Goal: Information Seeking & Learning: Learn about a topic

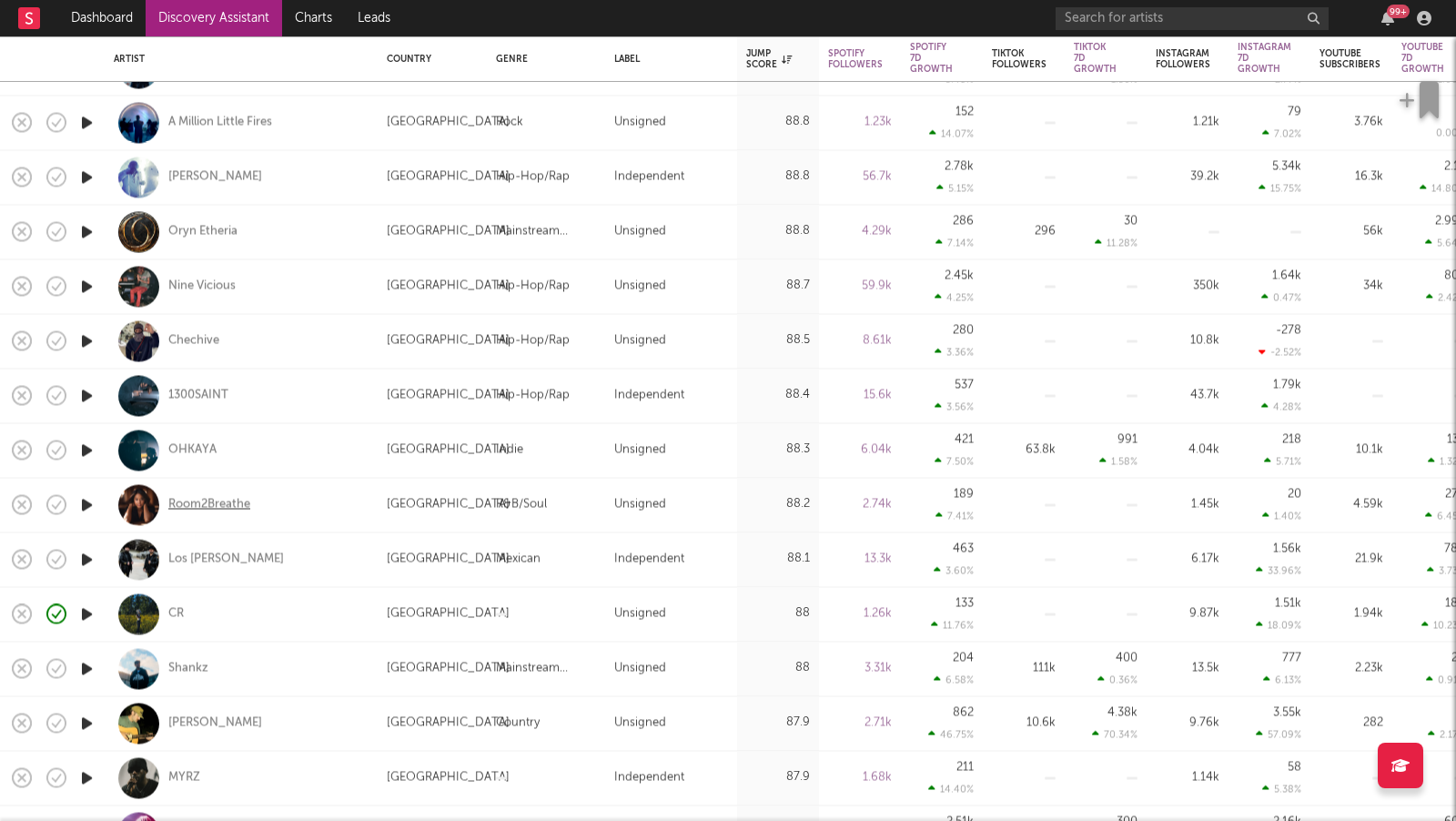
click at [193, 506] on div "Room2Breathe" at bounding box center [208, 505] width 82 height 16
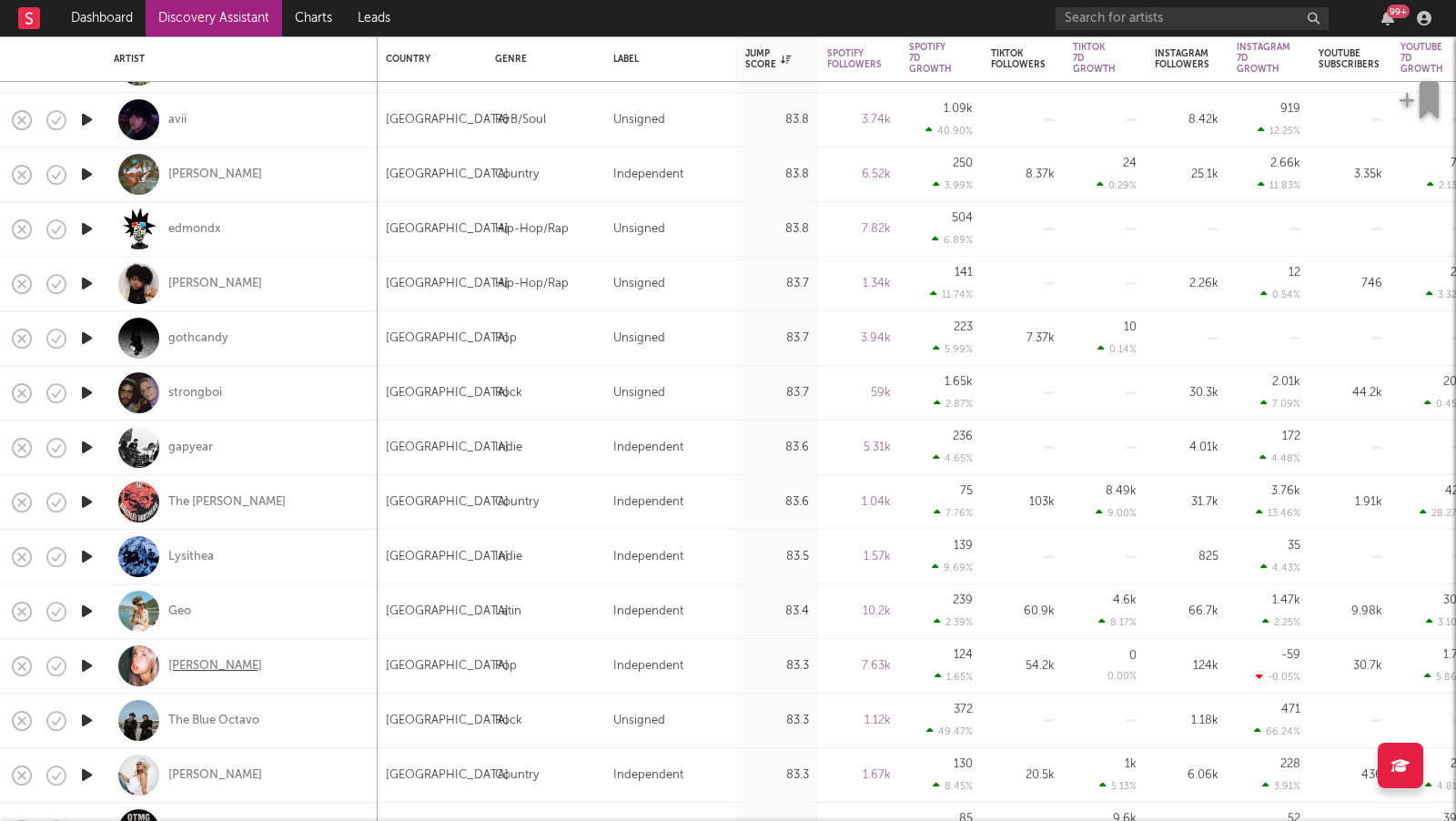
click at [229, 670] on div "Kayla DiVenere" at bounding box center [215, 665] width 94 height 16
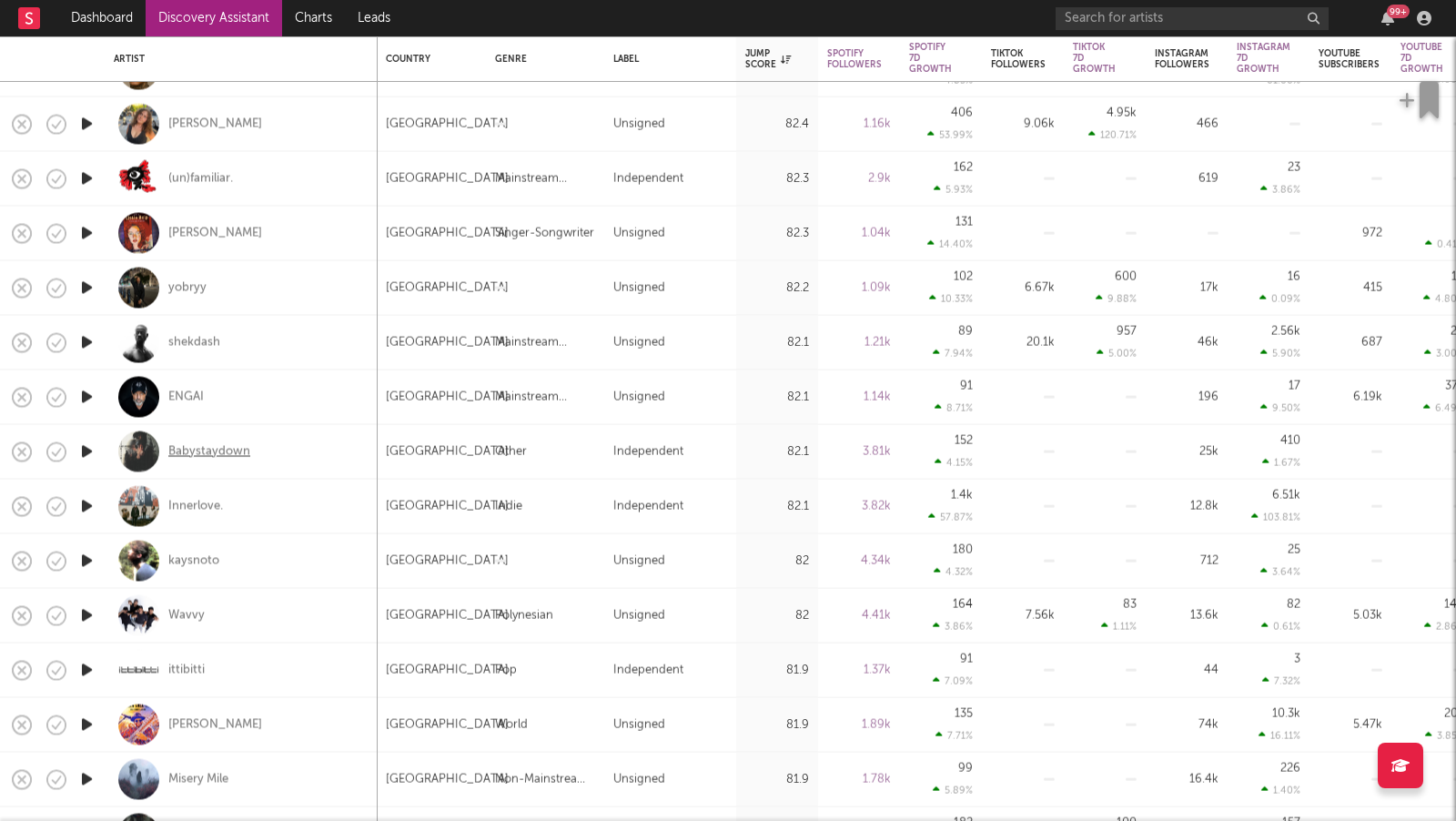
click at [235, 448] on div "Babystaydown" at bounding box center [208, 450] width 82 height 16
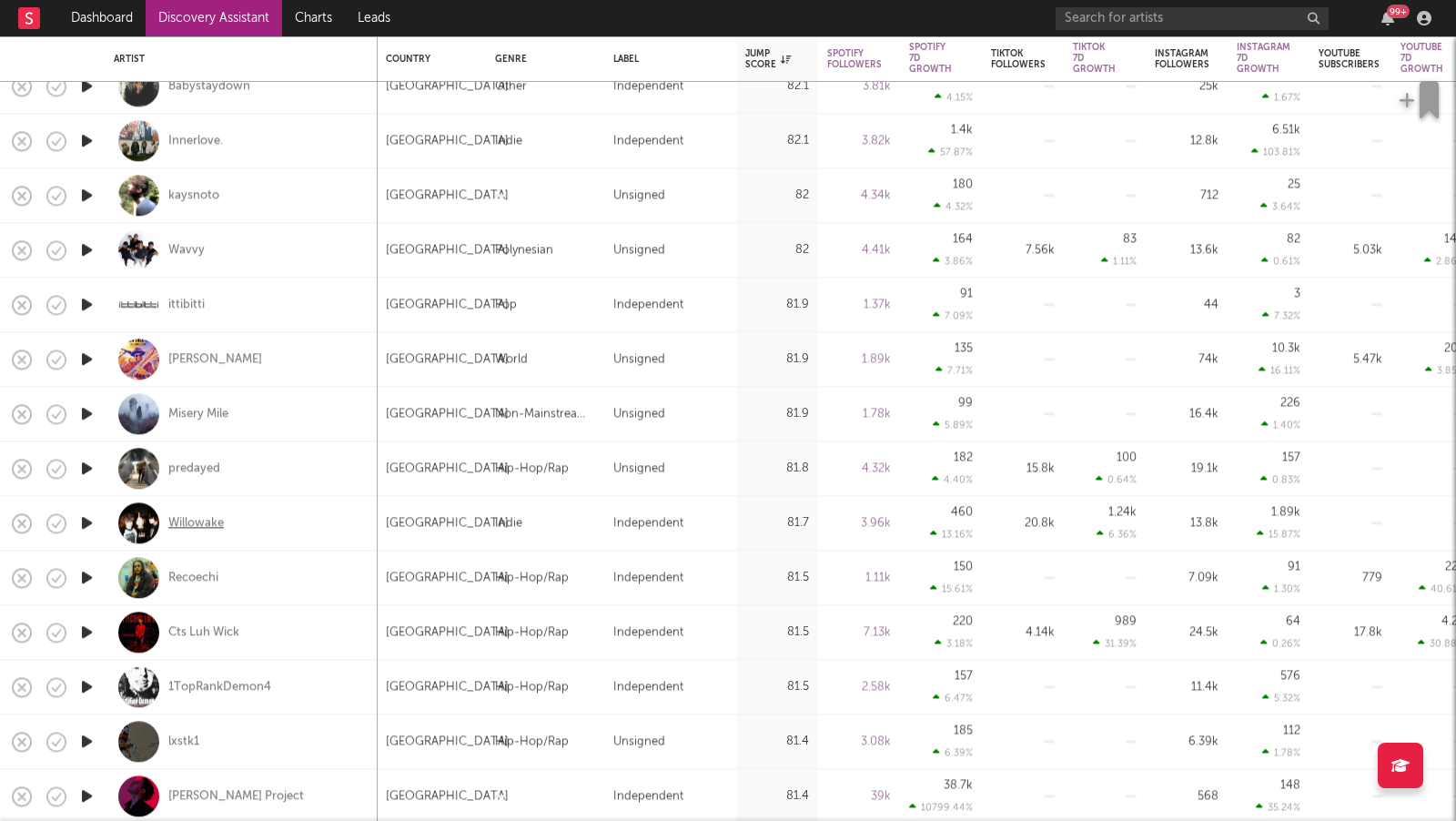
click at [214, 524] on div "Willowake" at bounding box center [195, 523] width 55 height 16
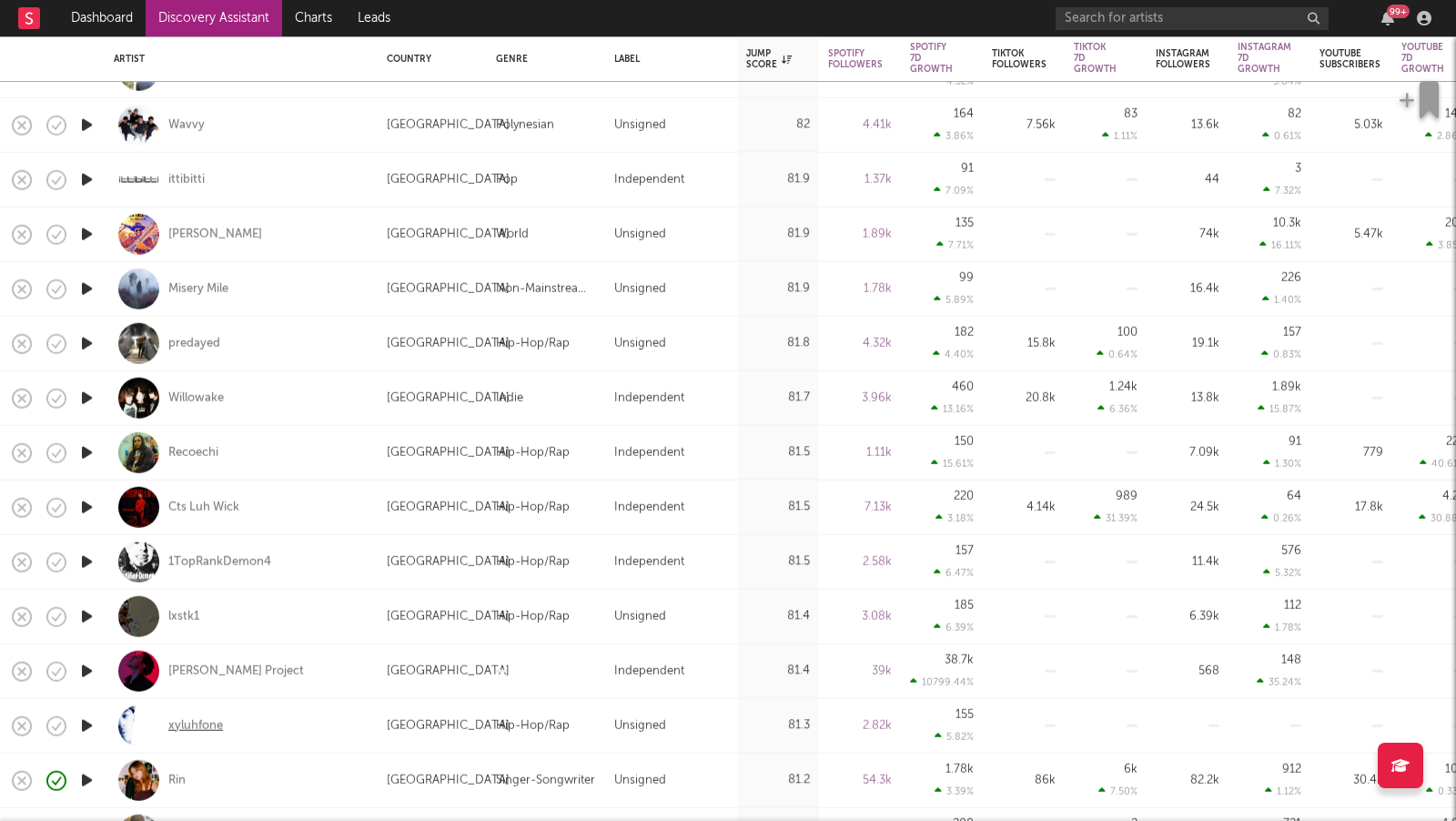
click at [190, 722] on div "xyluhfone" at bounding box center [195, 724] width 54 height 16
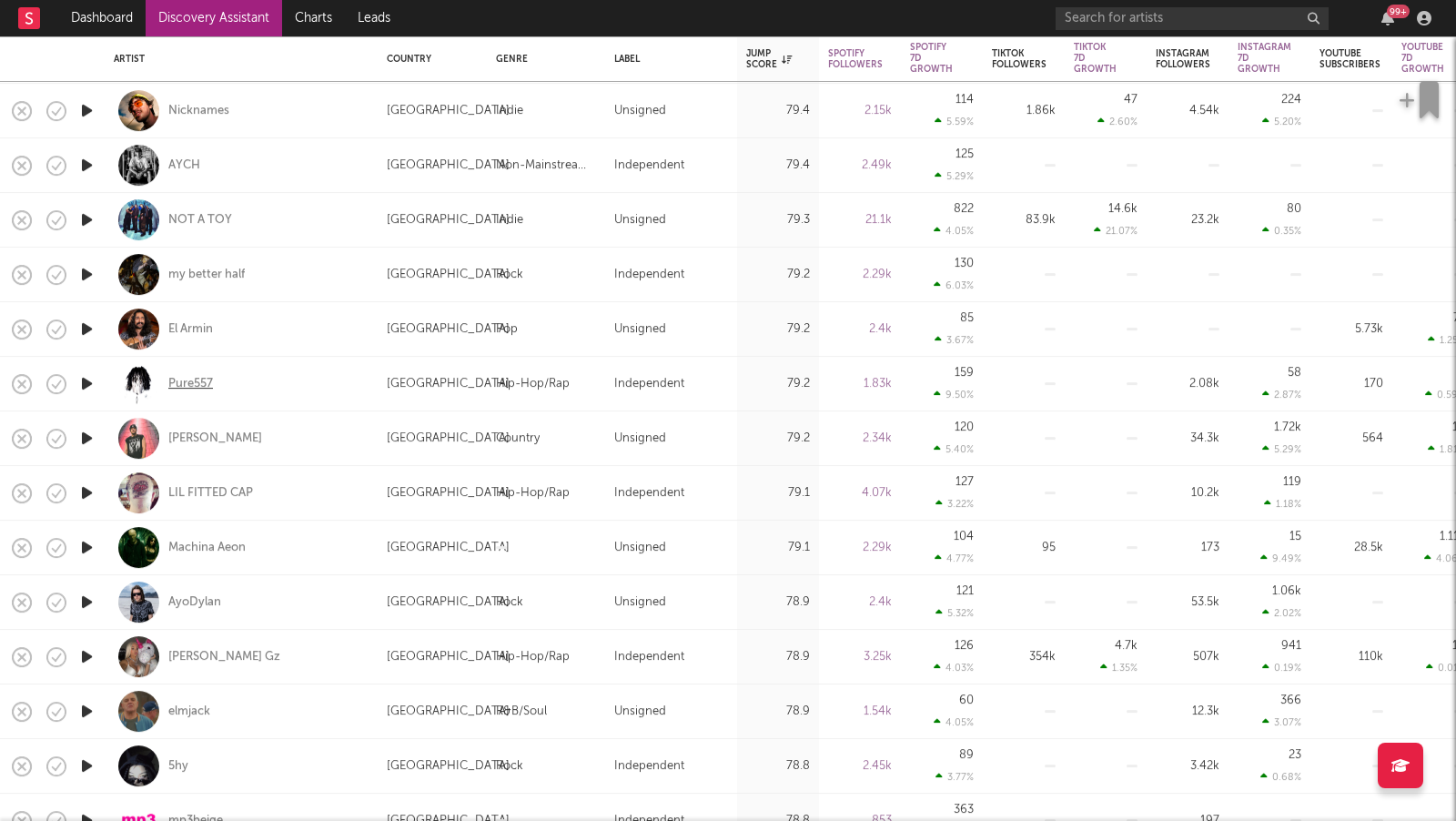
click at [195, 380] on div "Pure557" at bounding box center [190, 384] width 45 height 16
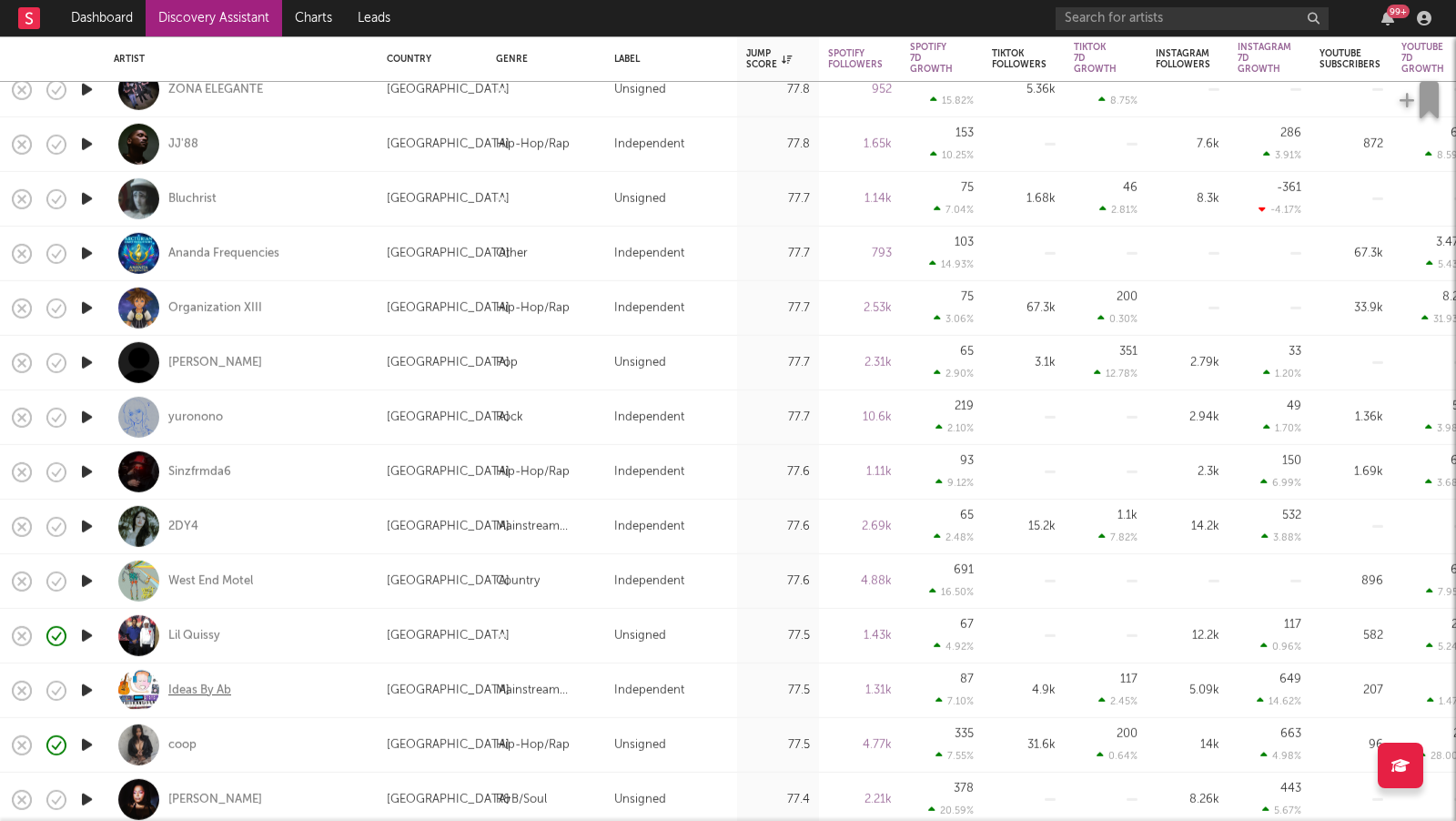
click at [208, 687] on div "Ideas By Ab" at bounding box center [199, 690] width 63 height 16
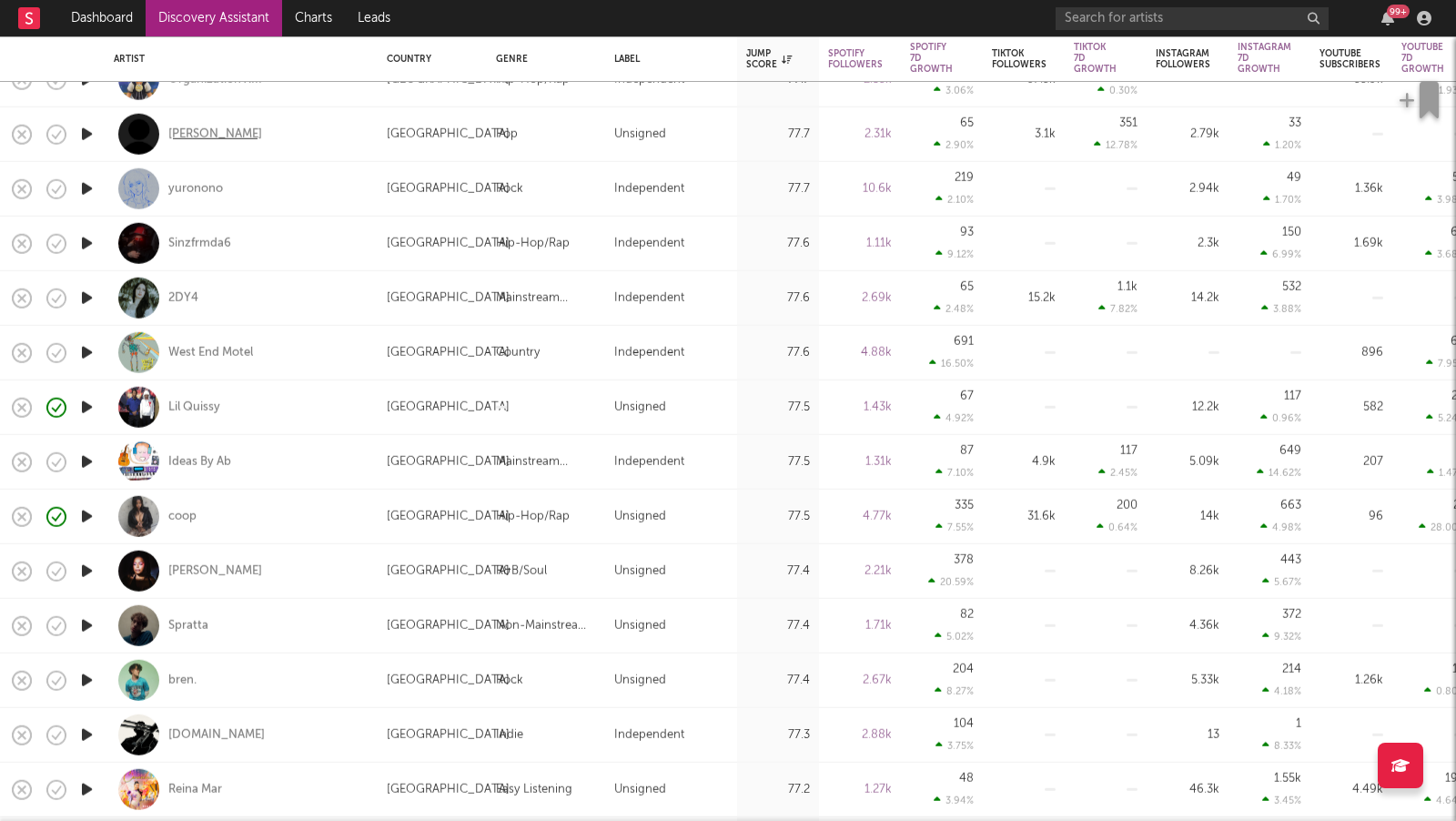
click at [220, 137] on div "Chase Djuan" at bounding box center [215, 133] width 94 height 16
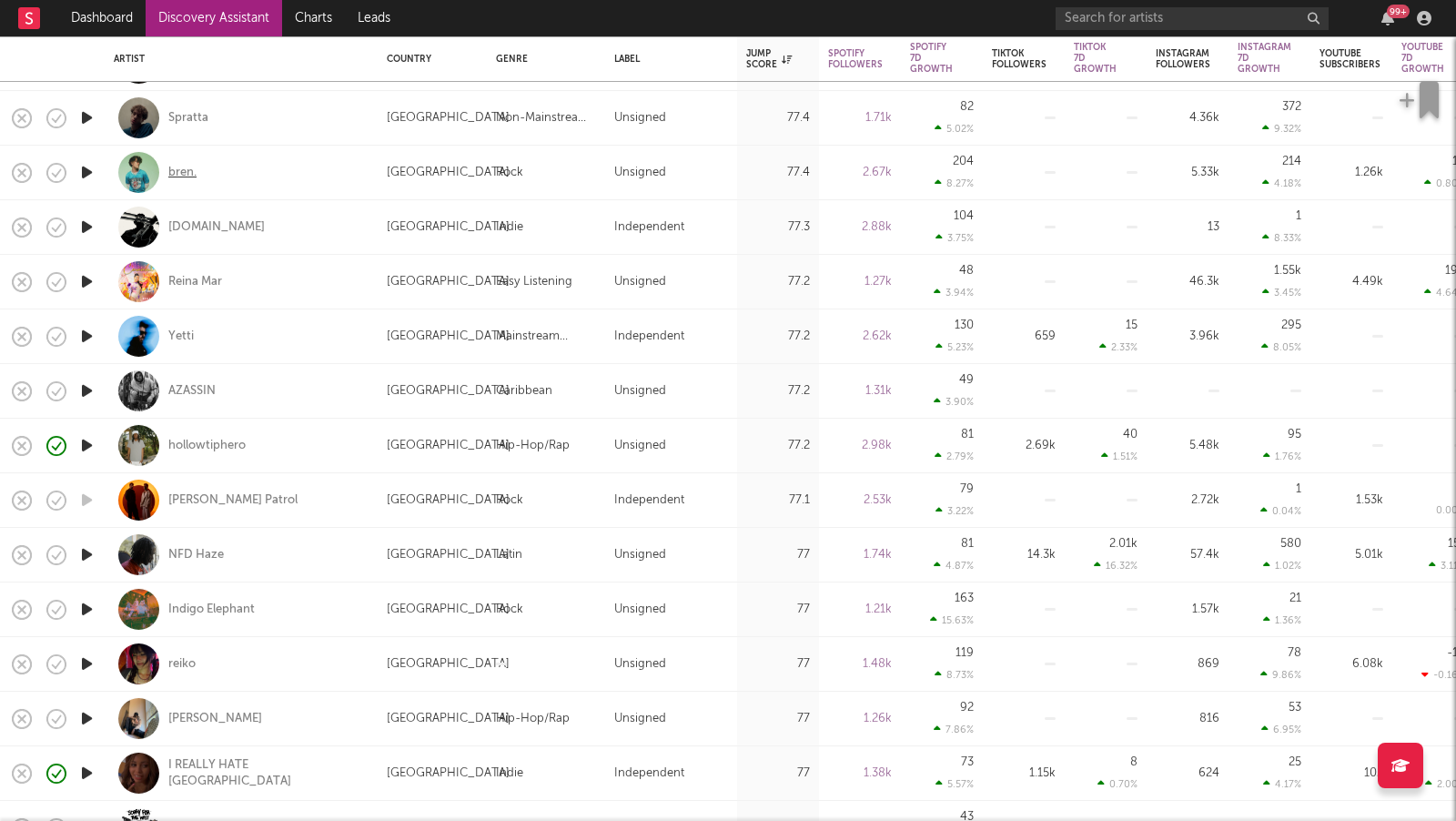
click at [185, 167] on div "bren." at bounding box center [182, 172] width 28 height 16
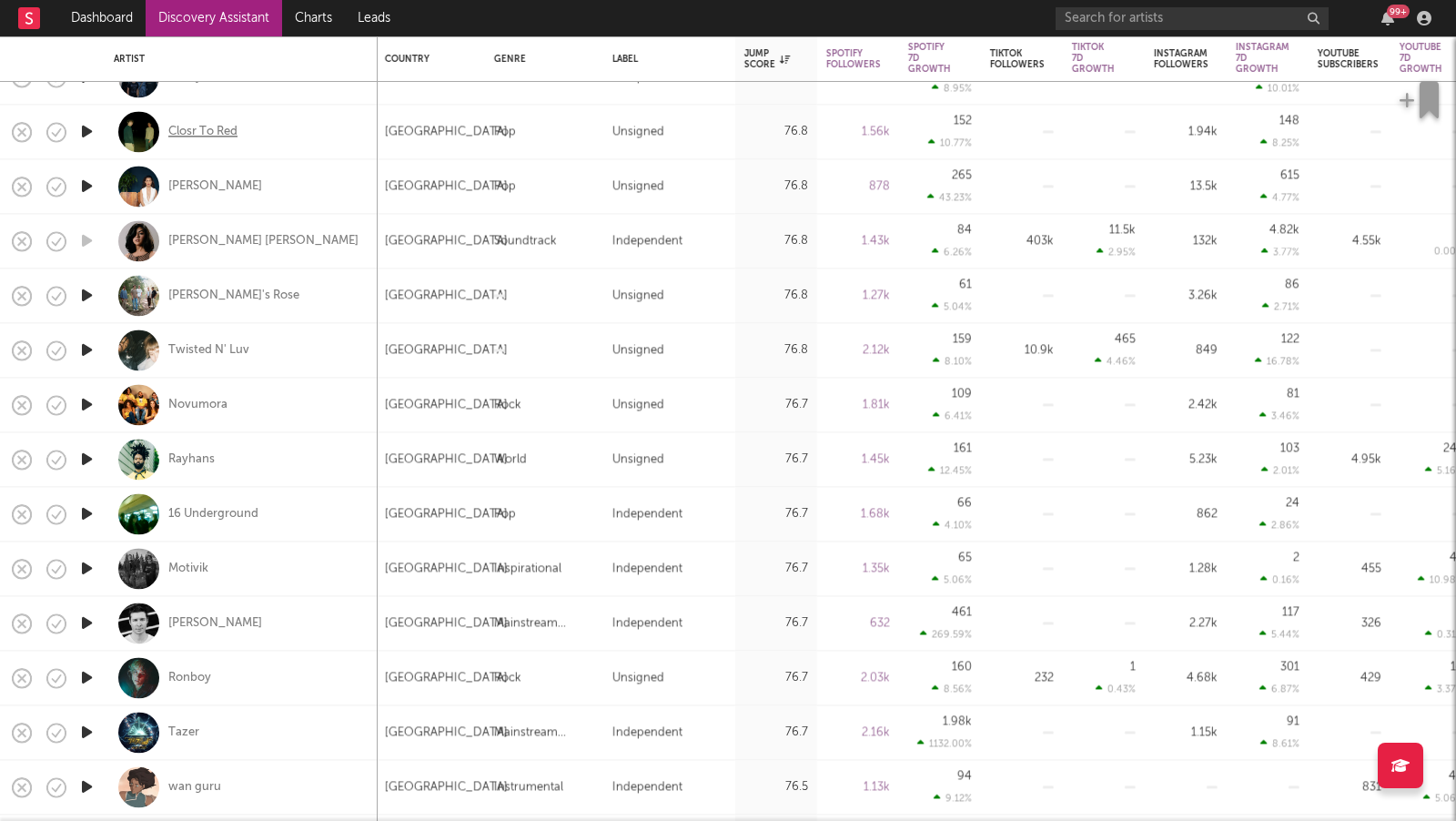
click at [178, 127] on div "Closr To Red" at bounding box center [203, 131] width 69 height 16
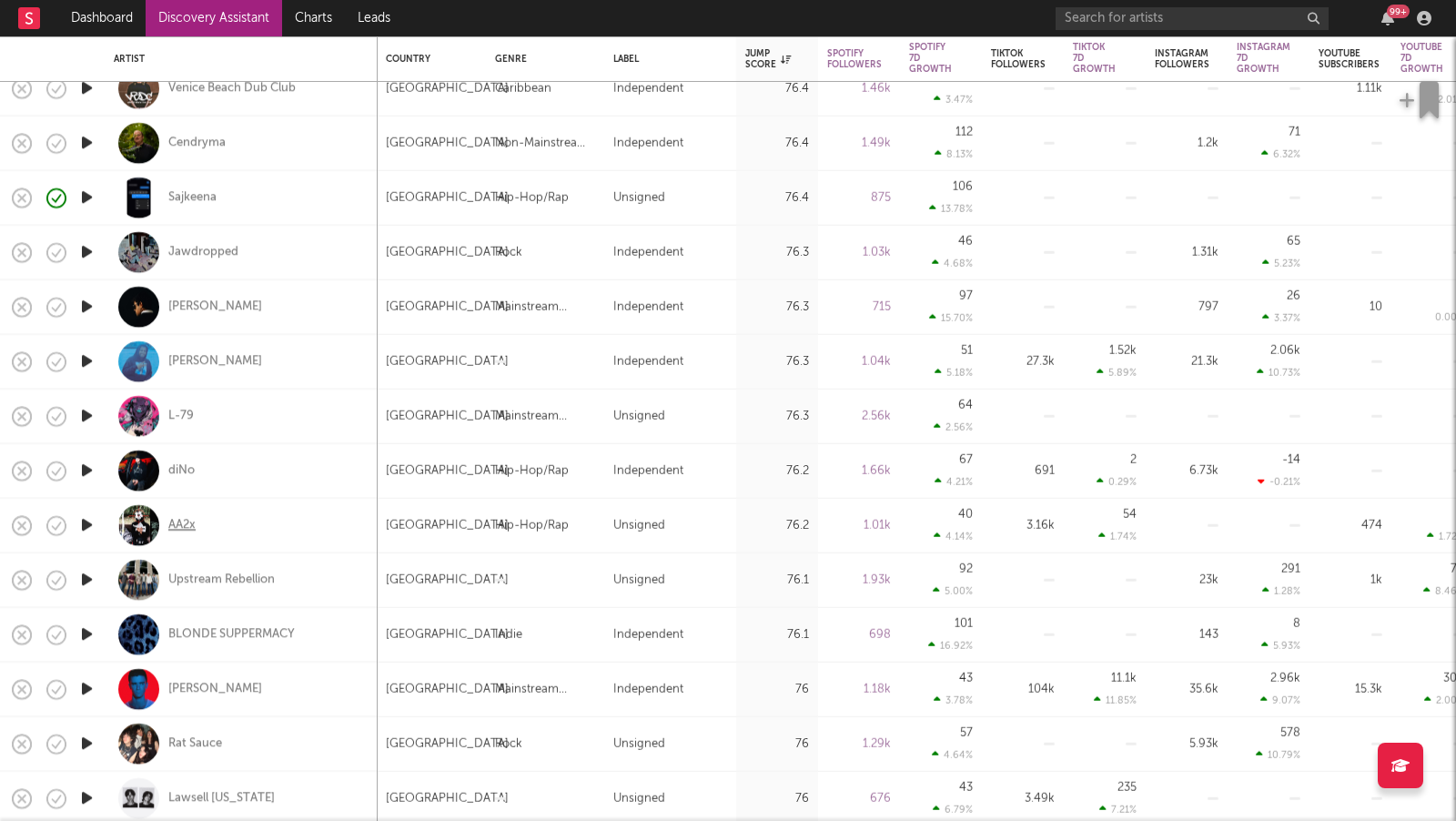
click at [184, 525] on div "AA2x" at bounding box center [181, 525] width 27 height 16
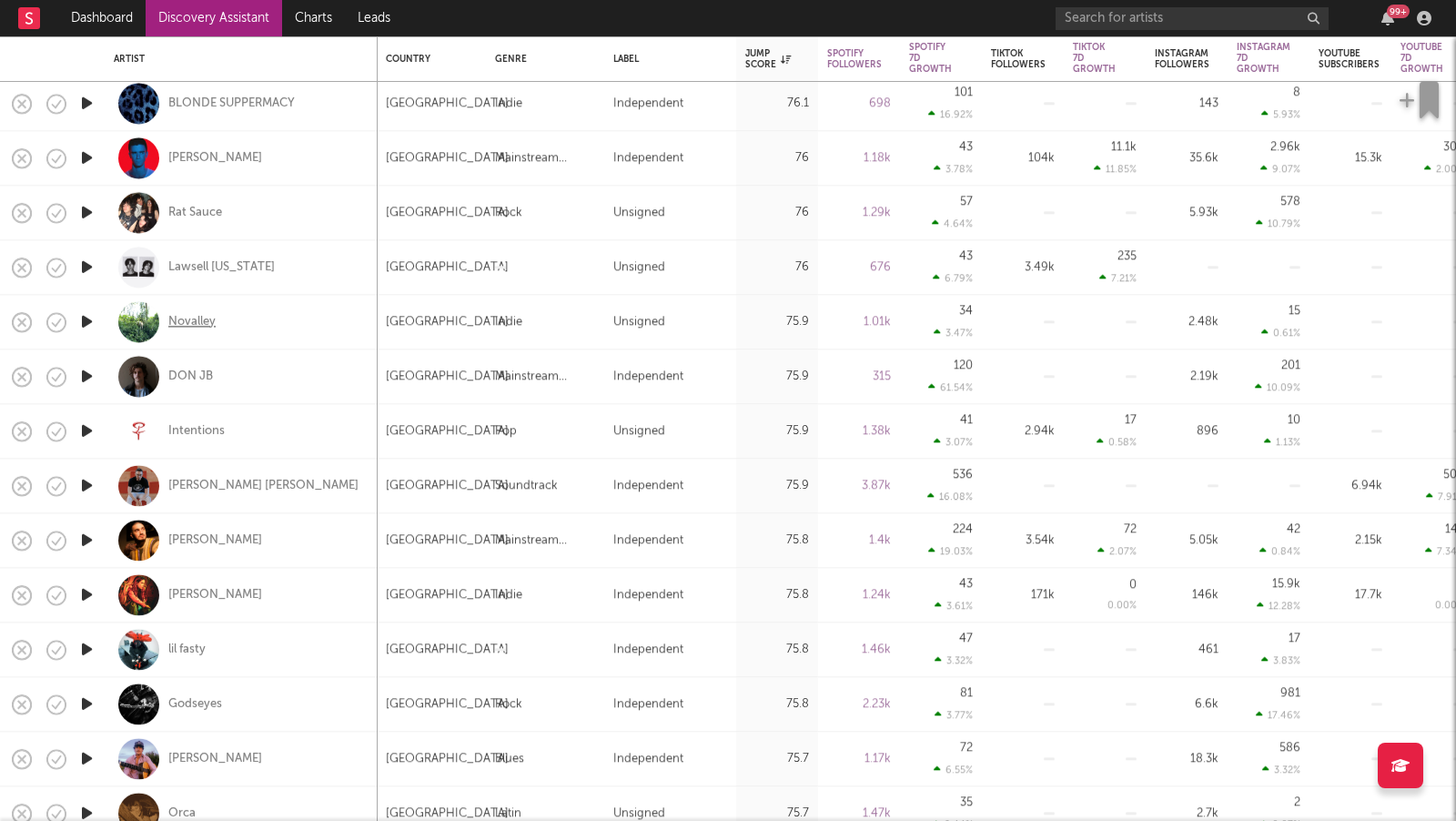
click at [201, 323] on div "Novalley" at bounding box center [191, 322] width 47 height 16
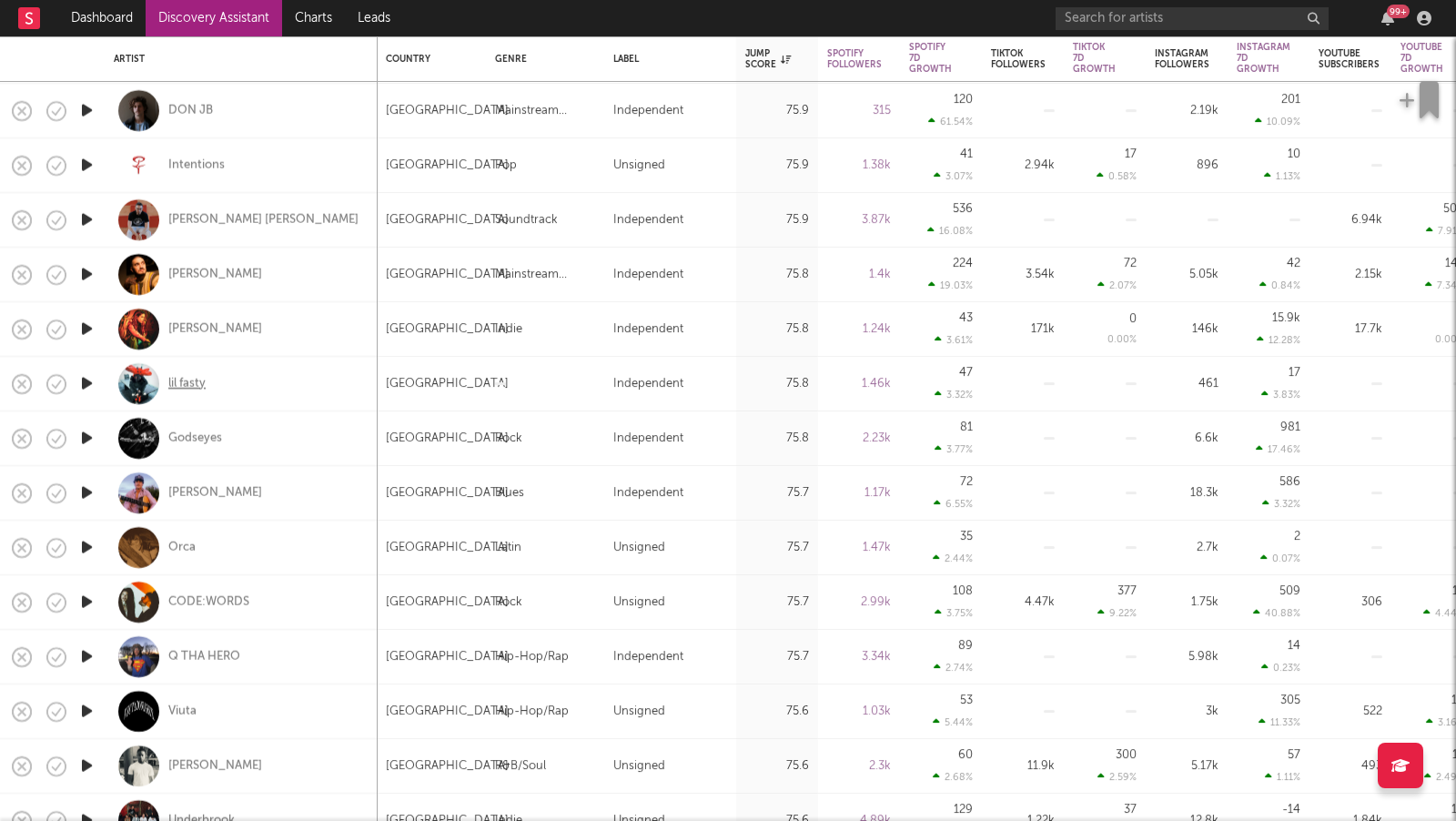
click at [205, 379] on div "lil fasty" at bounding box center [187, 384] width 38 height 16
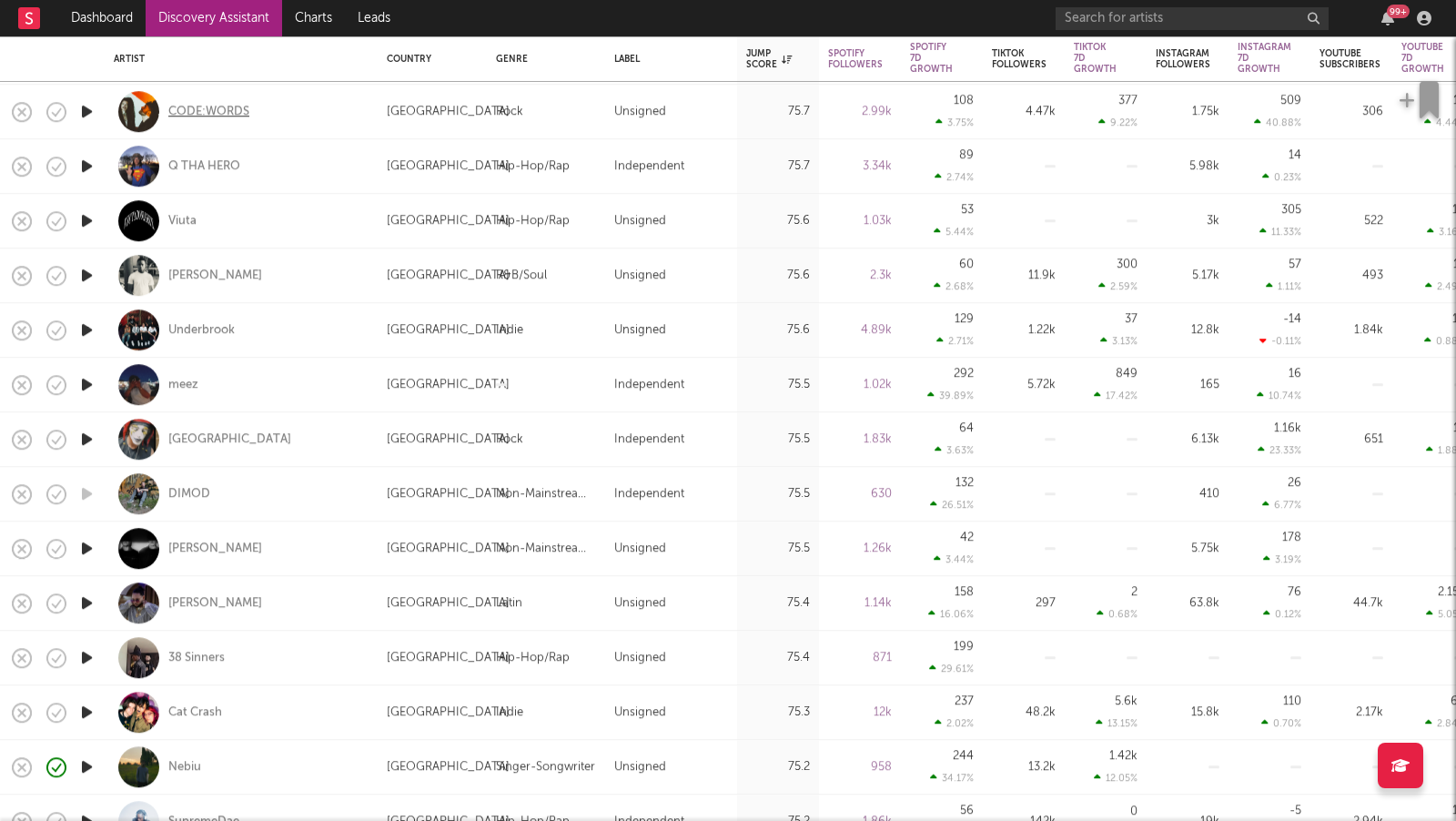
click at [221, 110] on div "CODE:WORDS" at bounding box center [208, 112] width 81 height 16
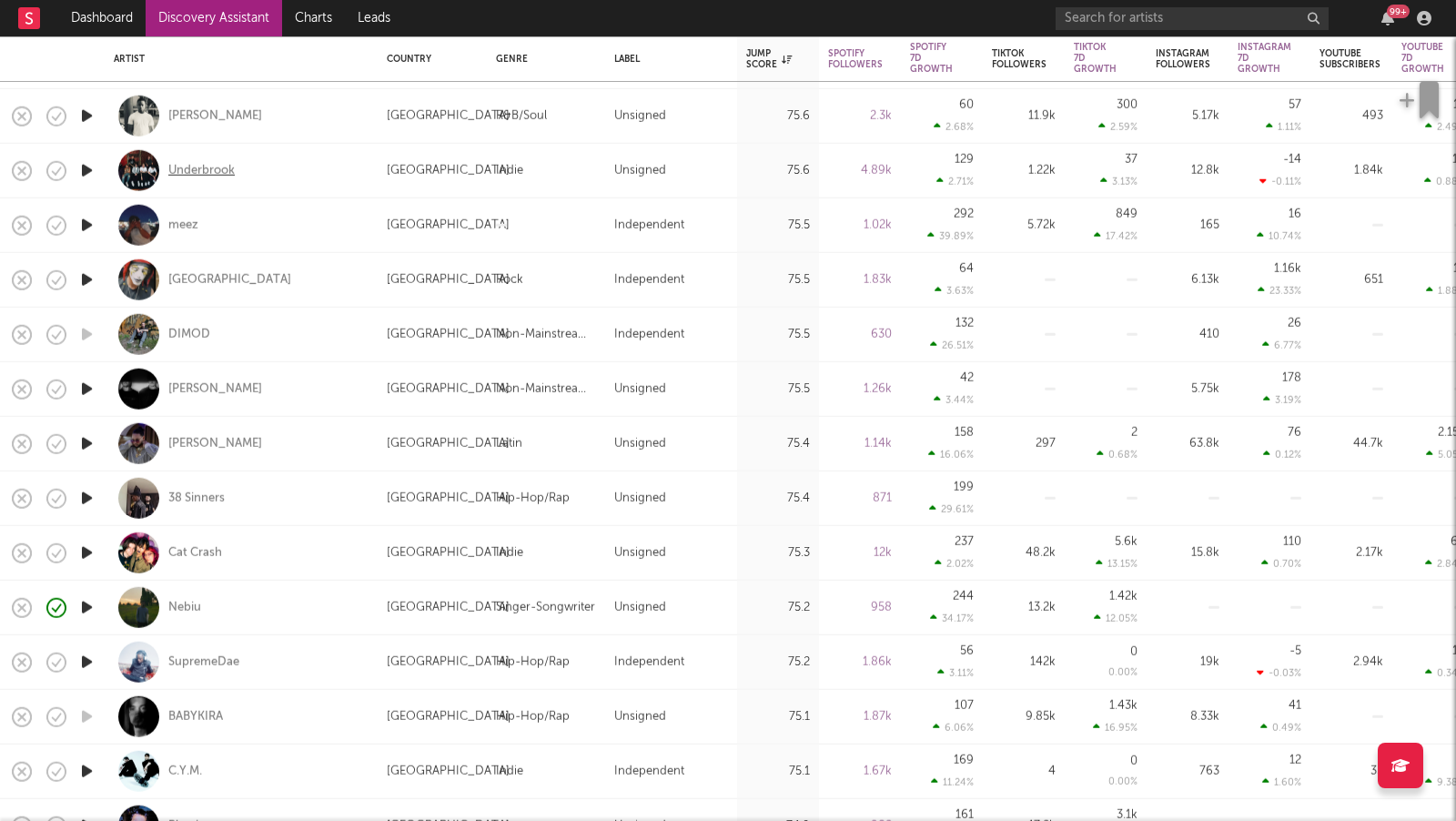
click at [217, 171] on div "Underbrook" at bounding box center [201, 170] width 67 height 16
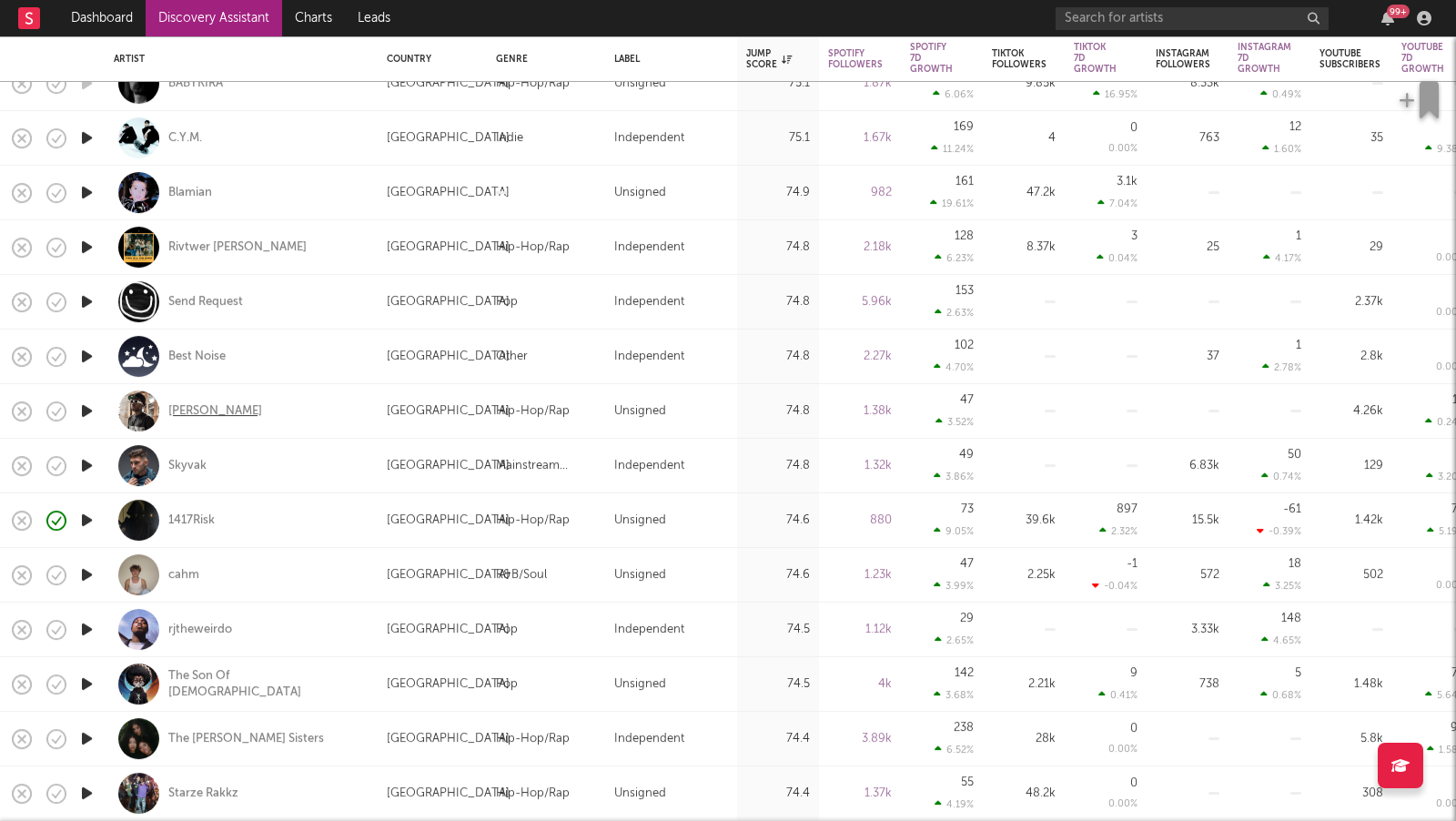
click at [201, 409] on div "Lil Kooley" at bounding box center [215, 411] width 94 height 16
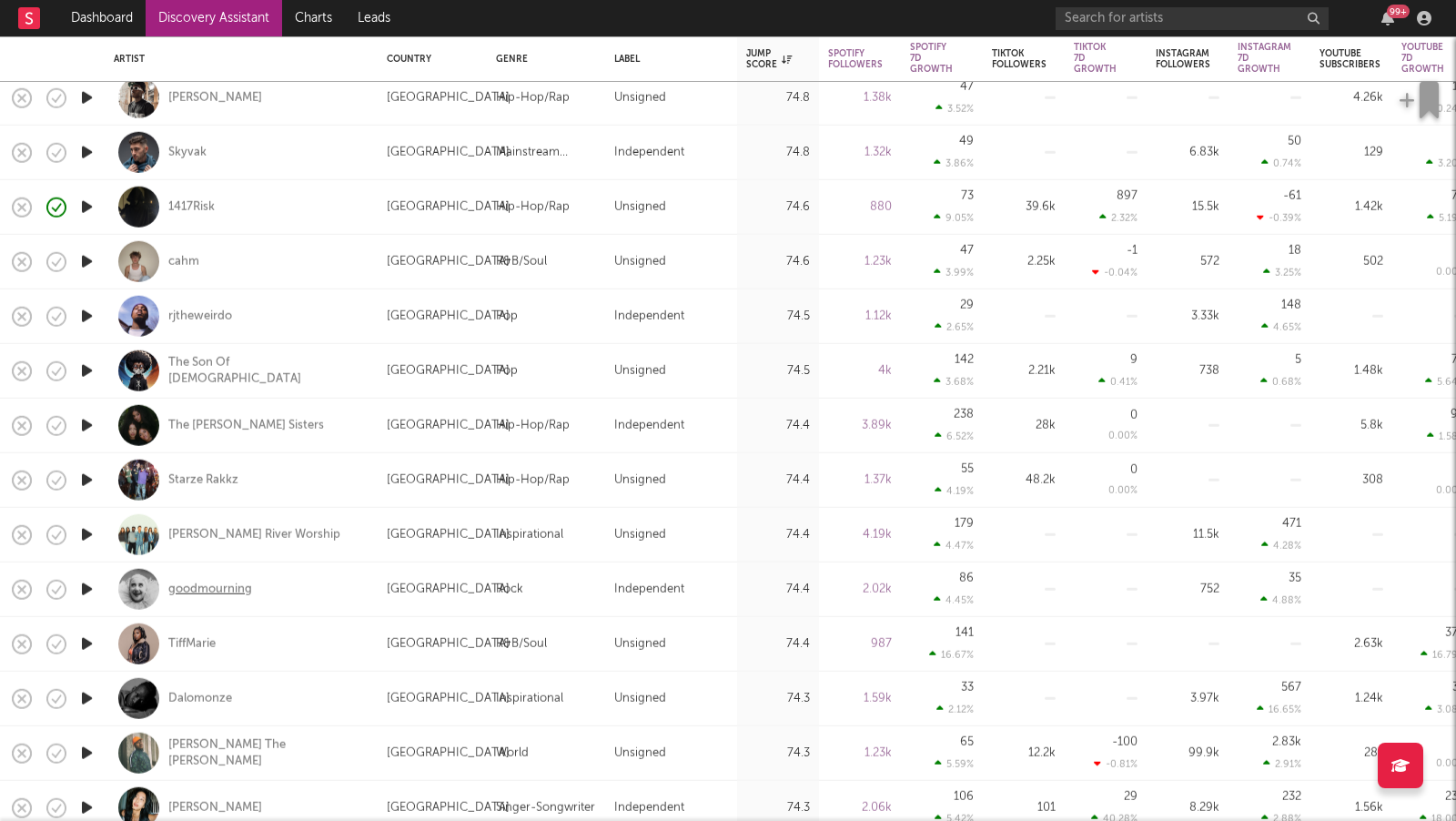
click at [205, 587] on div "goodmourning" at bounding box center [209, 588] width 83 height 16
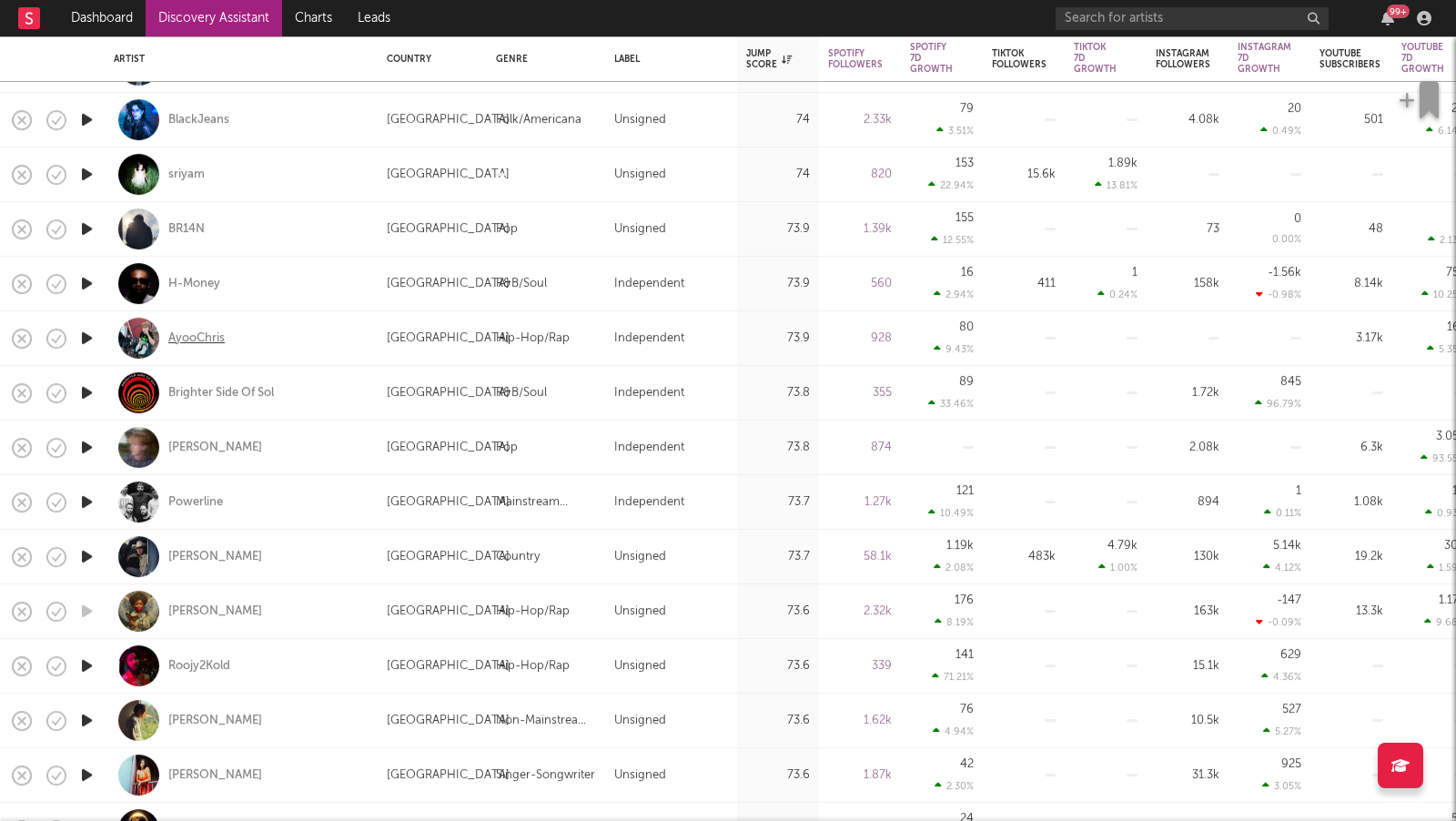
click at [207, 342] on div "AyooChris" at bounding box center [196, 338] width 56 height 16
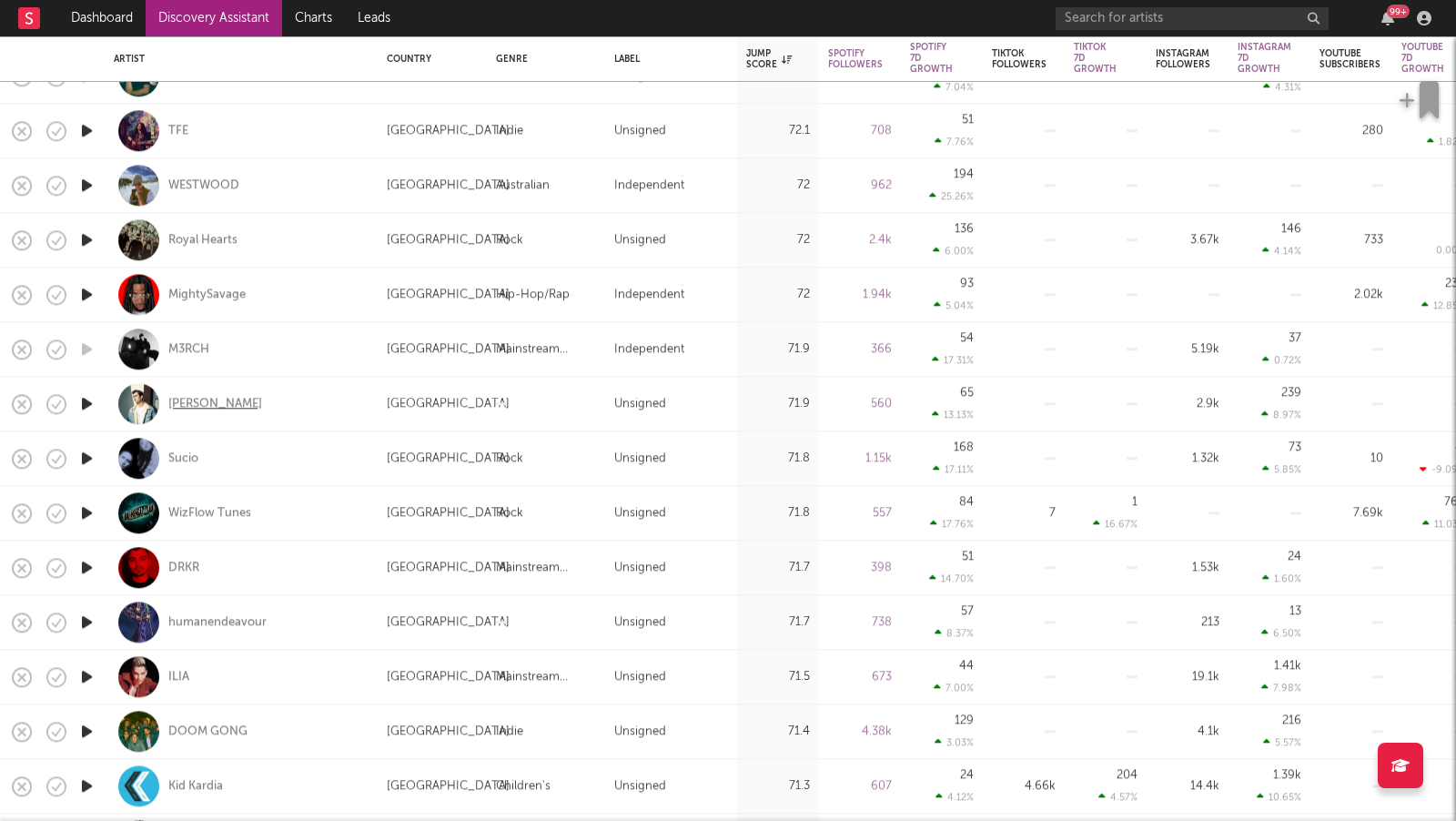
click at [203, 402] on div "Nick Gerard" at bounding box center [215, 403] width 94 height 16
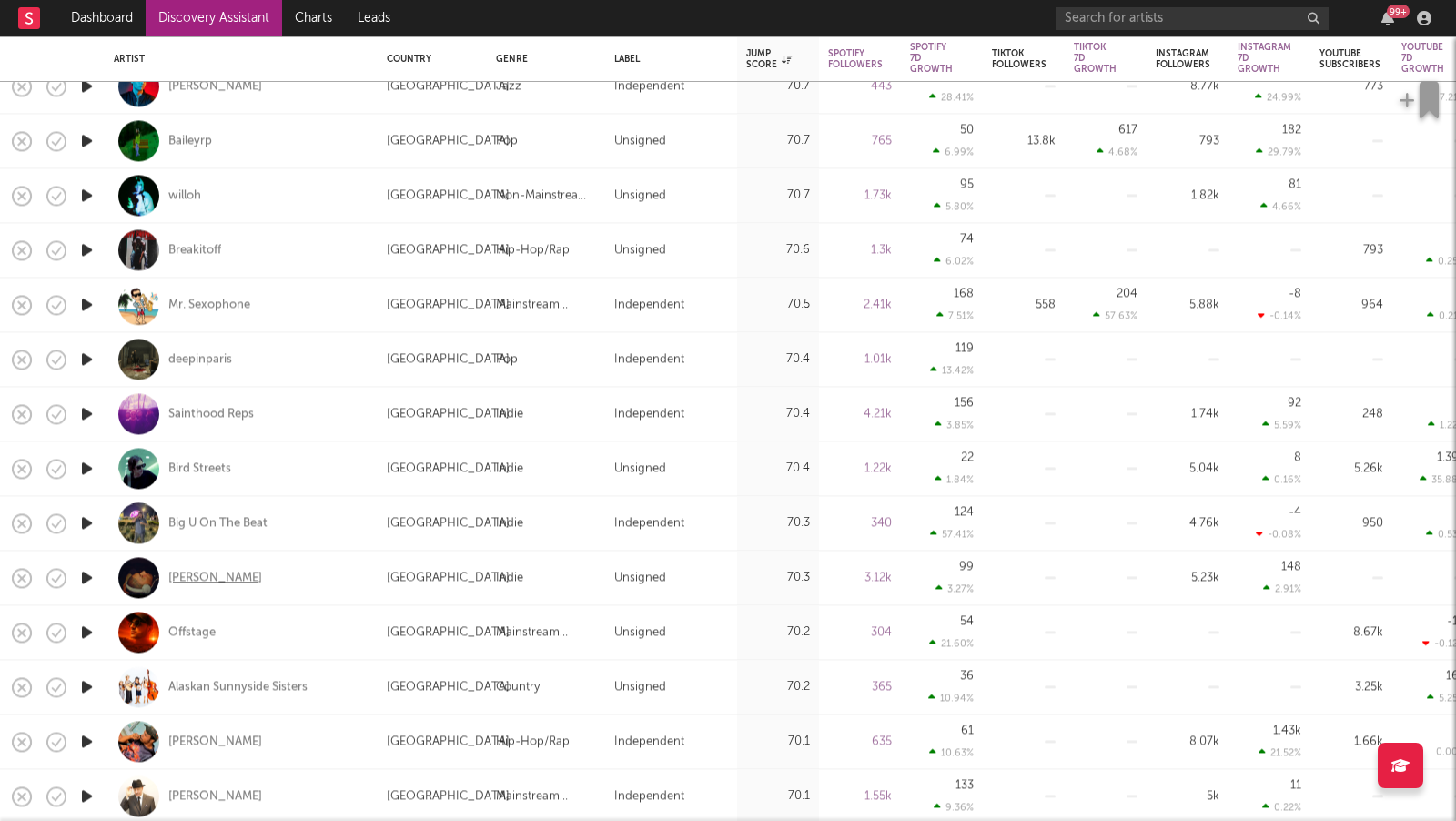
click at [185, 579] on div "Abel Skarz" at bounding box center [215, 577] width 94 height 16
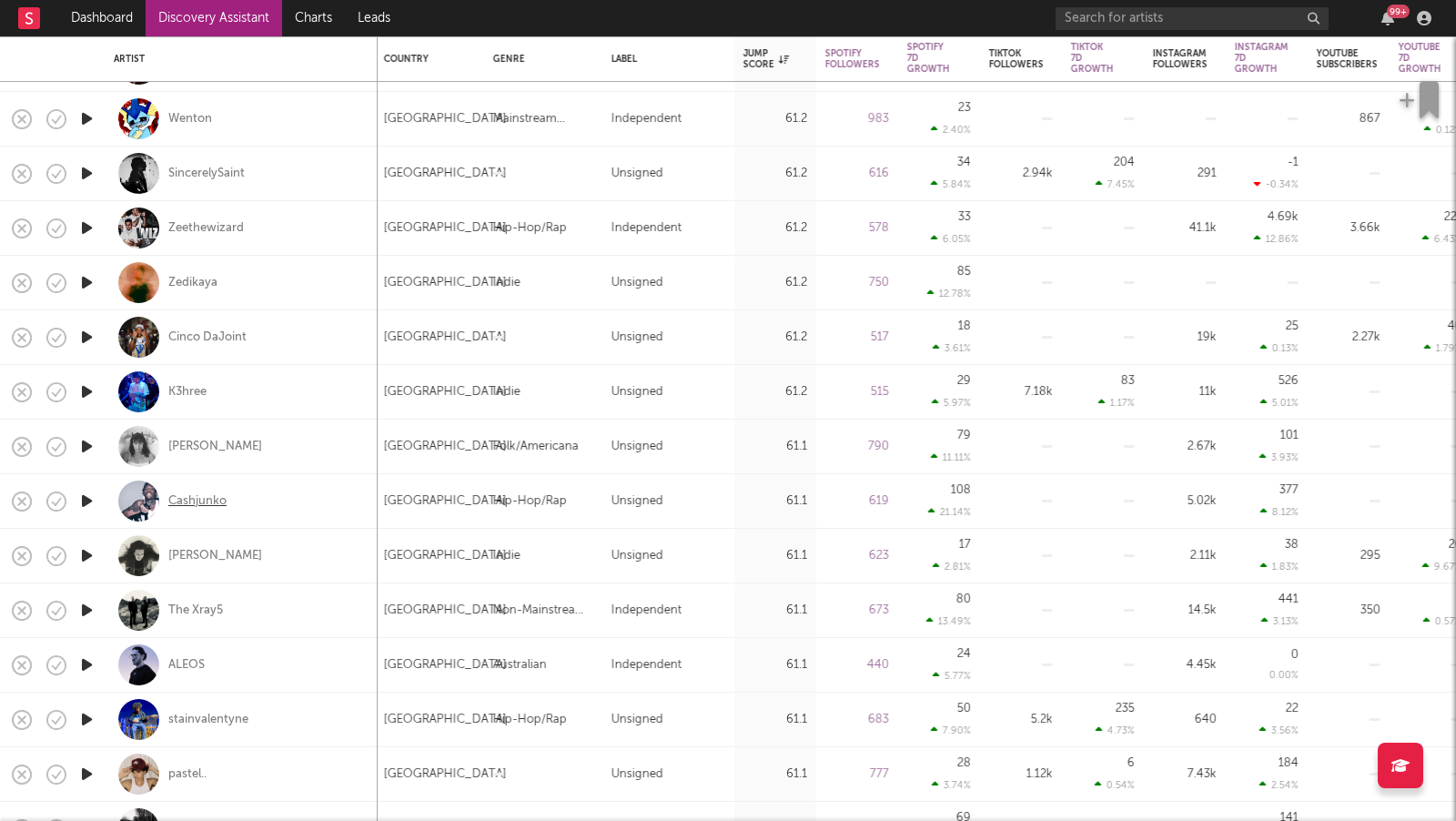
click at [216, 494] on div "Cashjunko" at bounding box center [197, 501] width 58 height 16
click at [231, 445] on div "Maggie Halfman" at bounding box center [215, 447] width 94 height 16
click at [164, 23] on link "Discovery Assistant" at bounding box center [214, 18] width 137 height 37
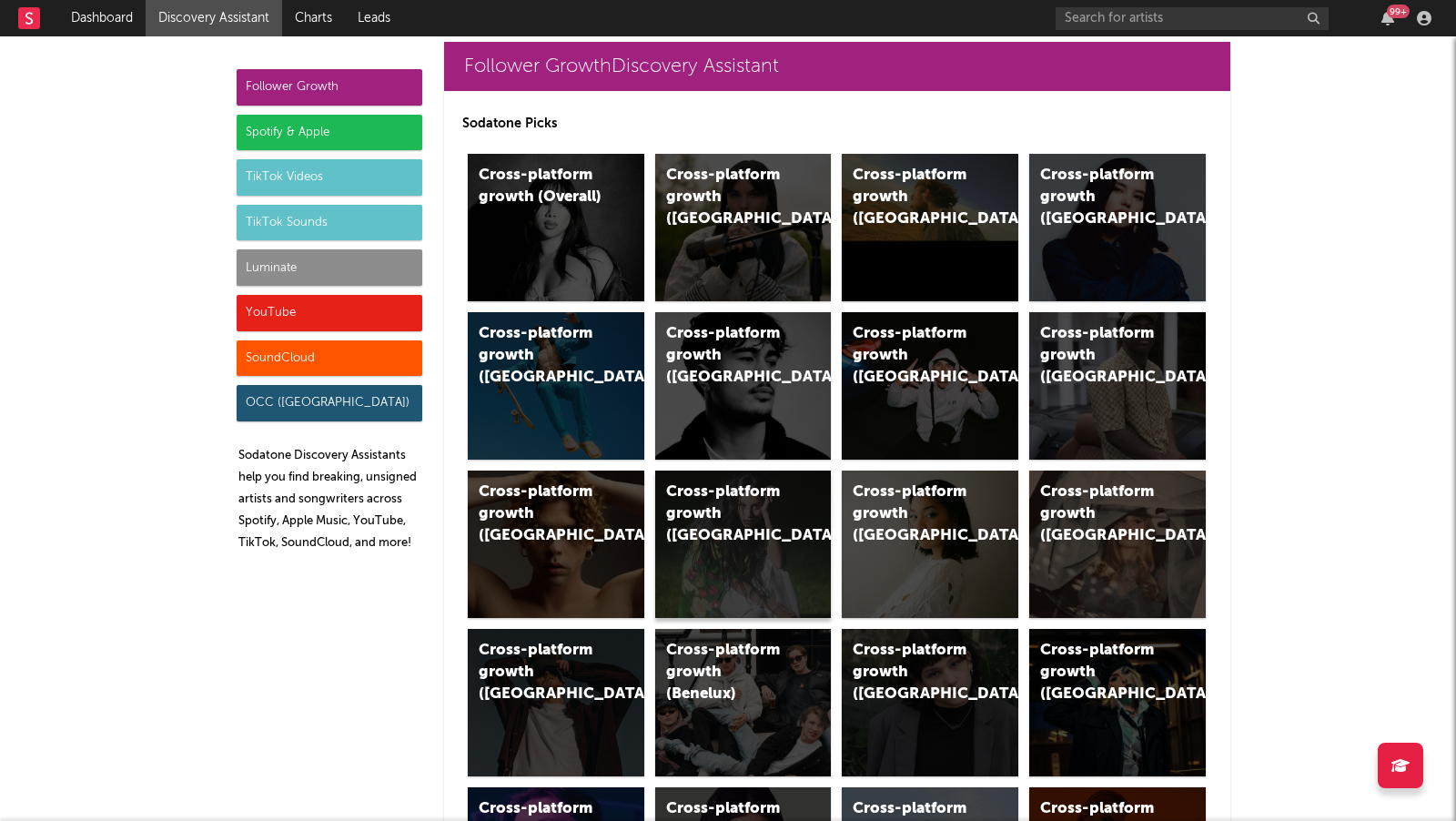
scroll to position [38, 0]
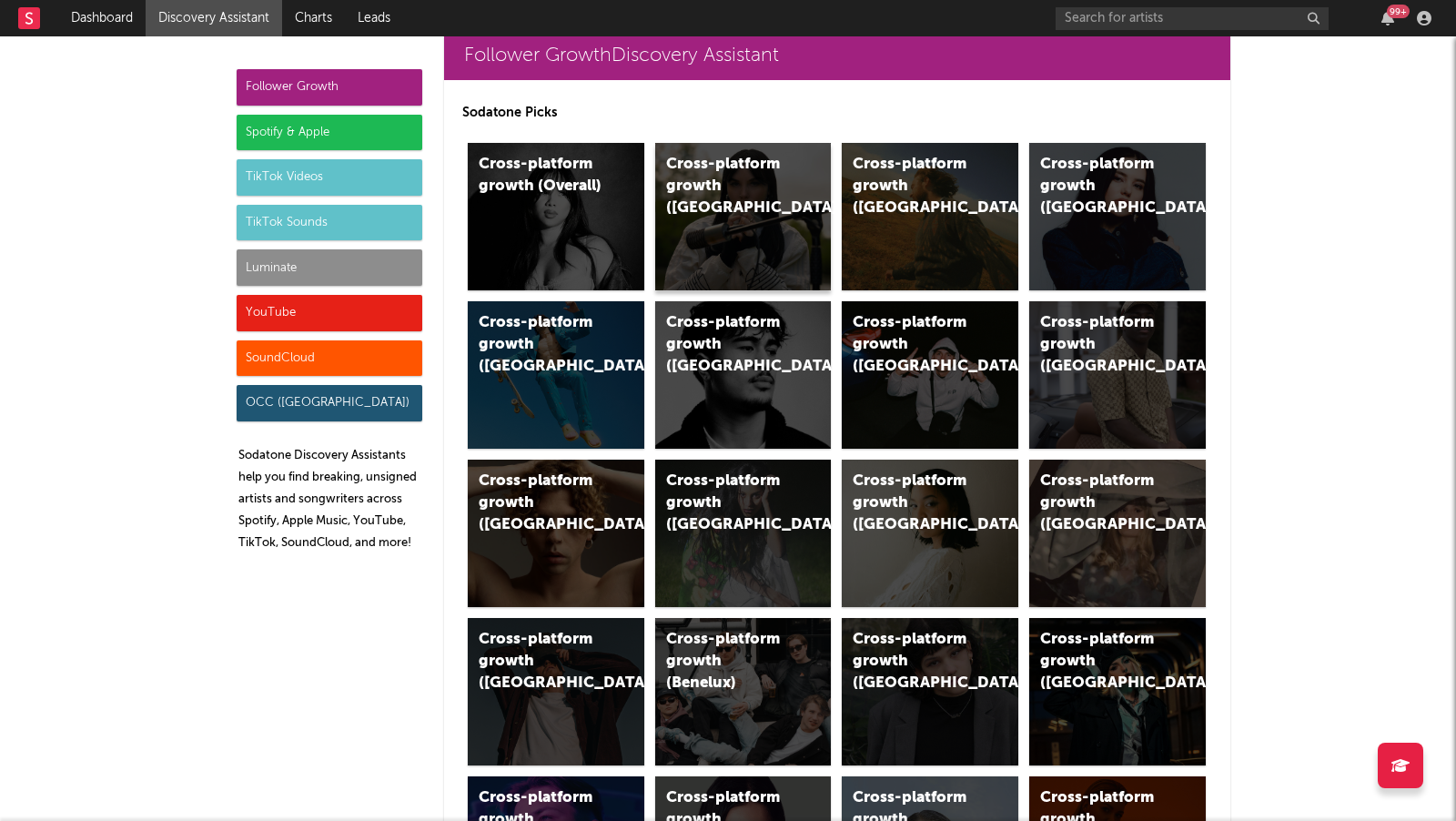
click at [755, 219] on div "Cross-platform growth (UK)" at bounding box center [743, 216] width 176 height 147
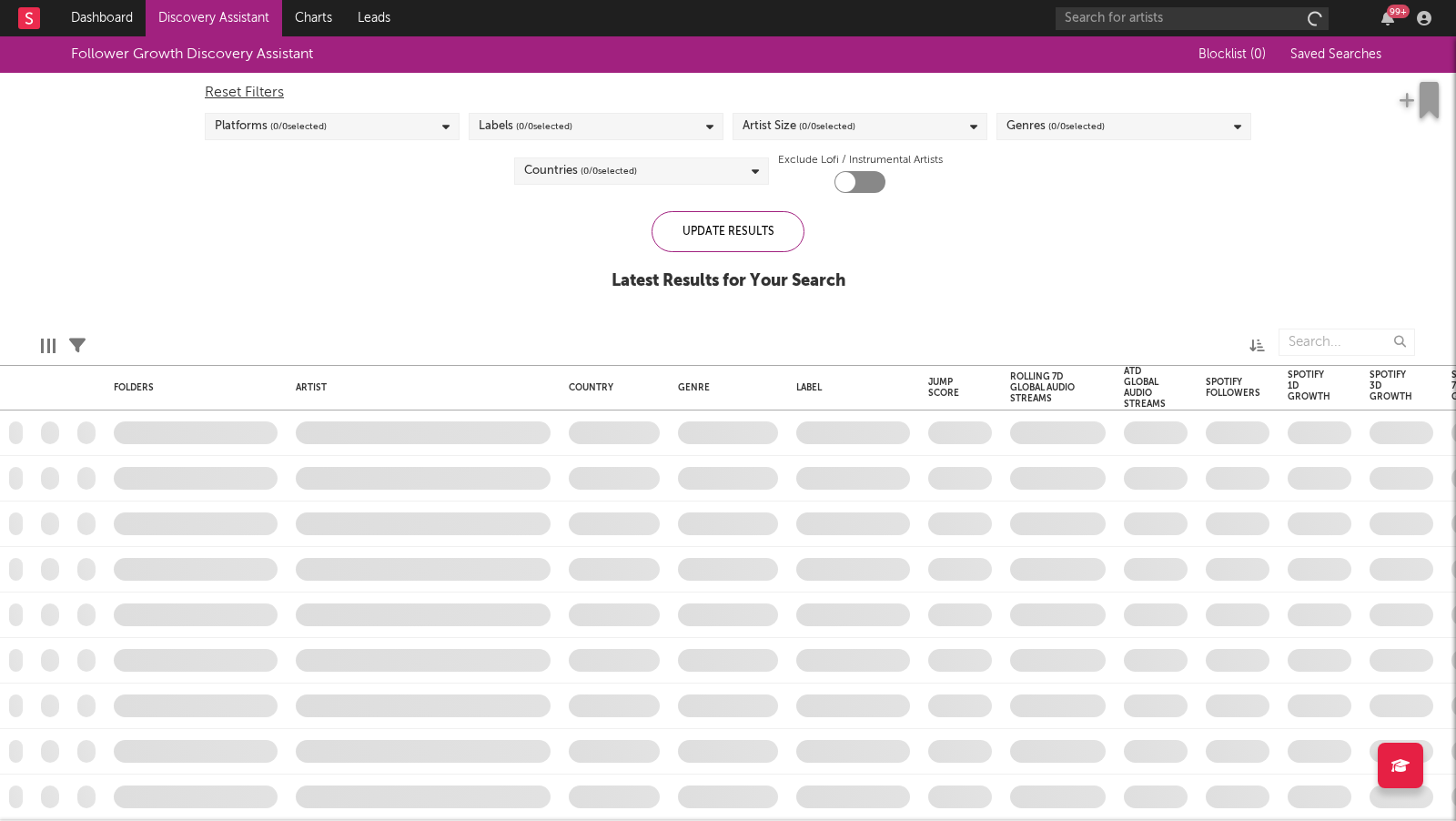
checkbox input "true"
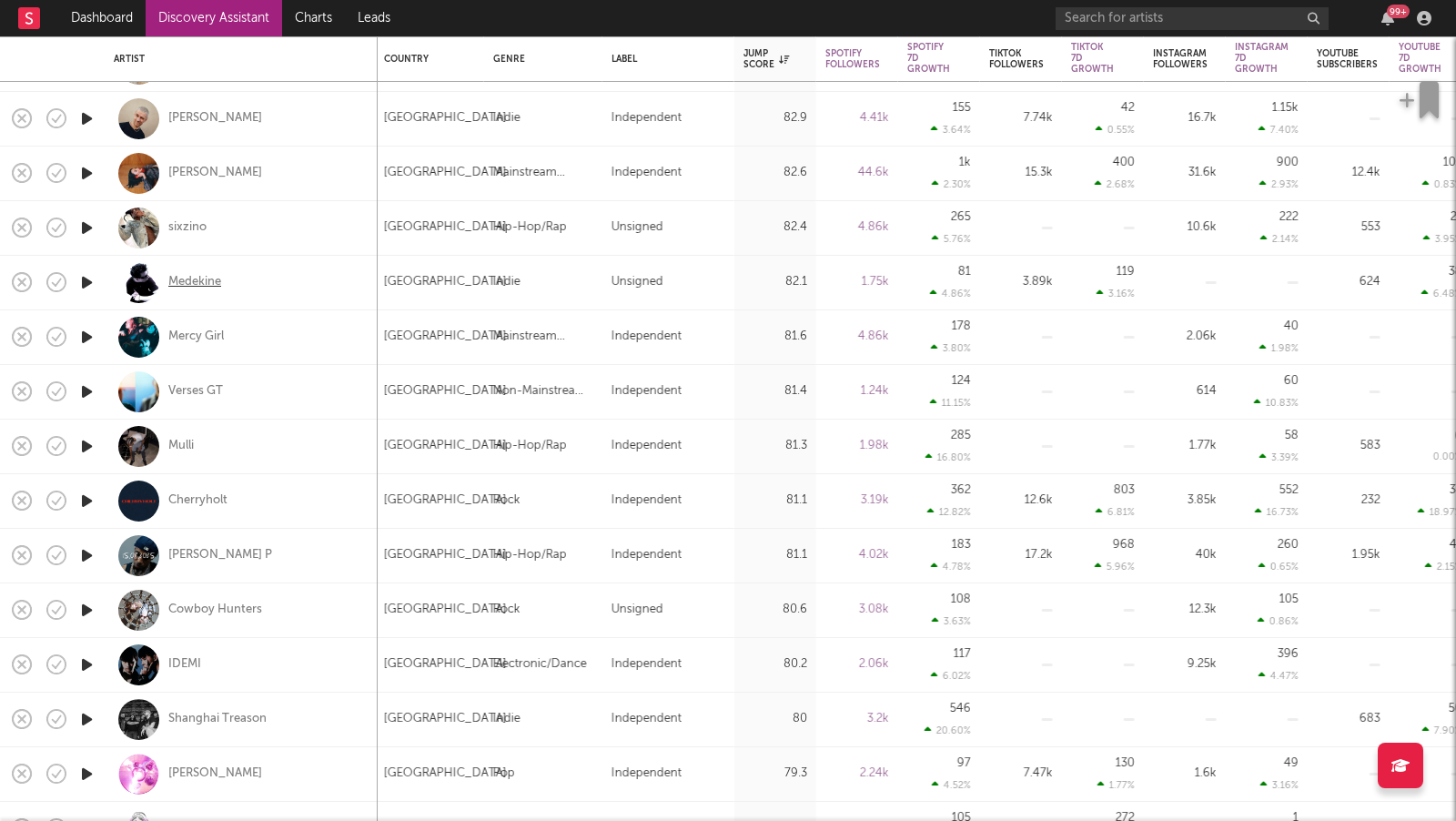
click at [199, 279] on div "Medekine" at bounding box center [194, 281] width 53 height 16
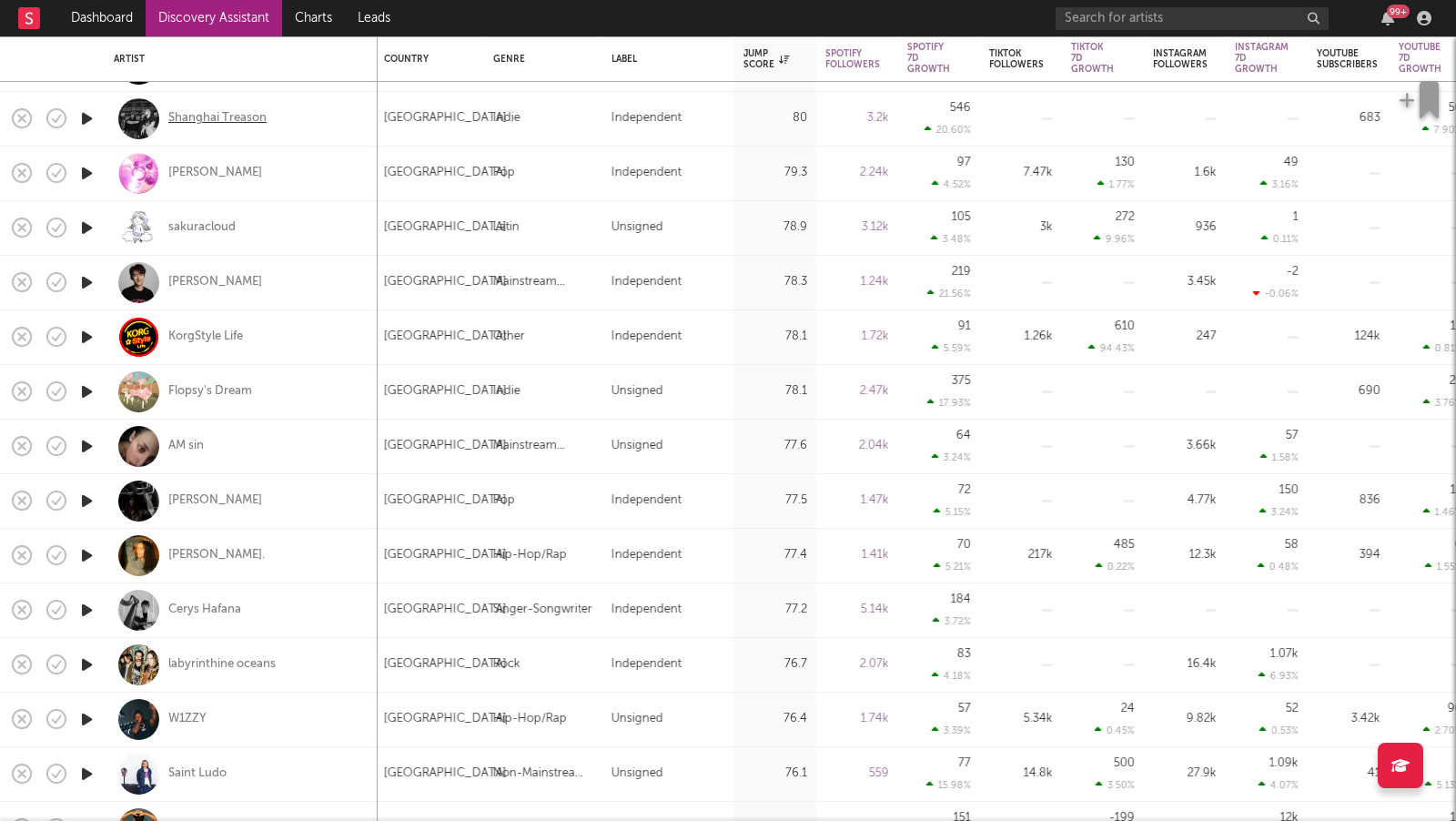
click at [227, 117] on div "Shanghai Treason" at bounding box center [217, 117] width 99 height 16
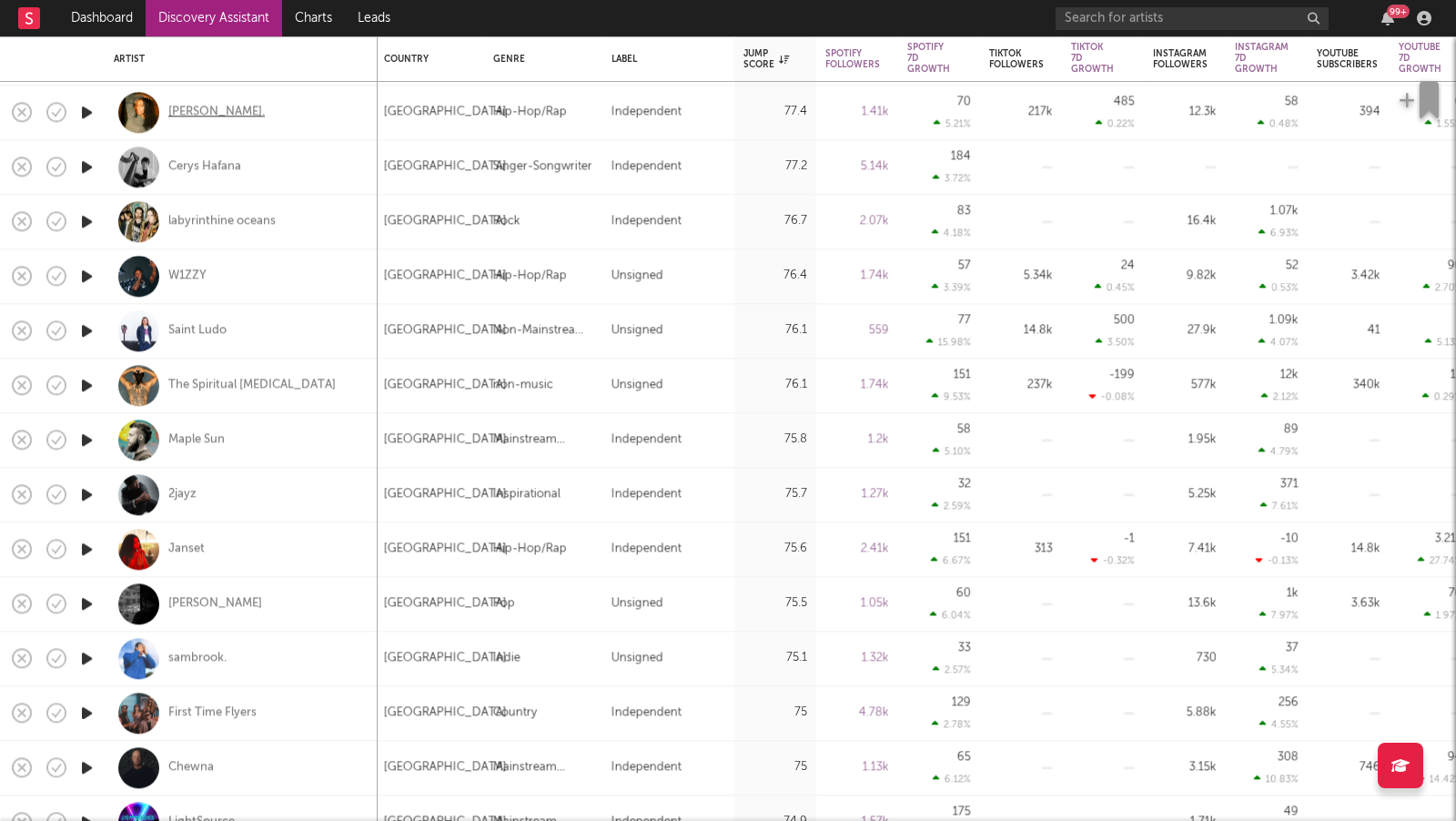
click at [185, 114] on div "Drew." at bounding box center [216, 113] width 97 height 16
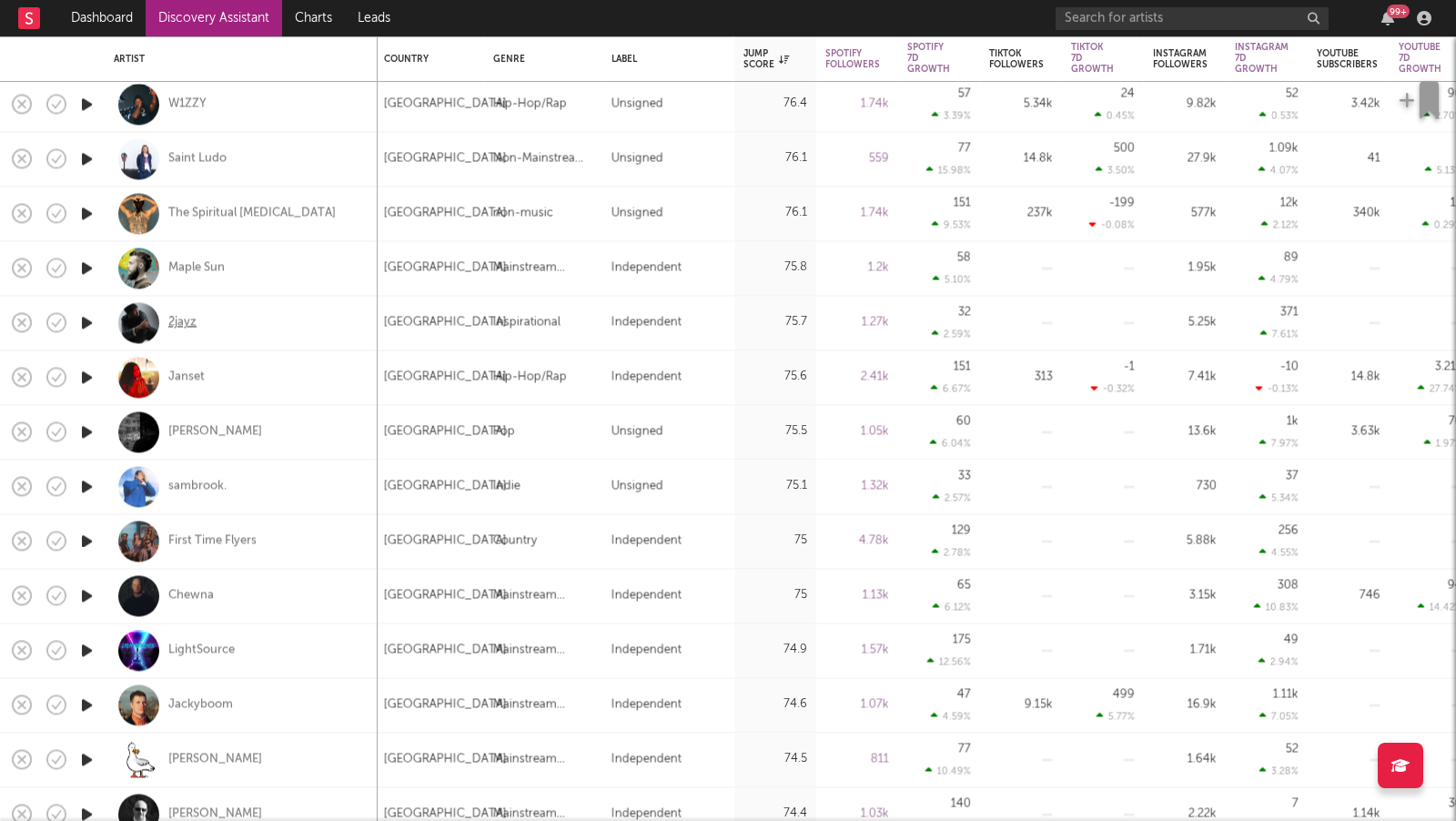
click at [186, 319] on div "2jayz" at bounding box center [182, 323] width 28 height 16
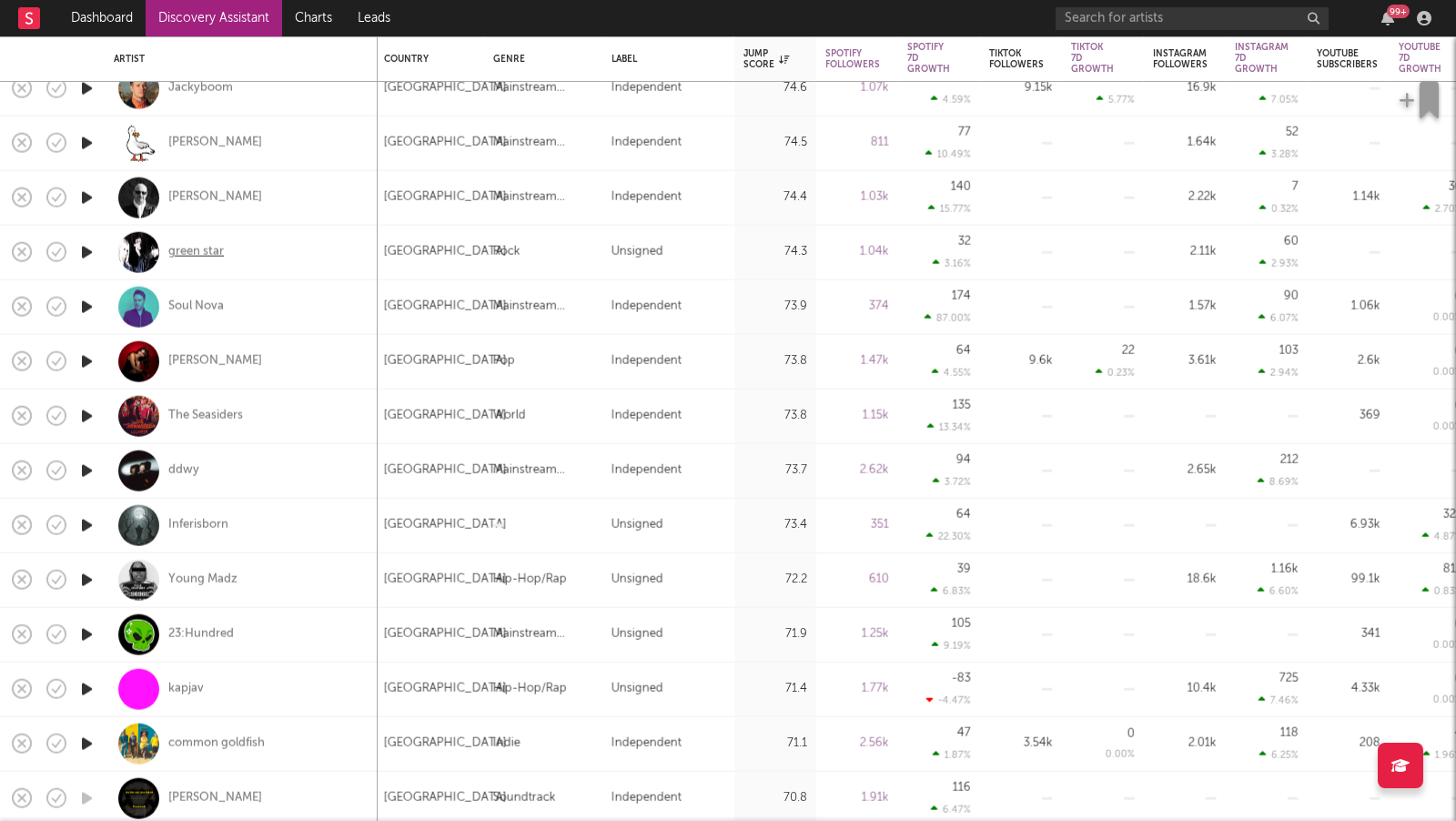
click at [212, 251] on div "green star" at bounding box center [195, 251] width 55 height 16
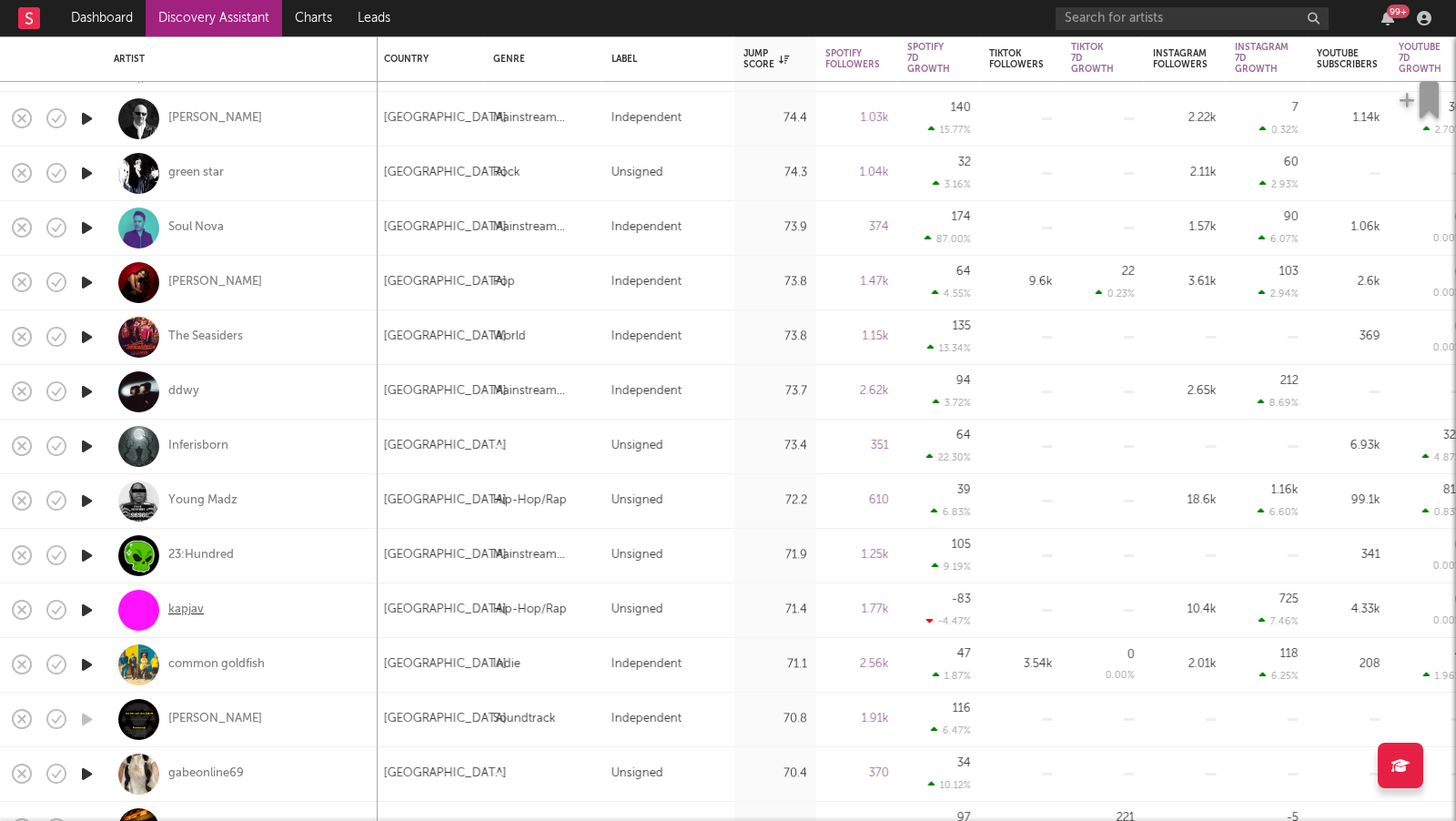
click at [188, 609] on div "kapjav" at bounding box center [186, 609] width 36 height 16
click at [104, 21] on link "Dashboard" at bounding box center [101, 18] width 87 height 37
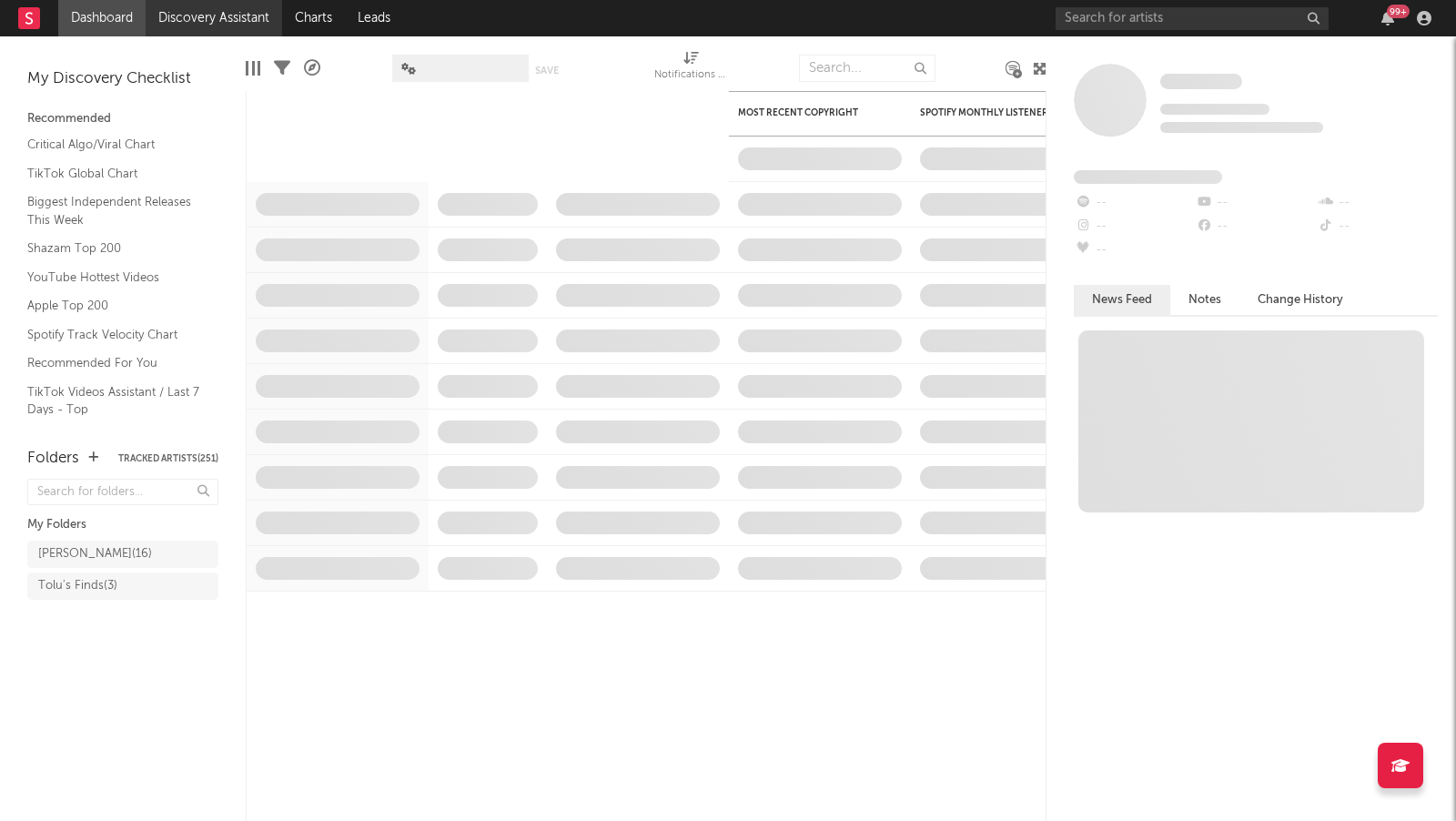
click at [239, 20] on link "Discovery Assistant" at bounding box center [214, 18] width 137 height 37
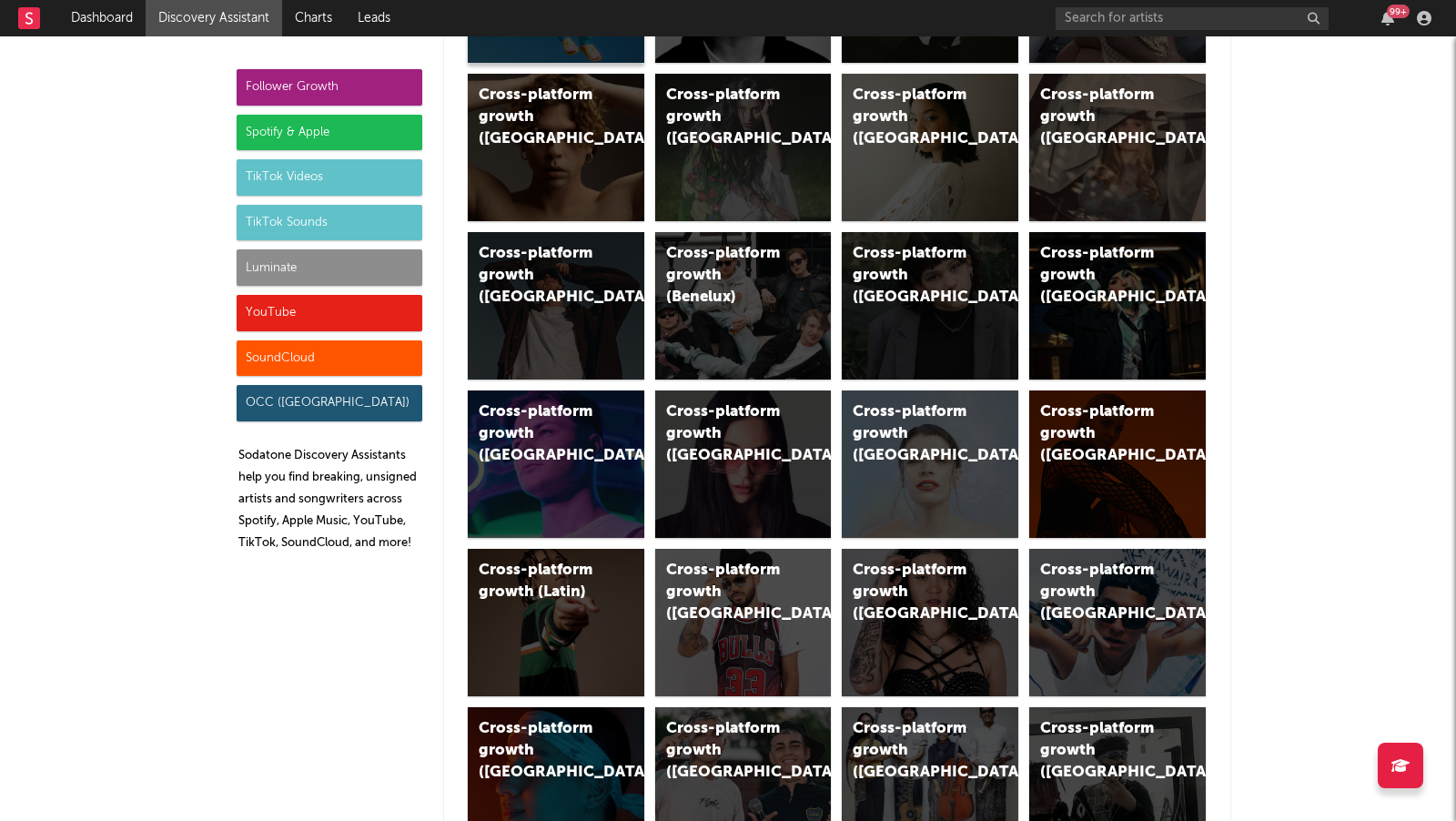
scroll to position [523, 0]
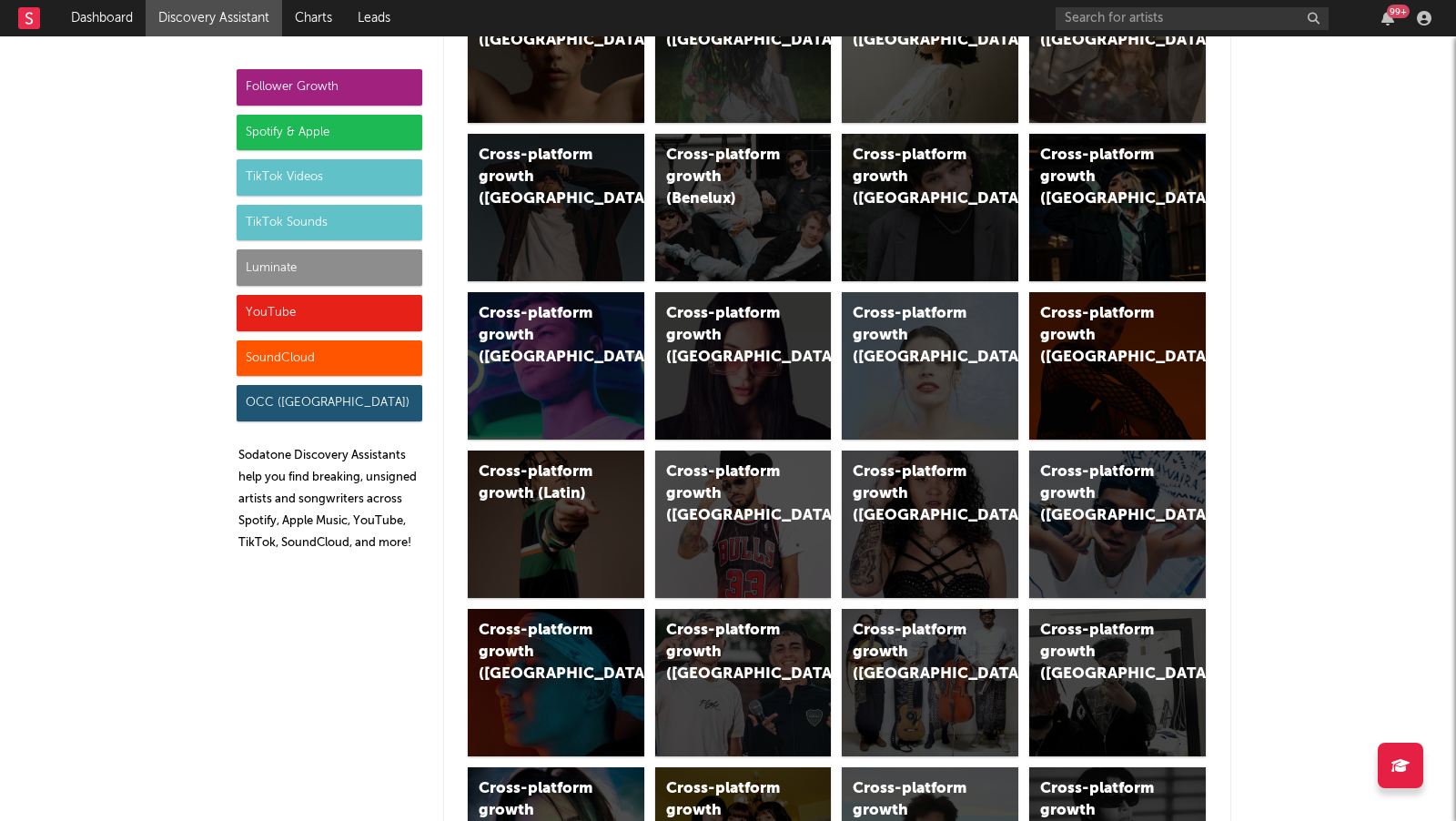
click at [321, 270] on div "Luminate" at bounding box center [329, 267] width 186 height 37
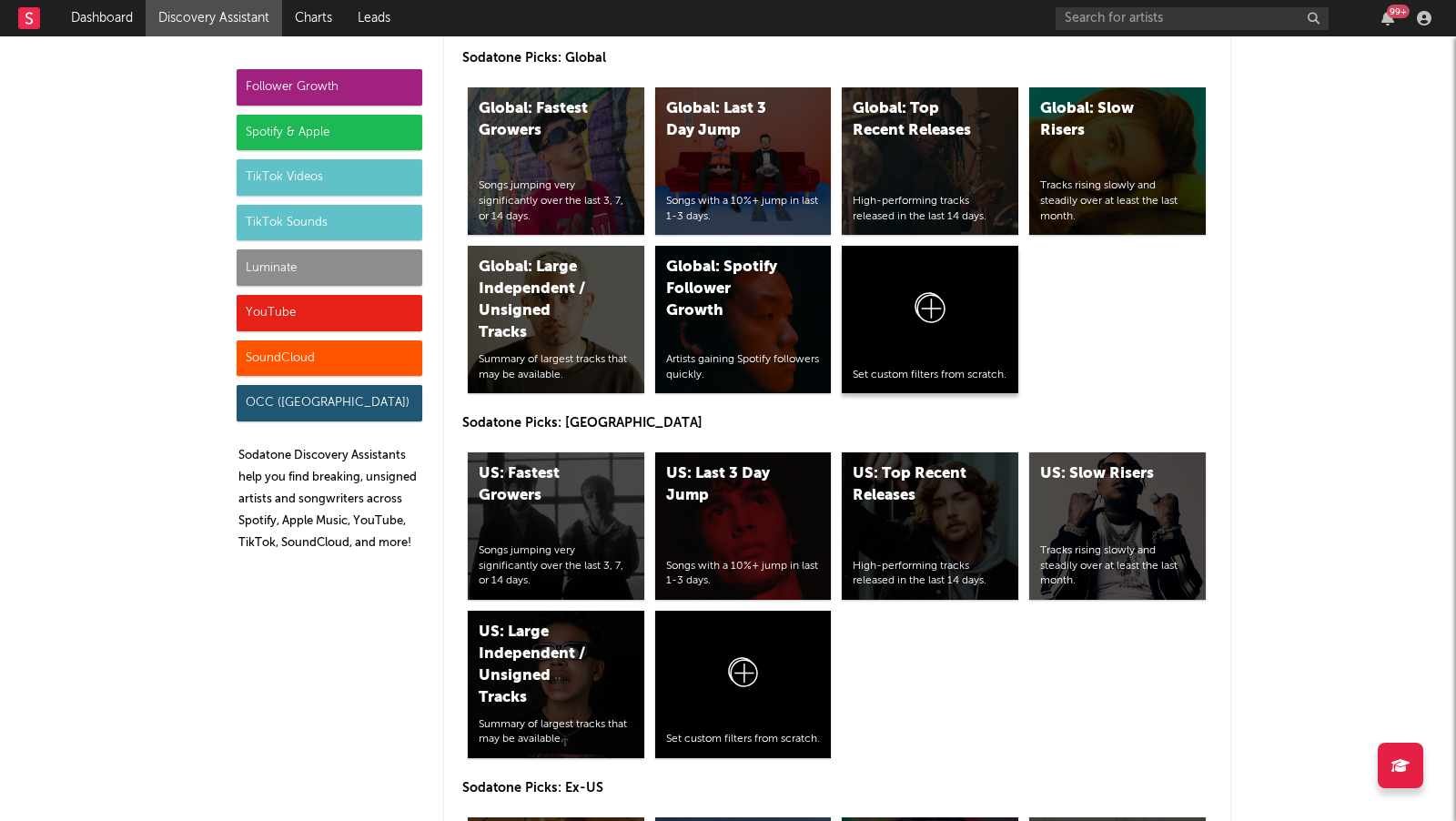
scroll to position [8047, 0]
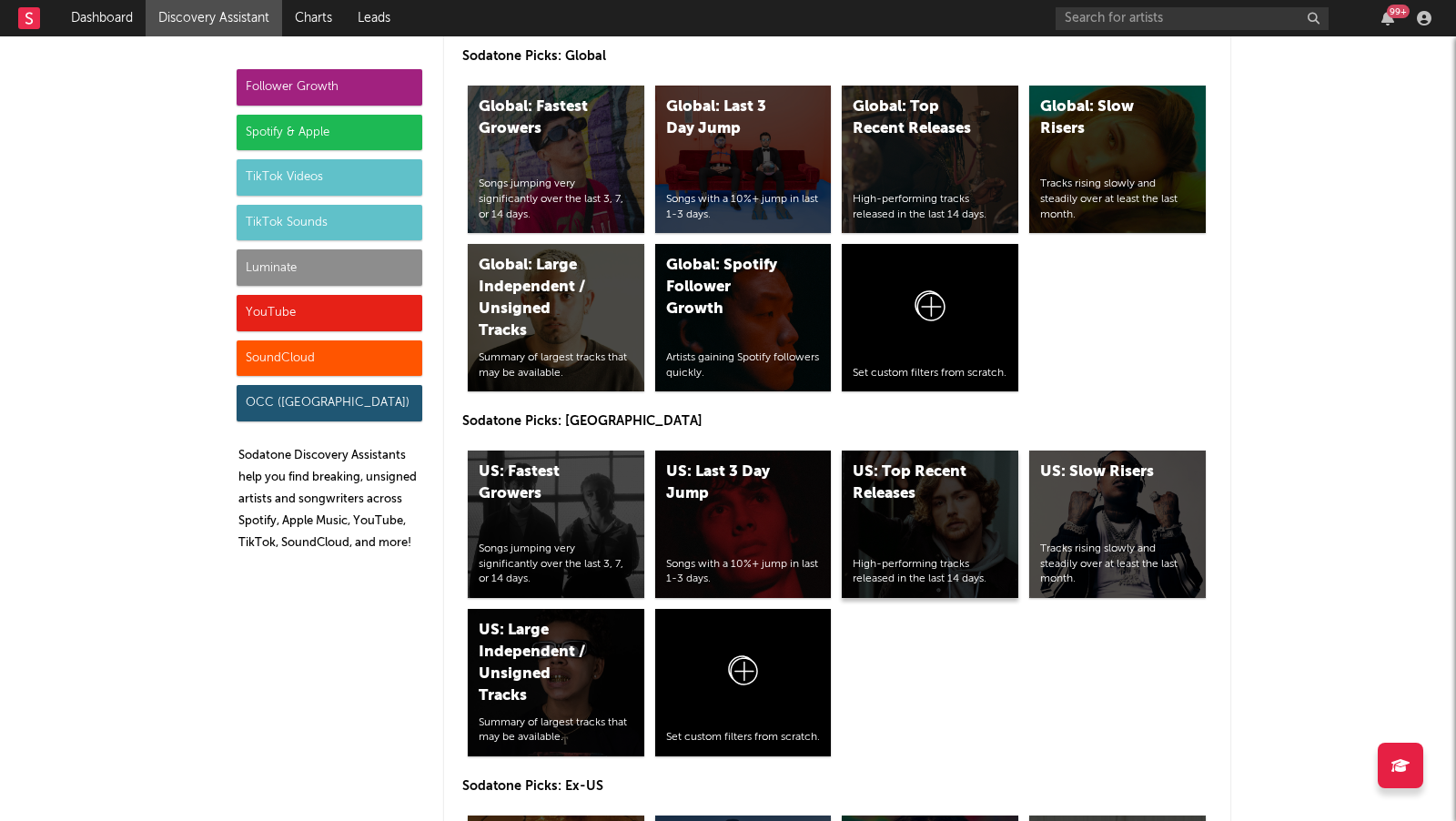
click at [967, 478] on div "US: Top Recent Releases High-performing tracks released in the last 14 days." at bounding box center [930, 524] width 176 height 147
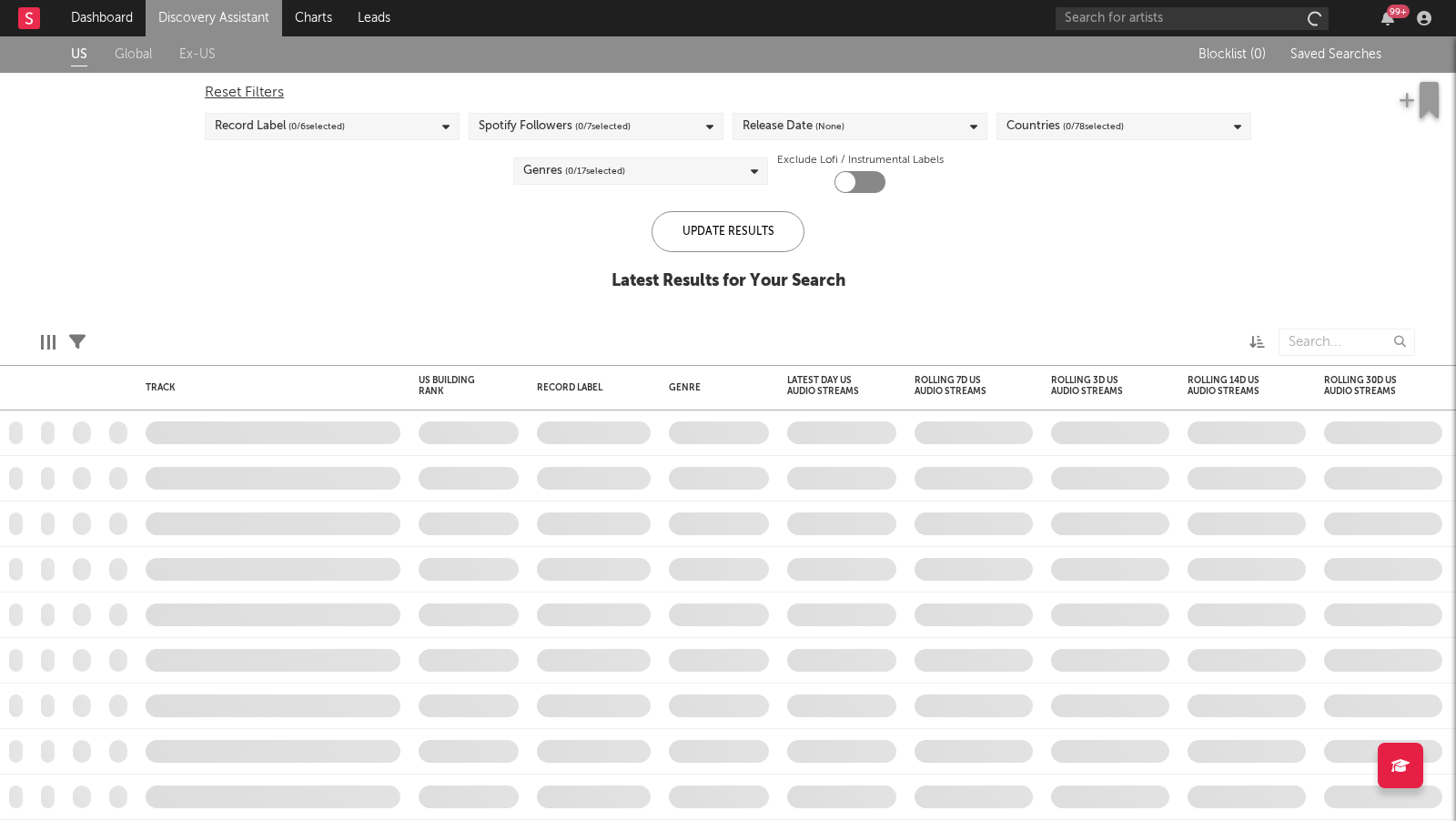
checkbox input "true"
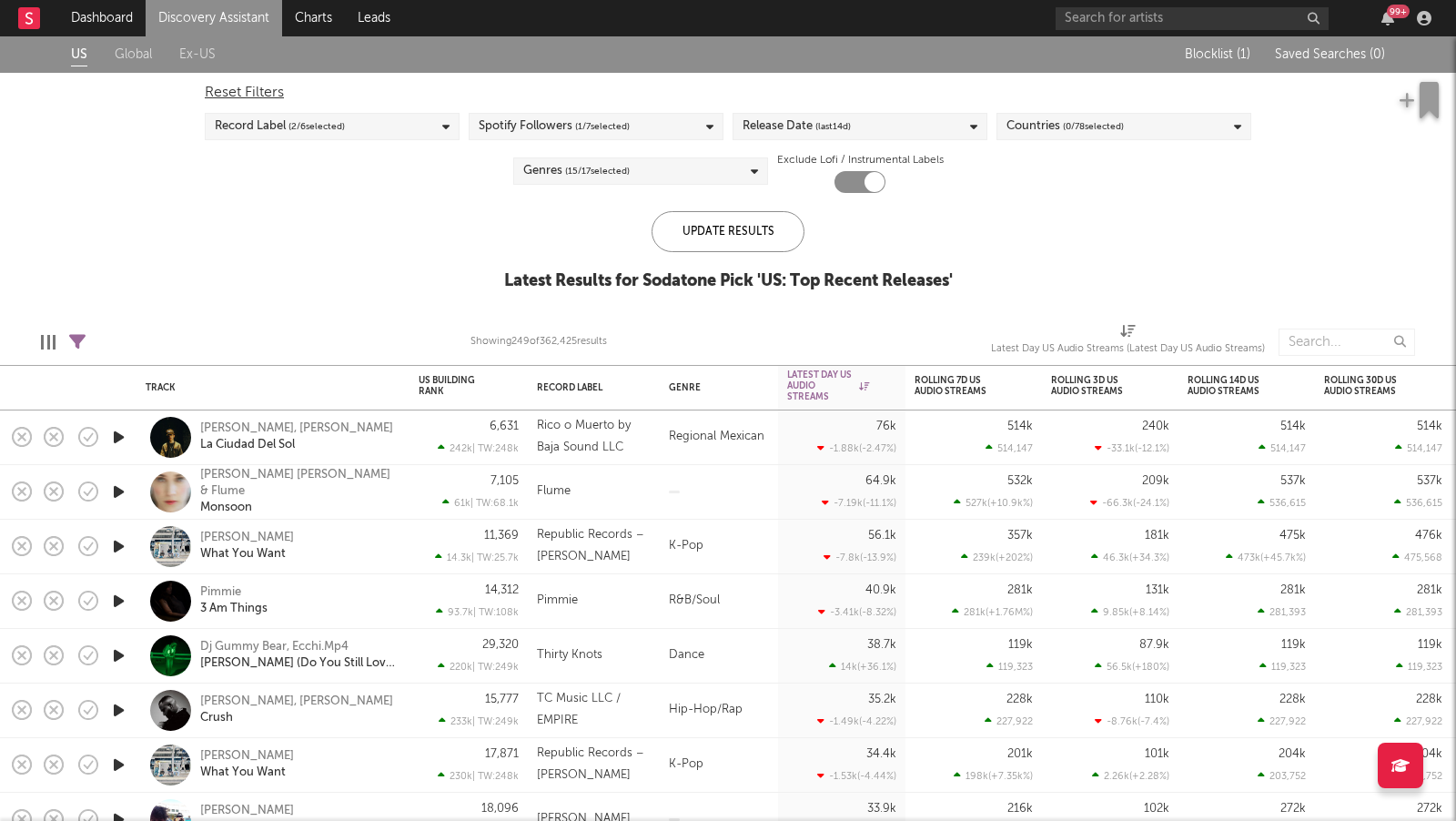
click at [929, 122] on div "Release Date (last 14 d)" at bounding box center [860, 126] width 255 height 27
click at [746, 152] on div at bounding box center [751, 159] width 15 height 15
click at [743, 152] on input "Last 14 Days" at bounding box center [743, 160] width 0 height 22
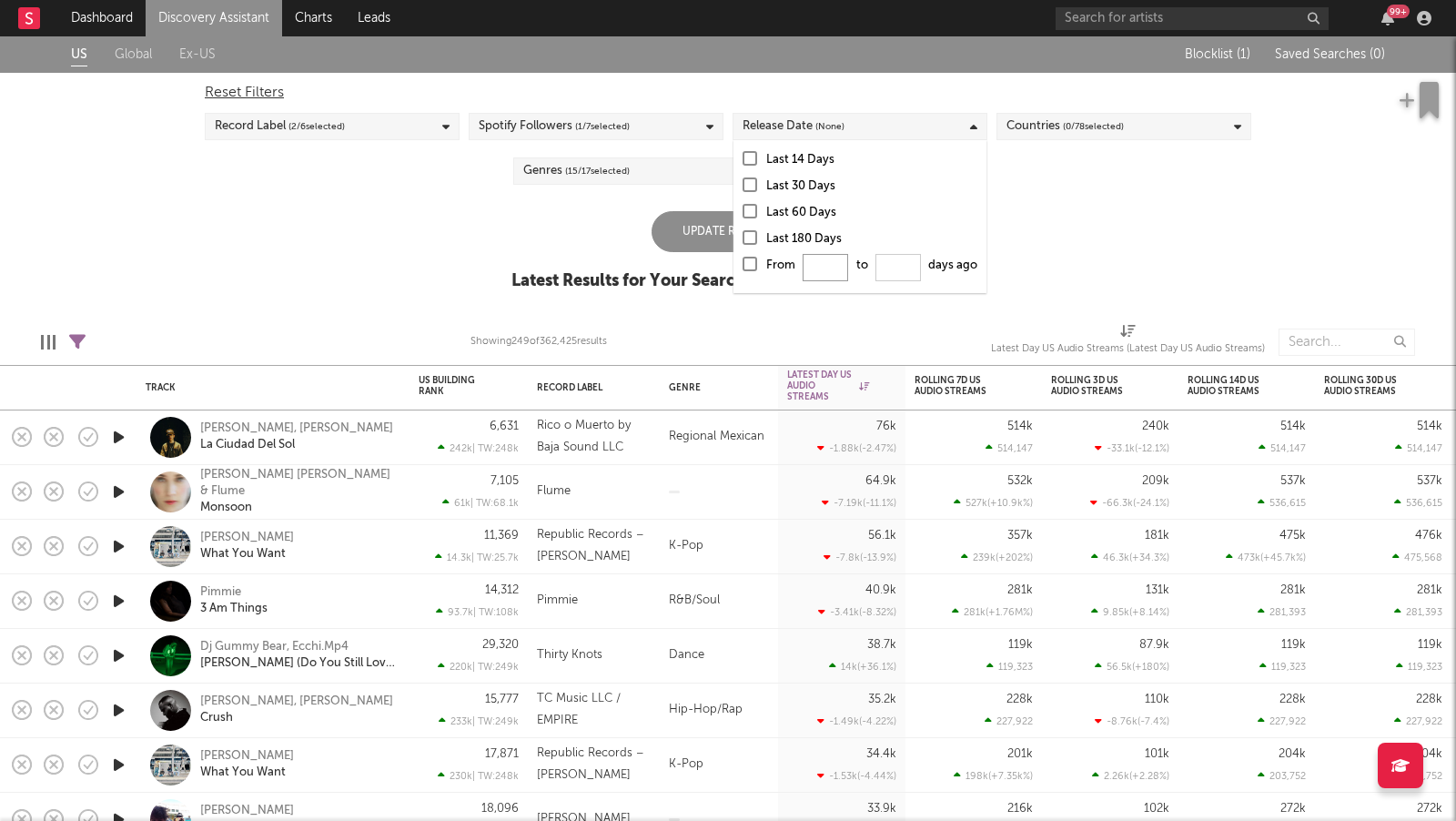
click at [822, 272] on input "From to days ago" at bounding box center [826, 267] width 46 height 27
type input "3"
click at [887, 268] on input "From 3 to days ago" at bounding box center [898, 267] width 46 height 27
type input "7"
click at [843, 272] on input "3" at bounding box center [826, 267] width 46 height 27
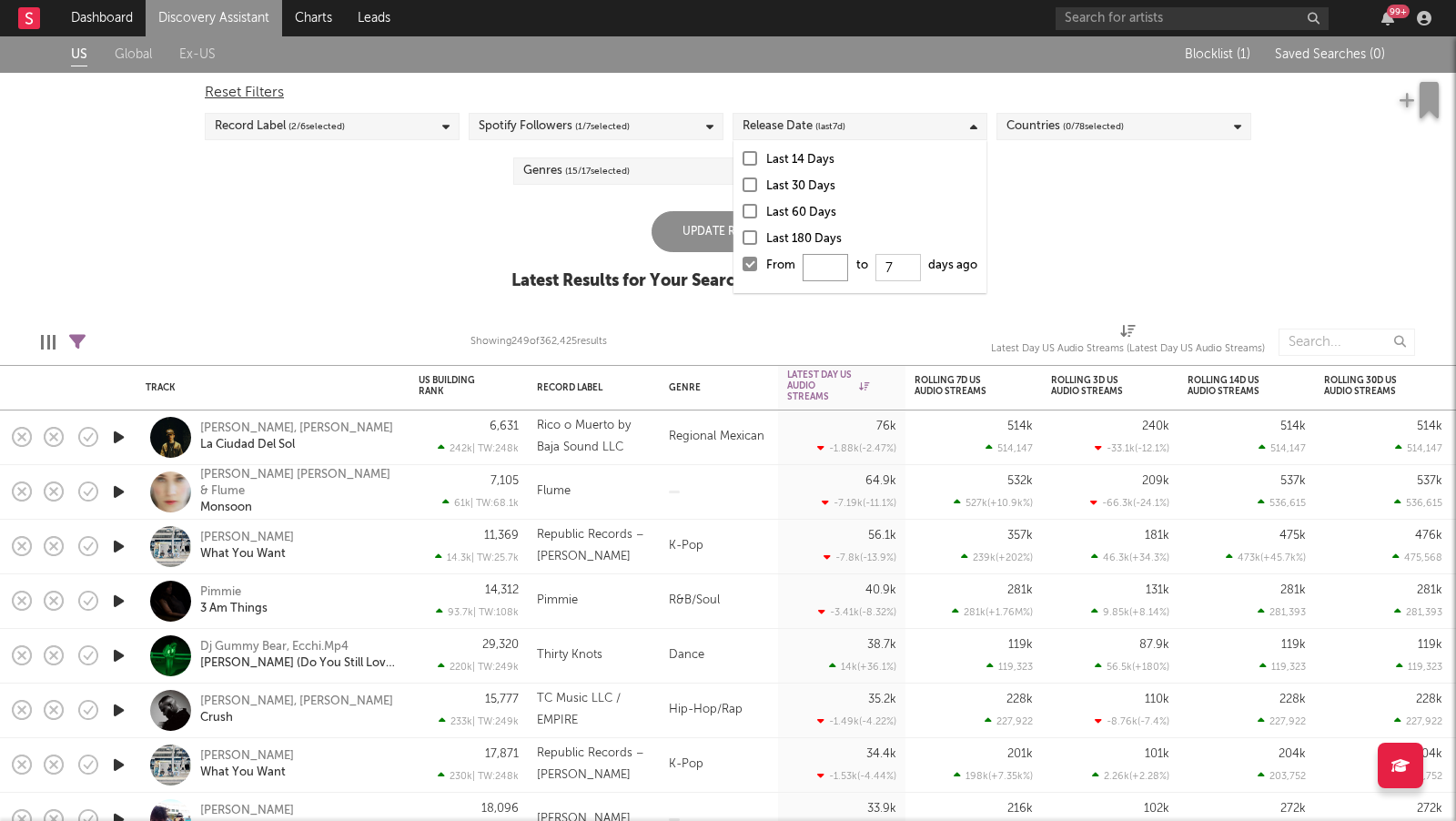
type input "0"
click at [1076, 228] on div "US Global Ex-US Blocklist ( 1 ) Saved Searches ( 0 ) Reset Filters Record Label…" at bounding box center [728, 174] width 1456 height 274
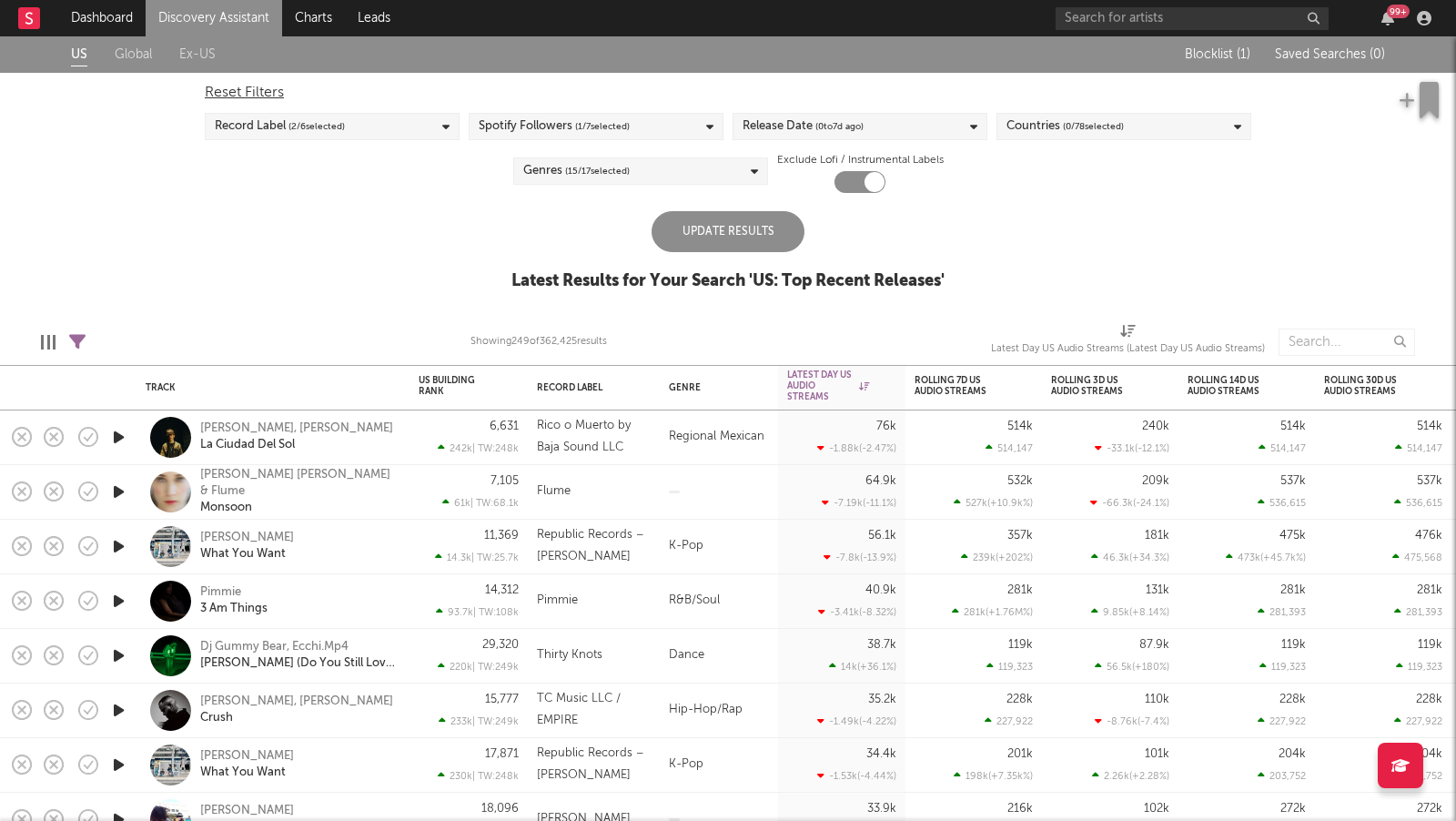
click at [747, 232] on div "Update Results" at bounding box center [728, 232] width 153 height 41
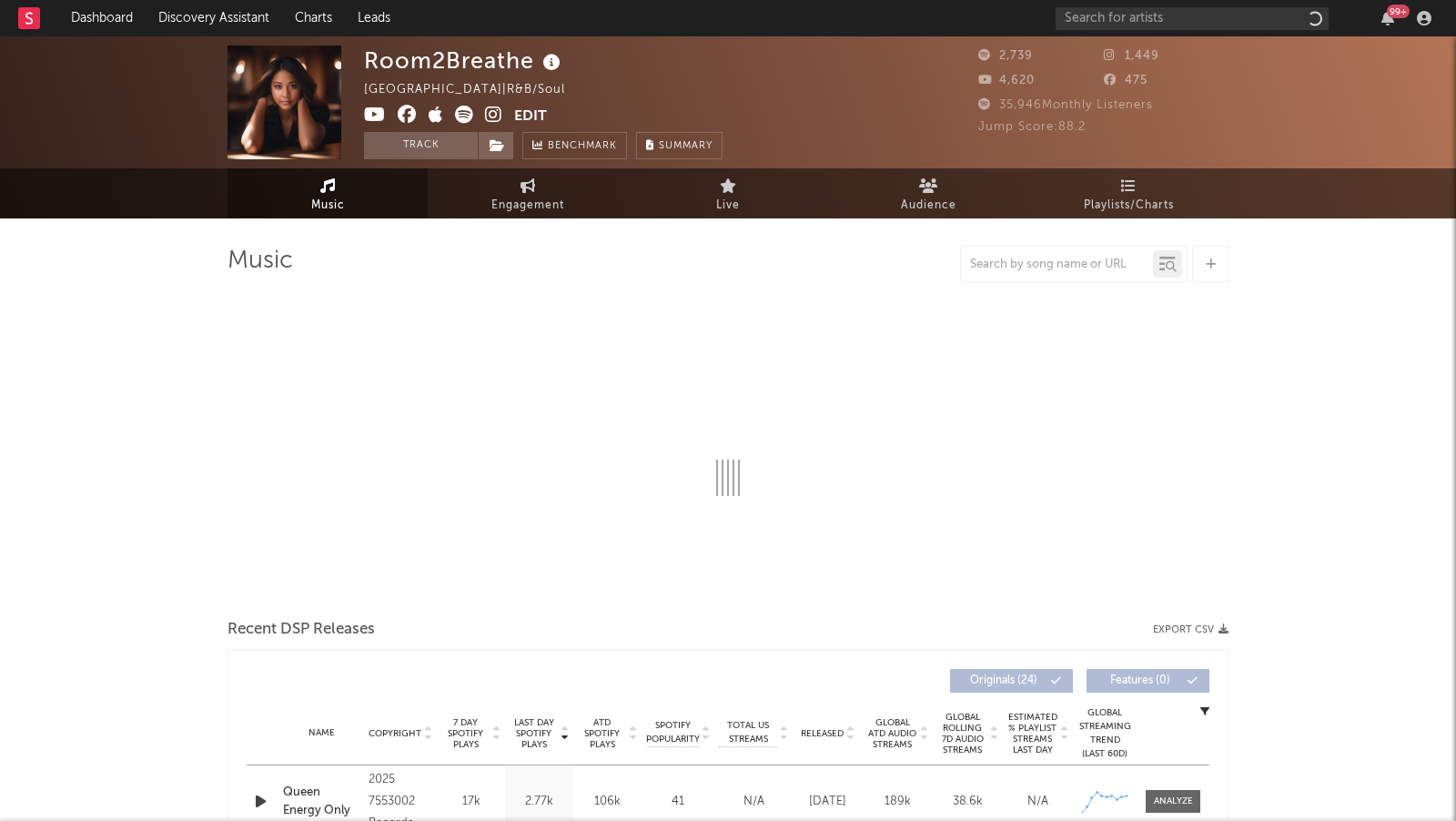
click at [490, 112] on icon at bounding box center [493, 114] width 17 height 18
select select "1w"
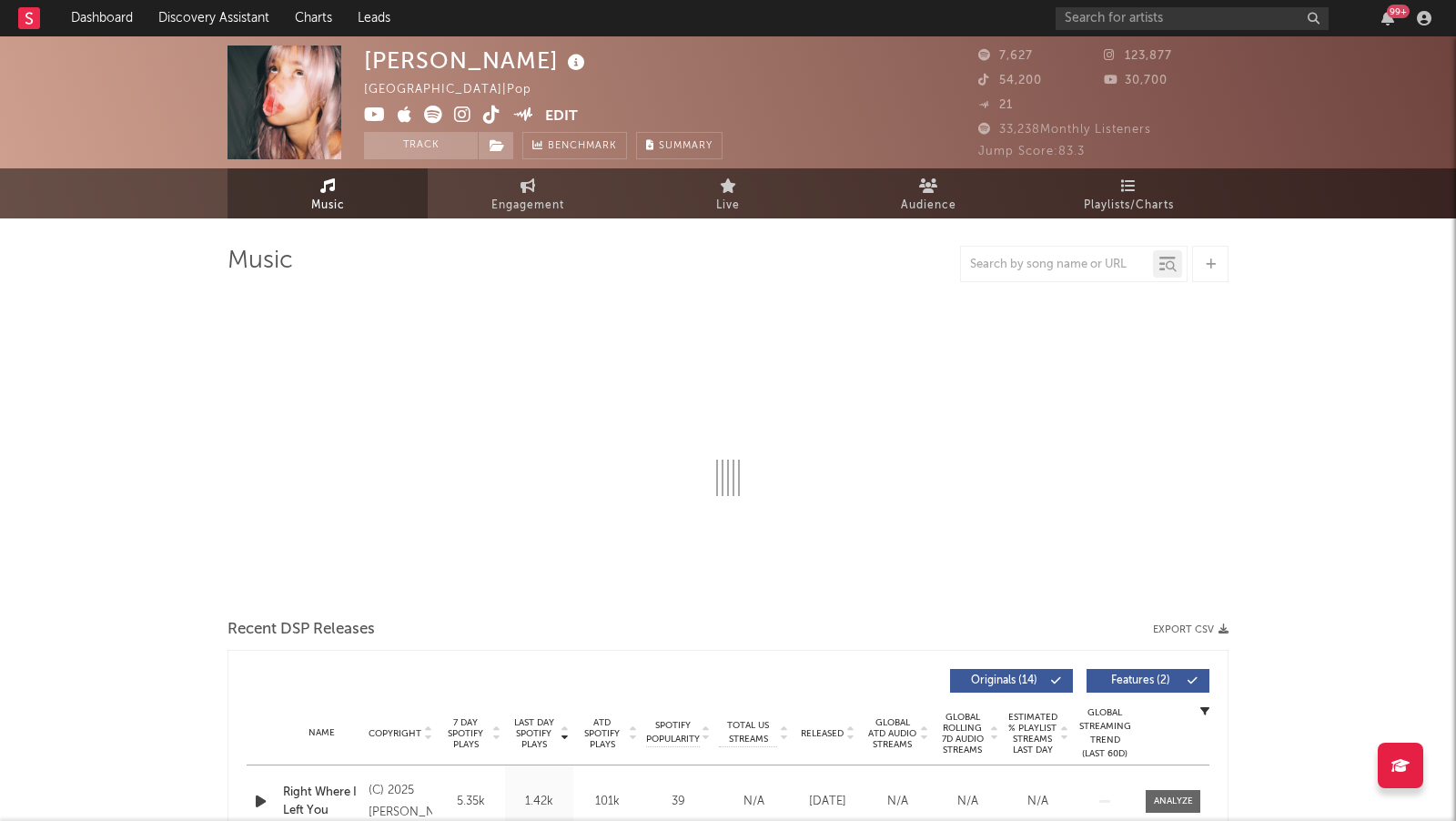
select select "6m"
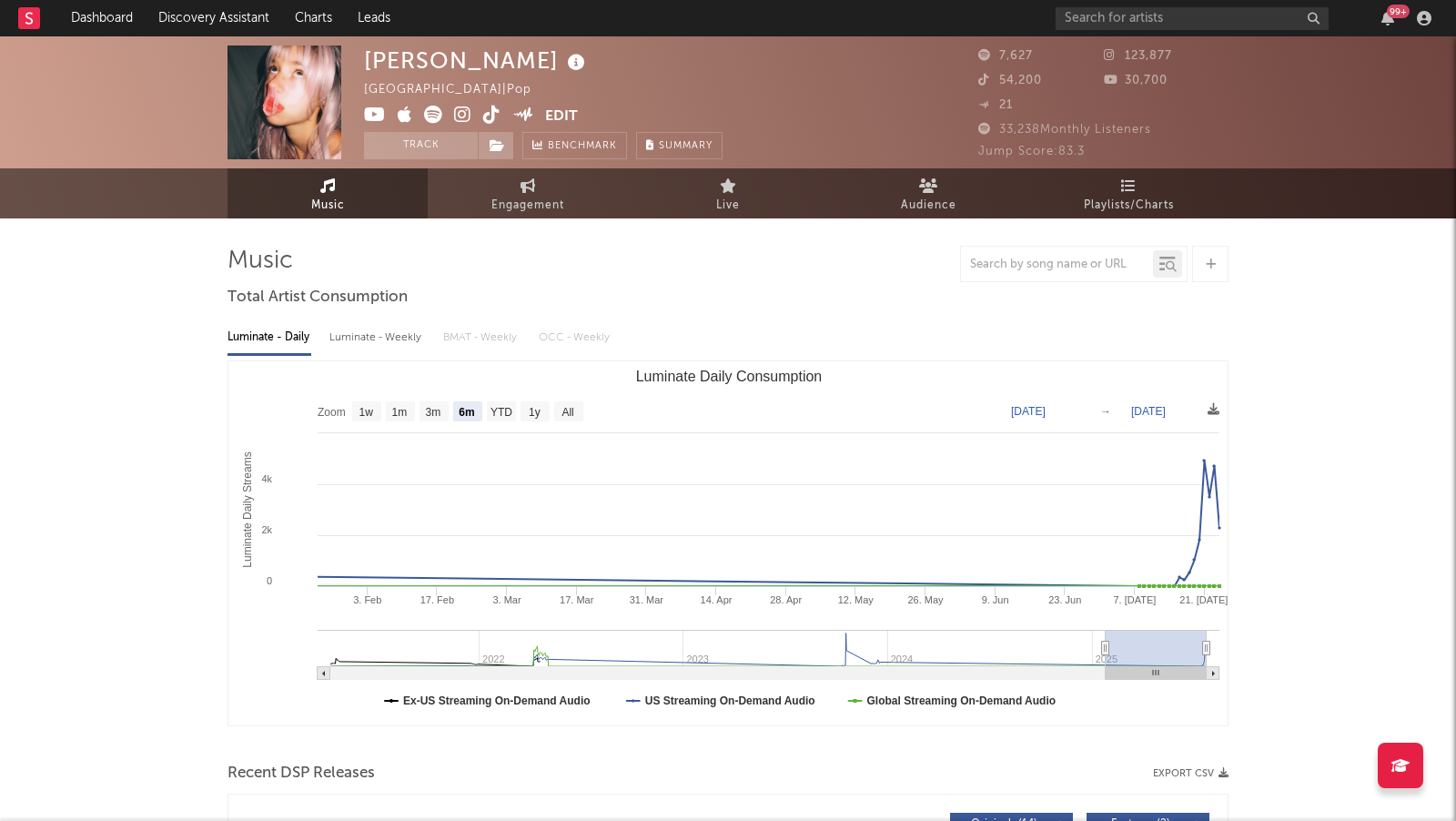
click at [462, 114] on icon at bounding box center [463, 114] width 17 height 18
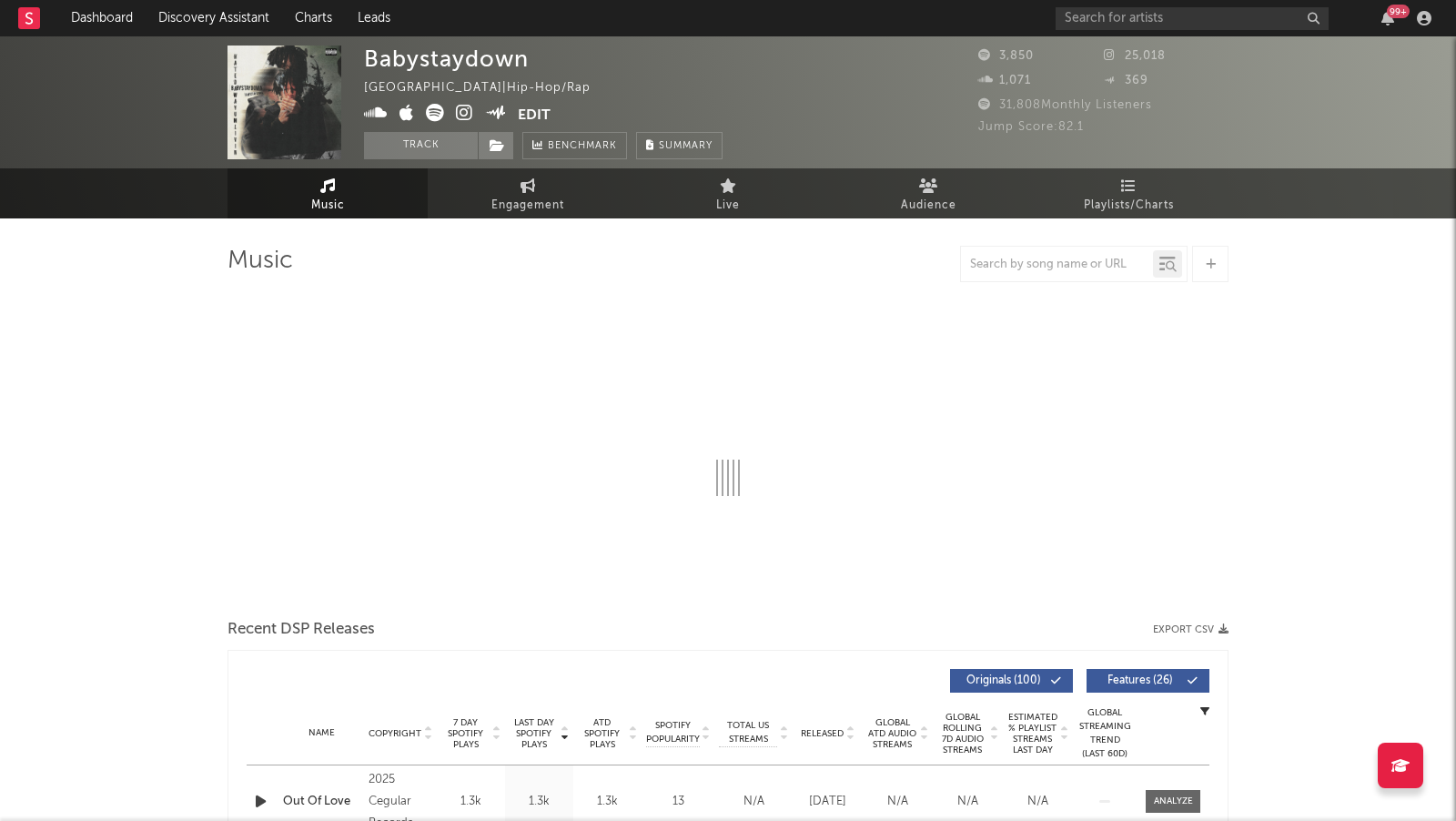
click at [464, 114] on icon at bounding box center [464, 113] width 17 height 18
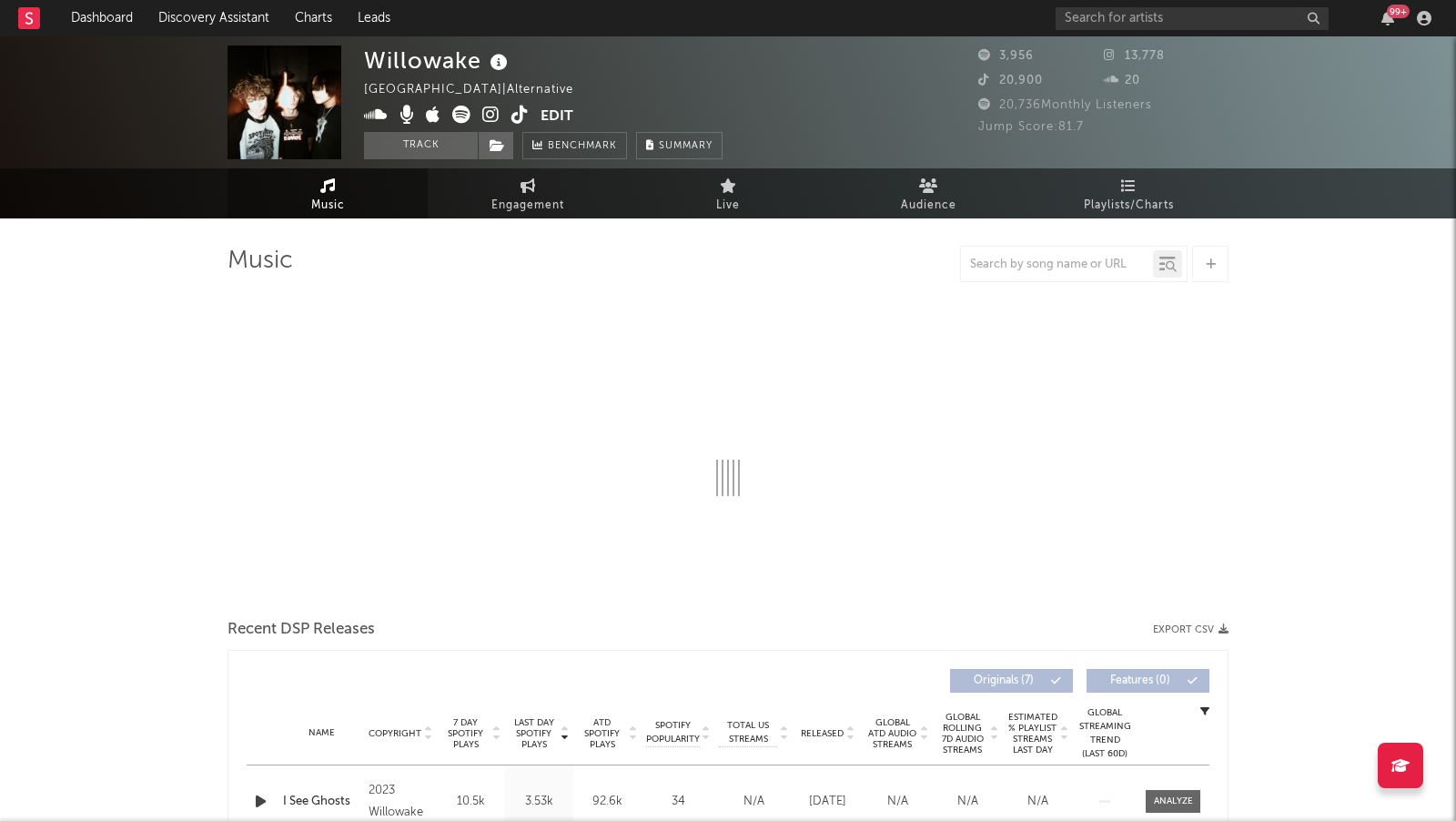
select select "1w"
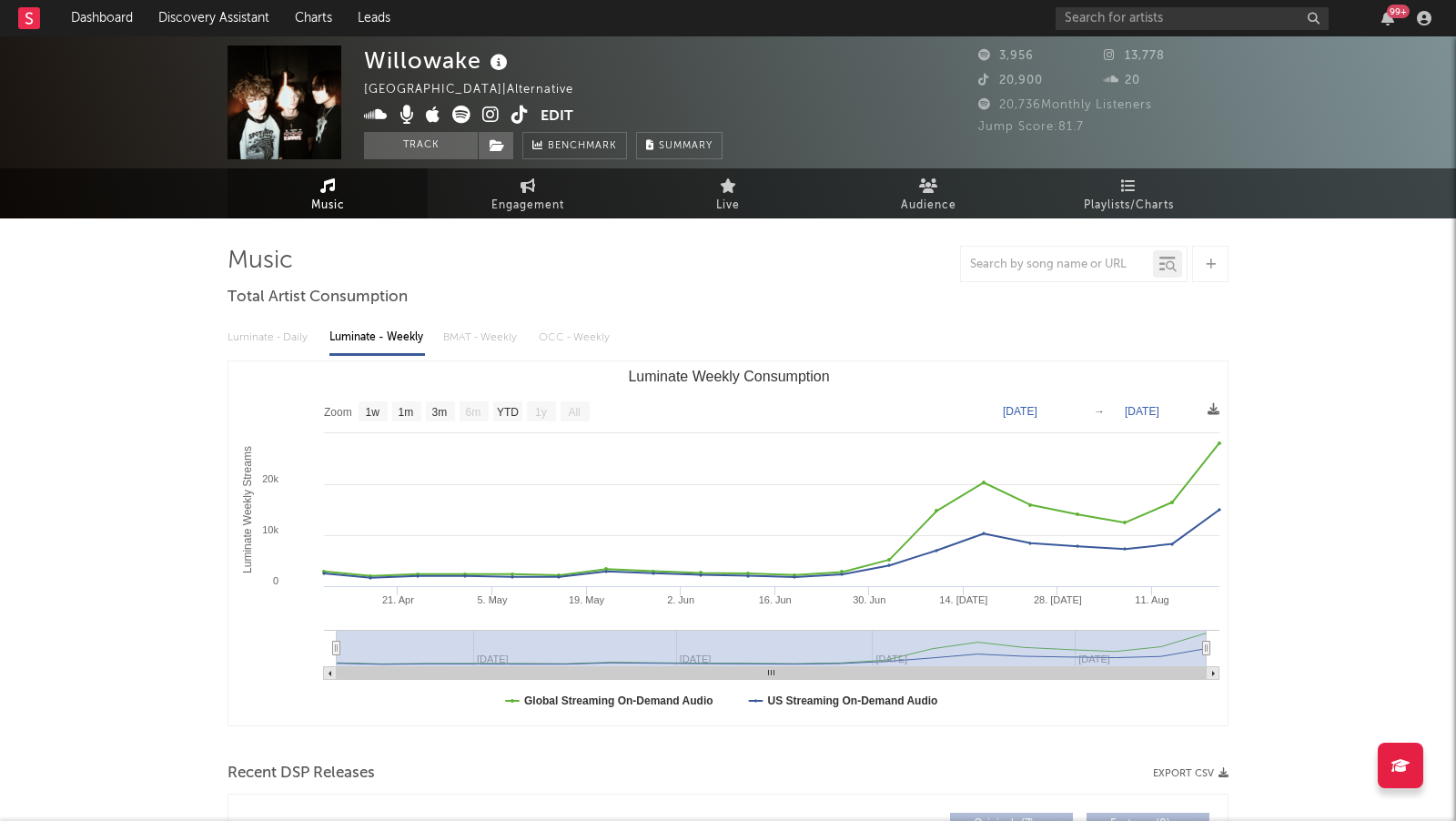
click at [494, 115] on icon at bounding box center [491, 114] width 17 height 18
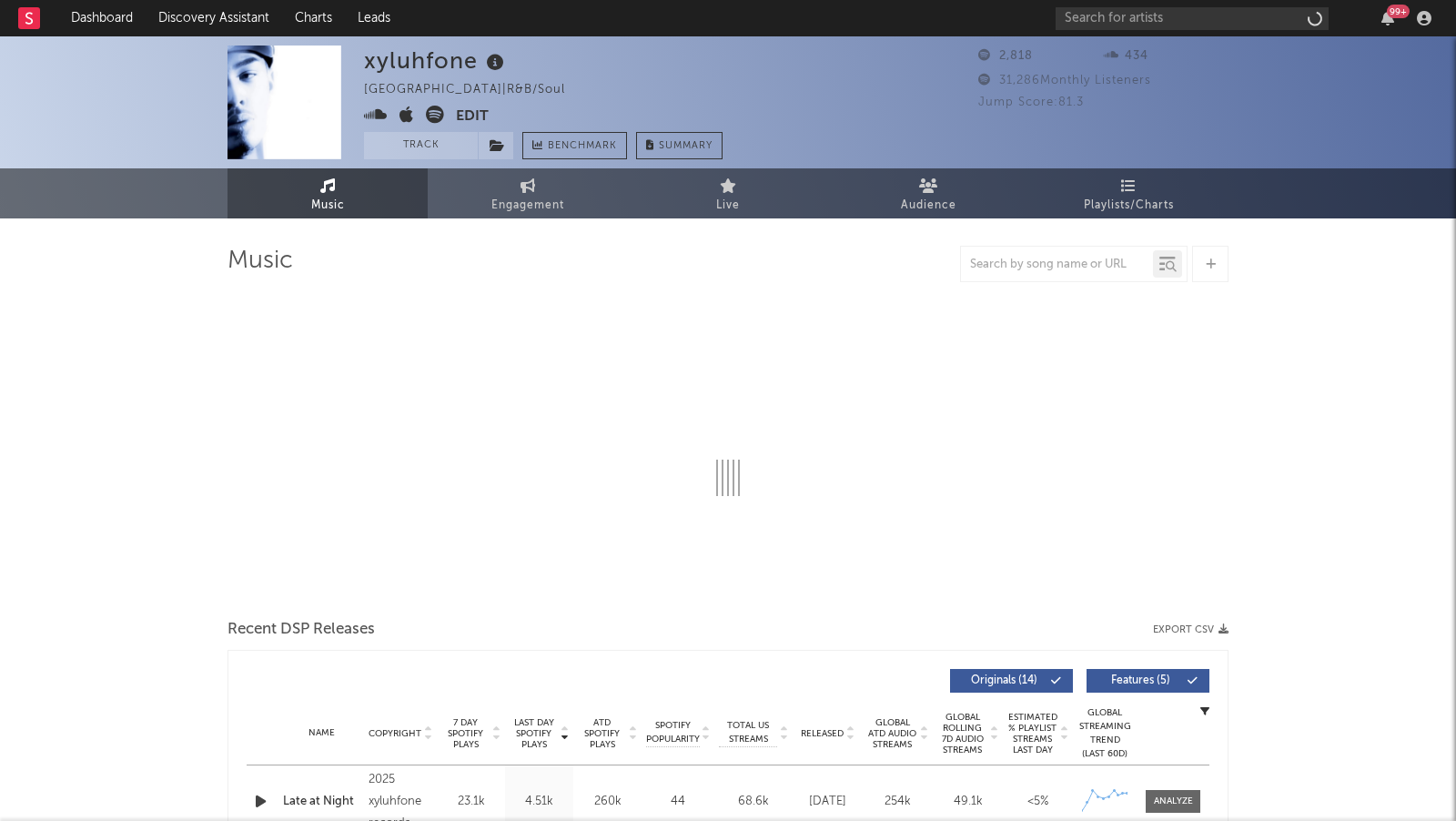
select select "6m"
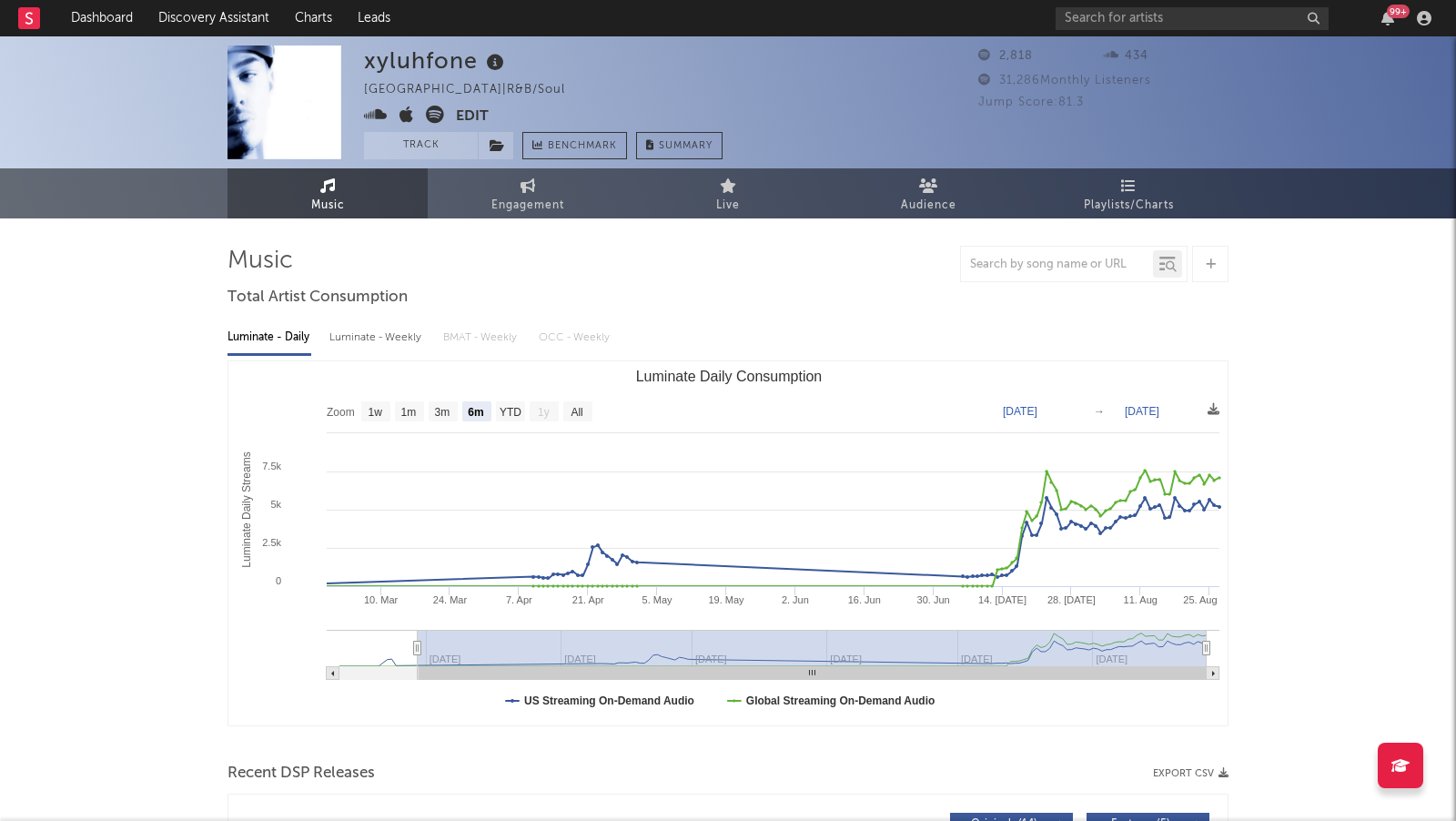
click at [374, 113] on icon at bounding box center [375, 114] width 23 height 18
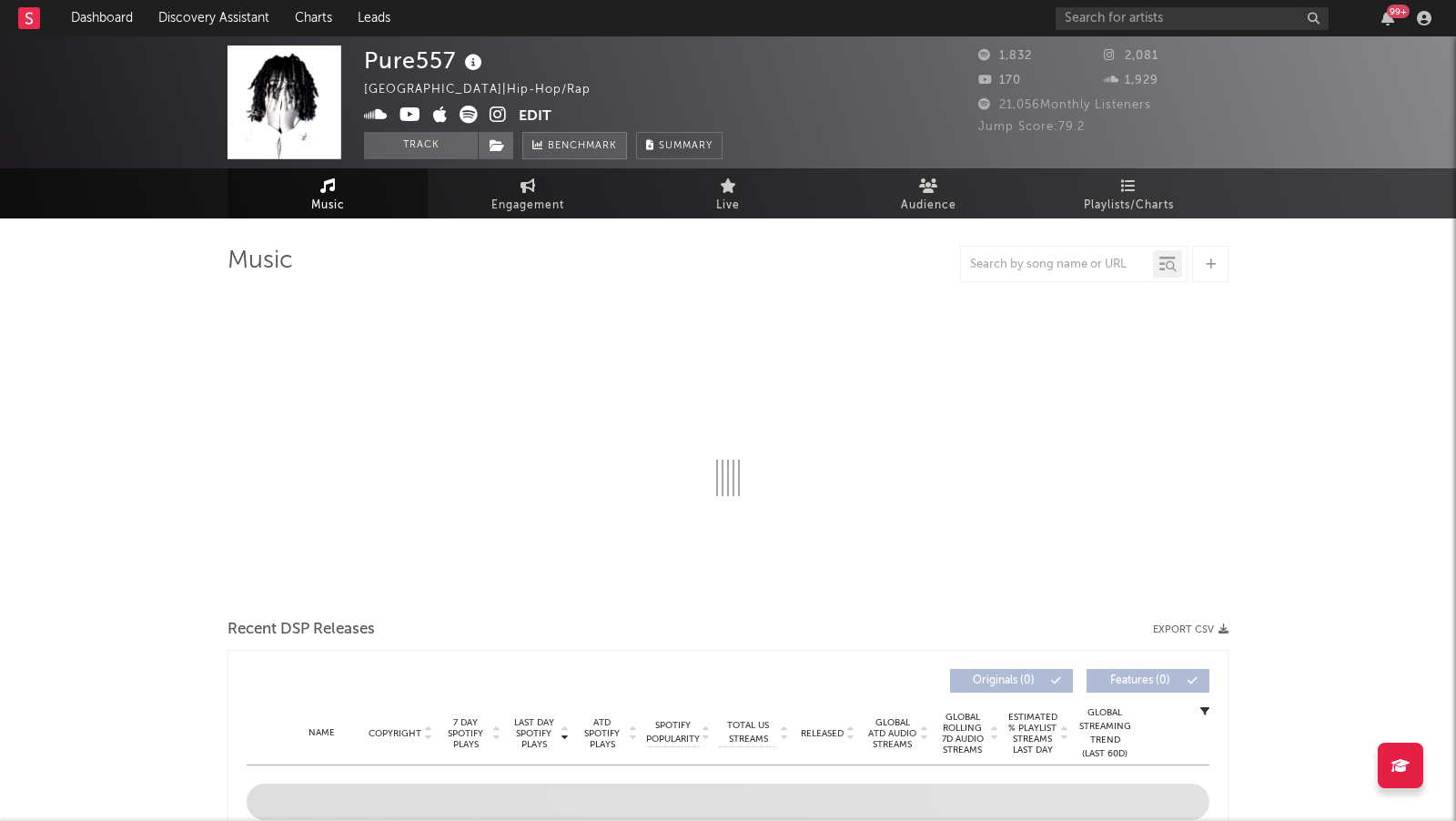
select select "6m"
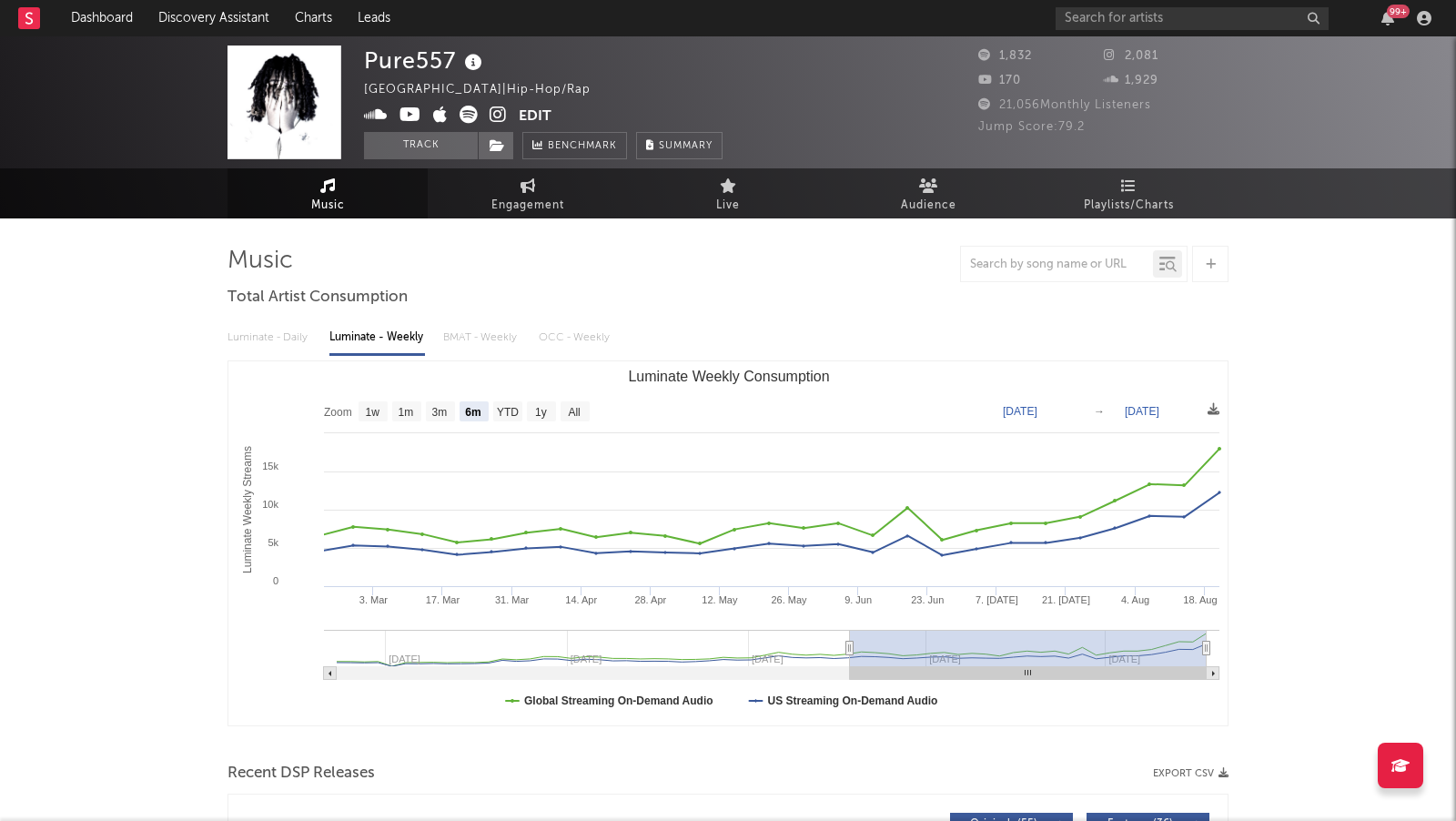
click at [495, 114] on icon at bounding box center [498, 114] width 17 height 18
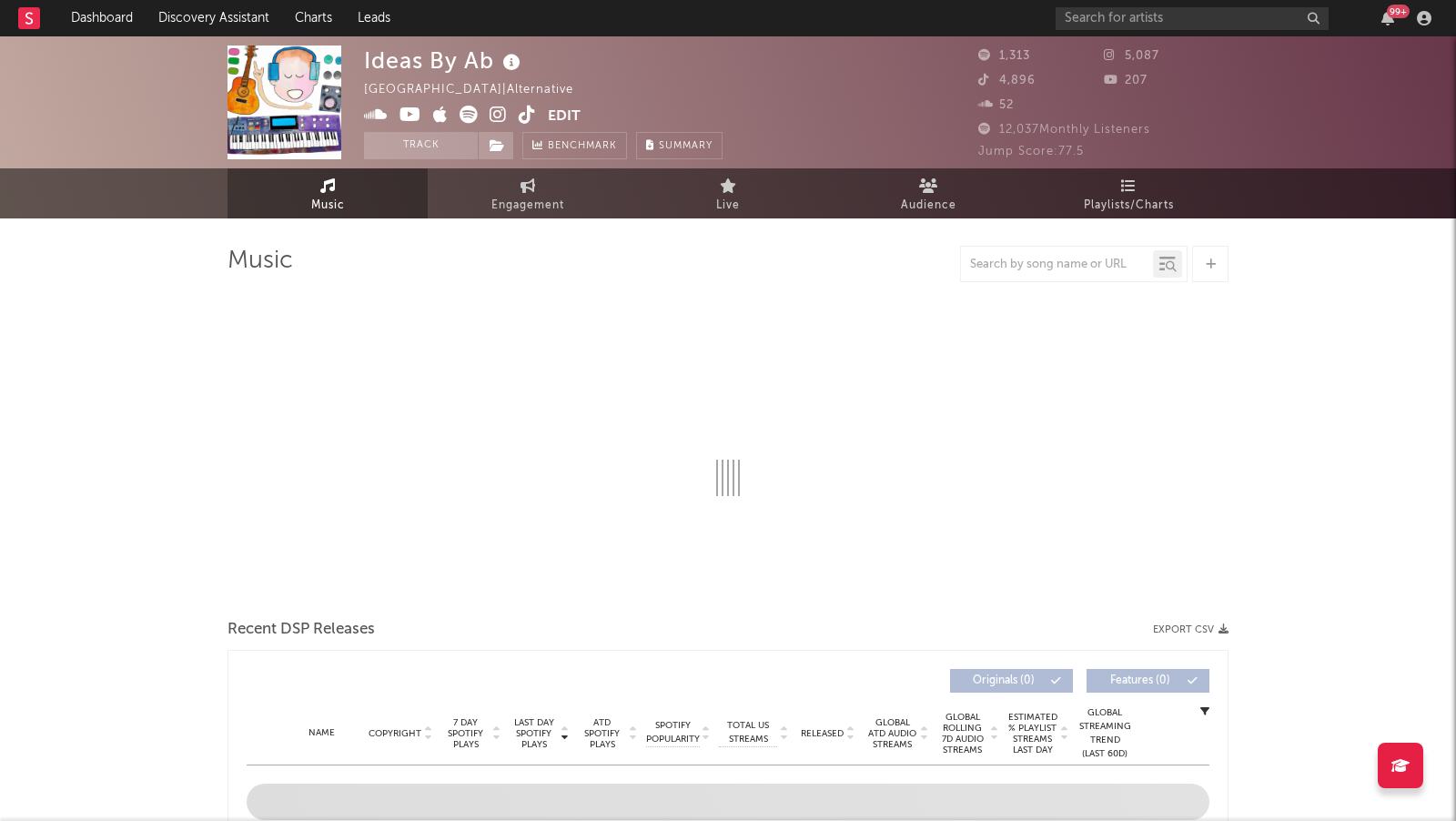
select select "1w"
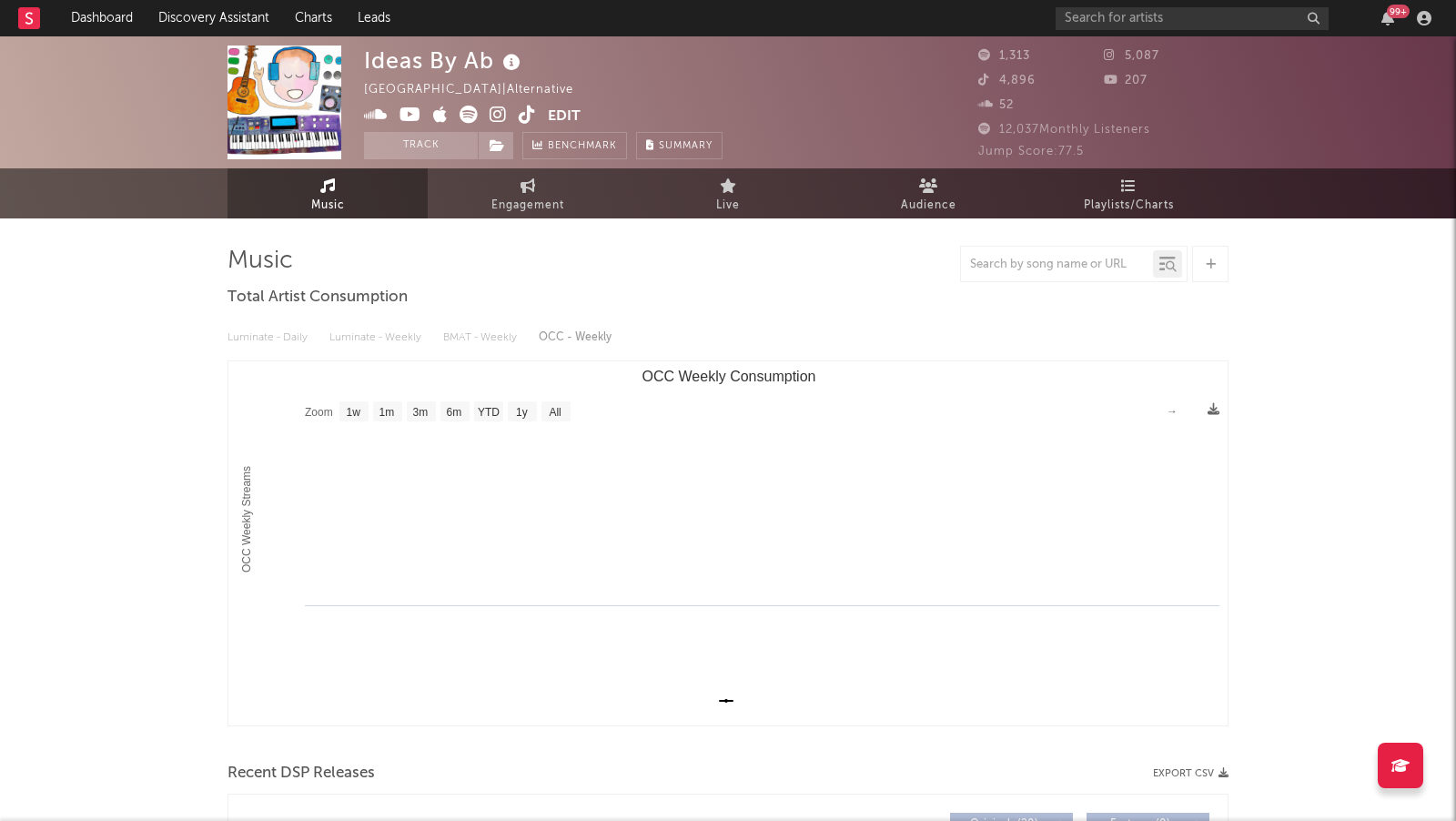
click at [497, 114] on icon at bounding box center [498, 114] width 17 height 18
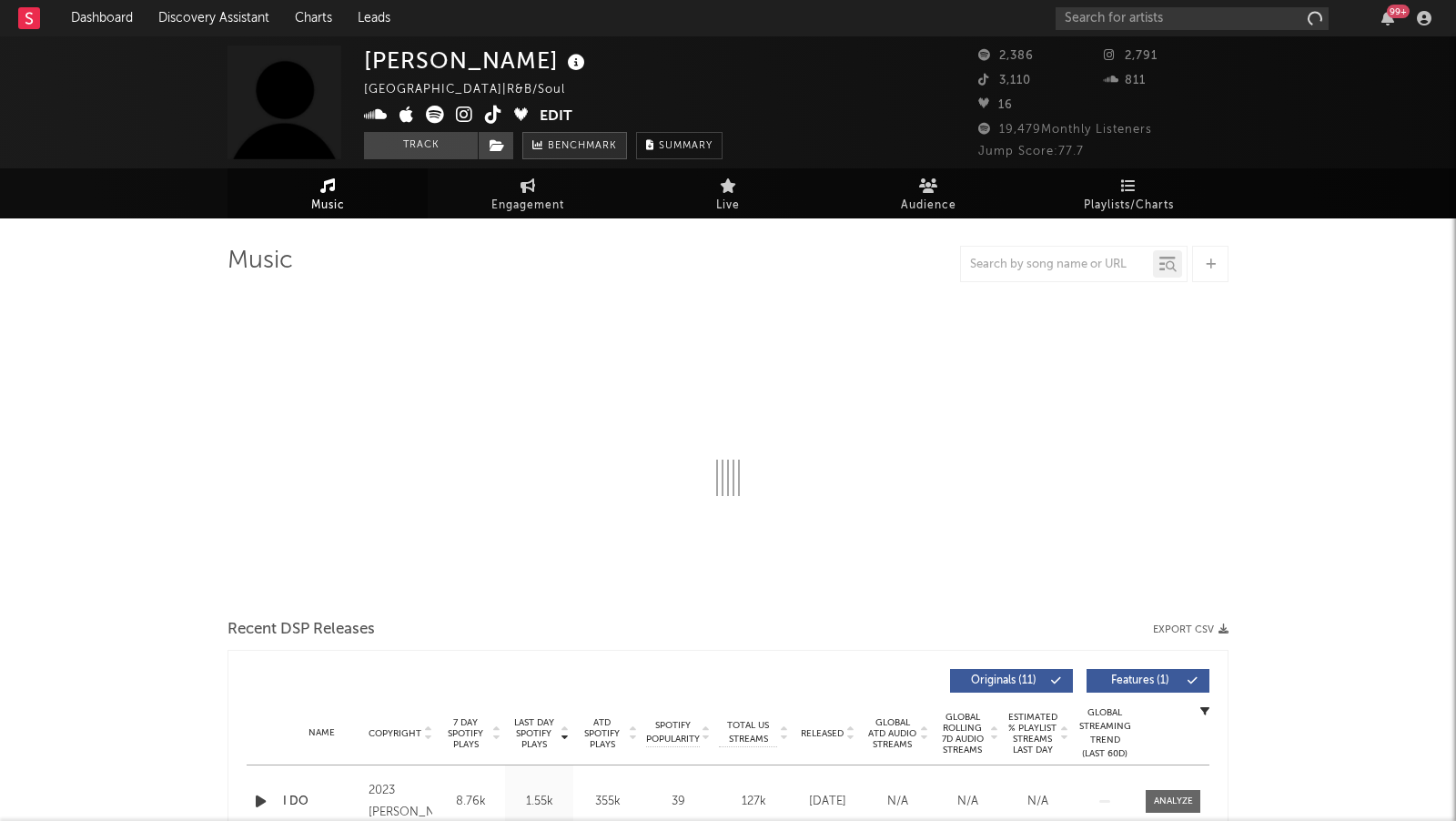
select select "1w"
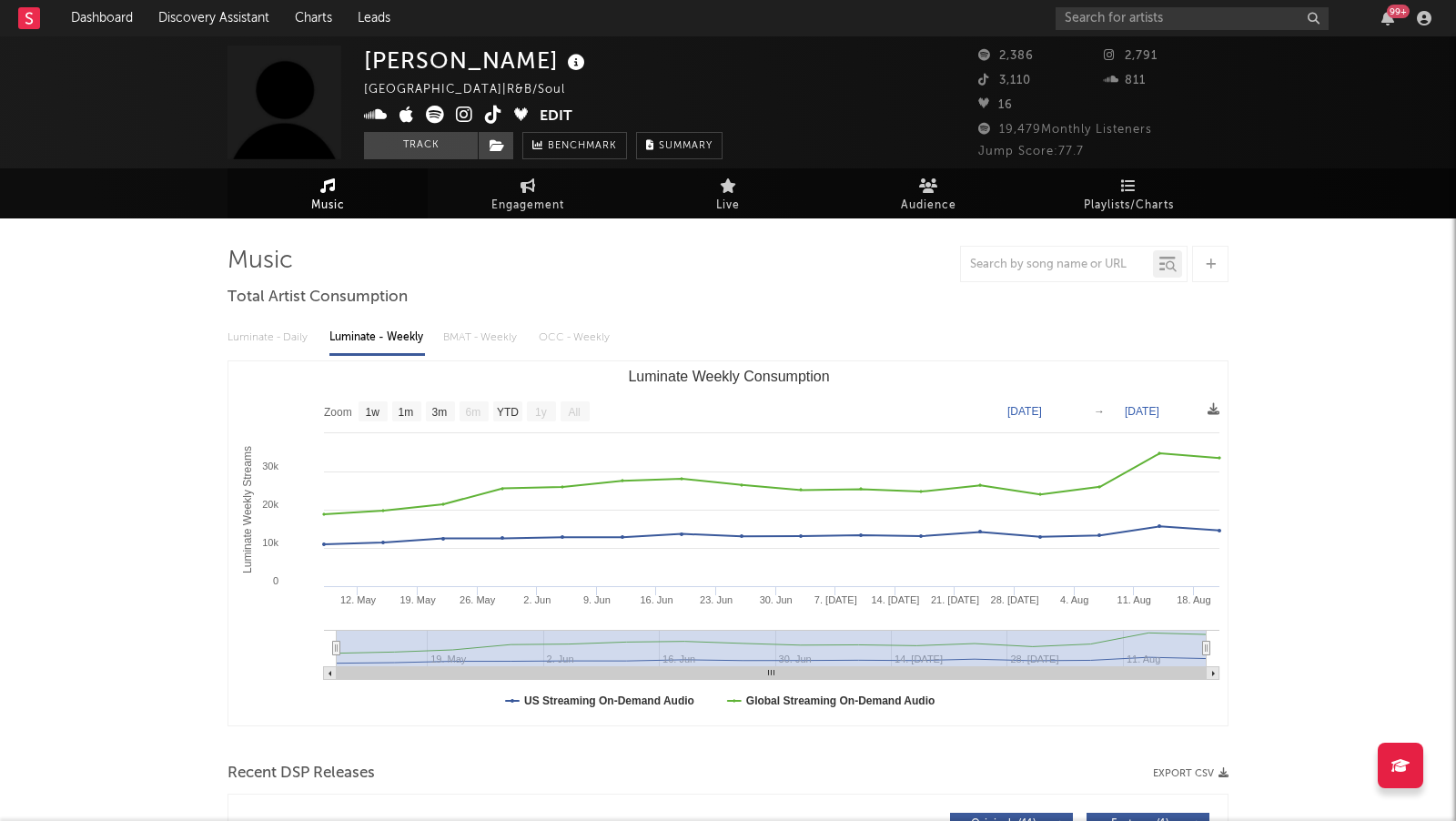
click at [474, 111] on span at bounding box center [451, 117] width 175 height 23
click at [462, 111] on icon at bounding box center [464, 114] width 17 height 18
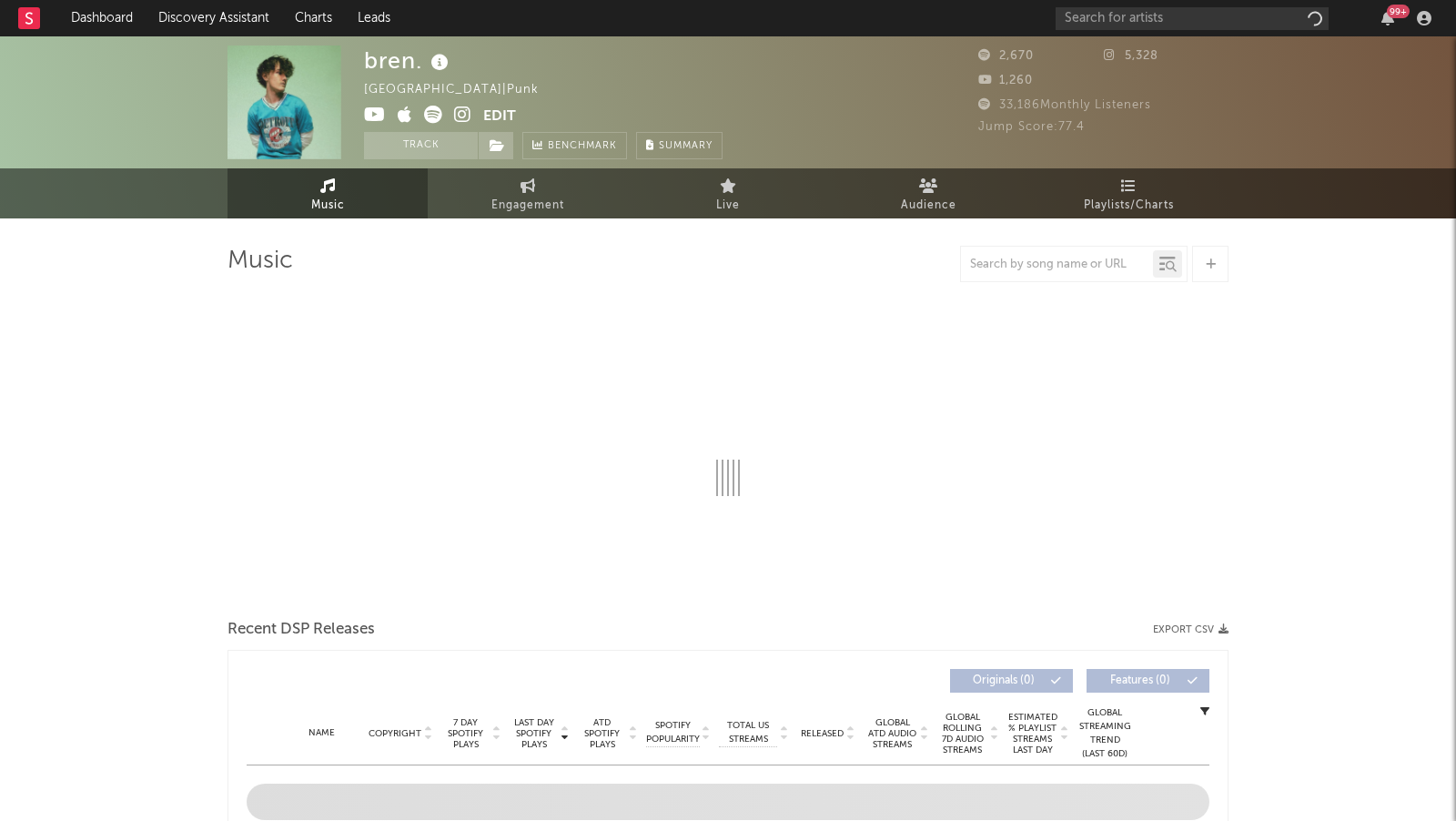
select select "1w"
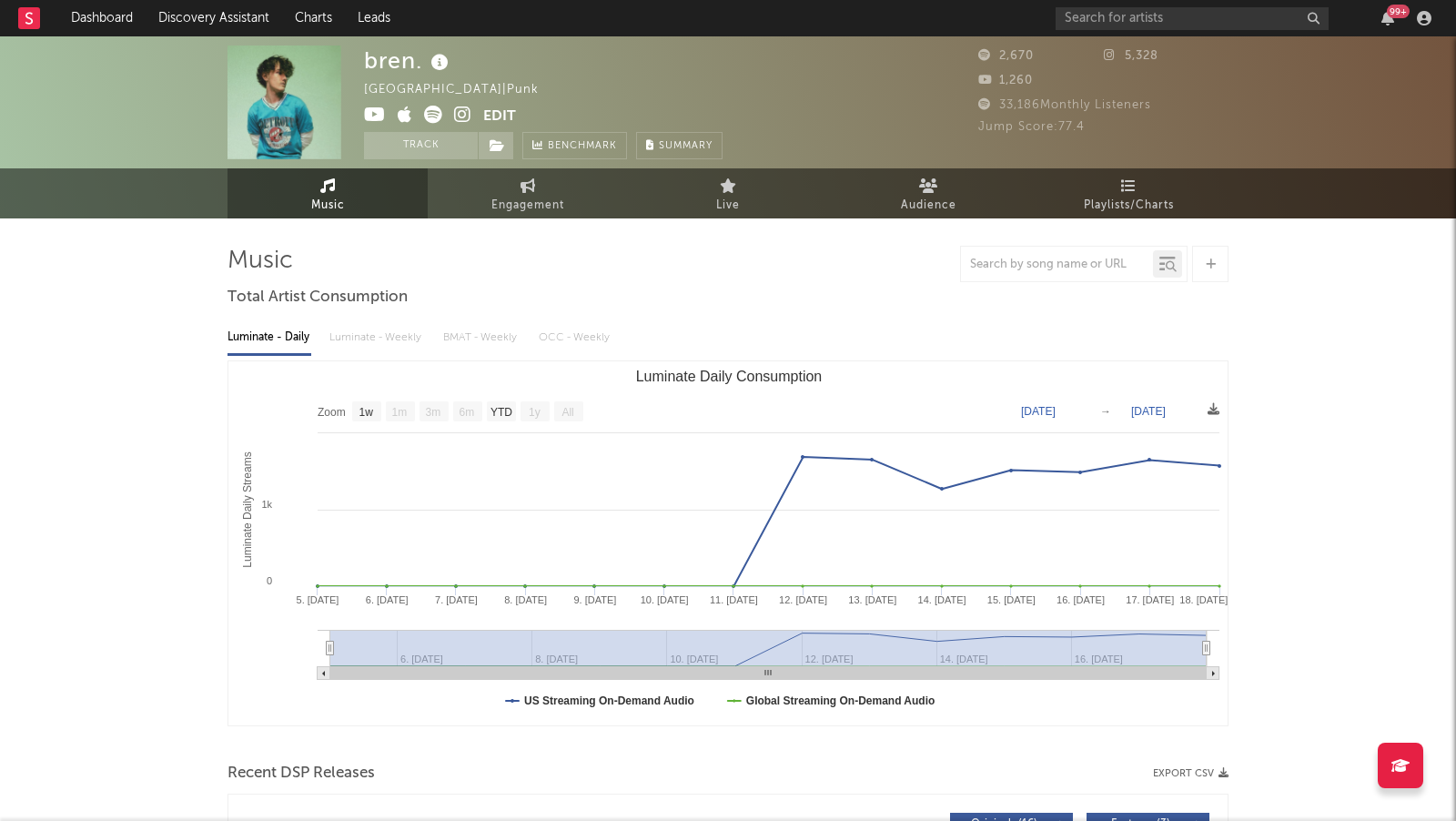
click at [454, 119] on icon at bounding box center [463, 114] width 17 height 18
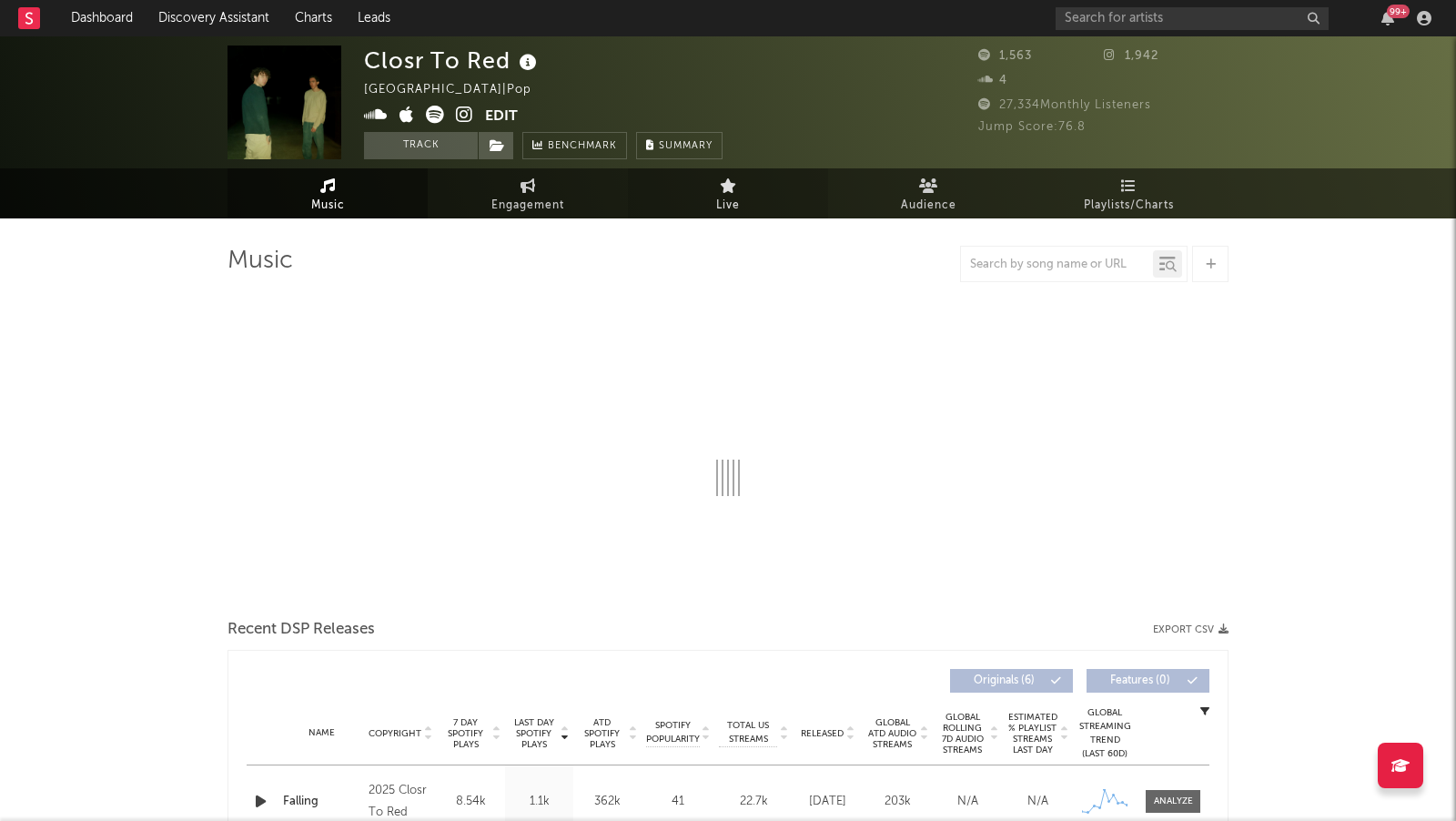
select select "1w"
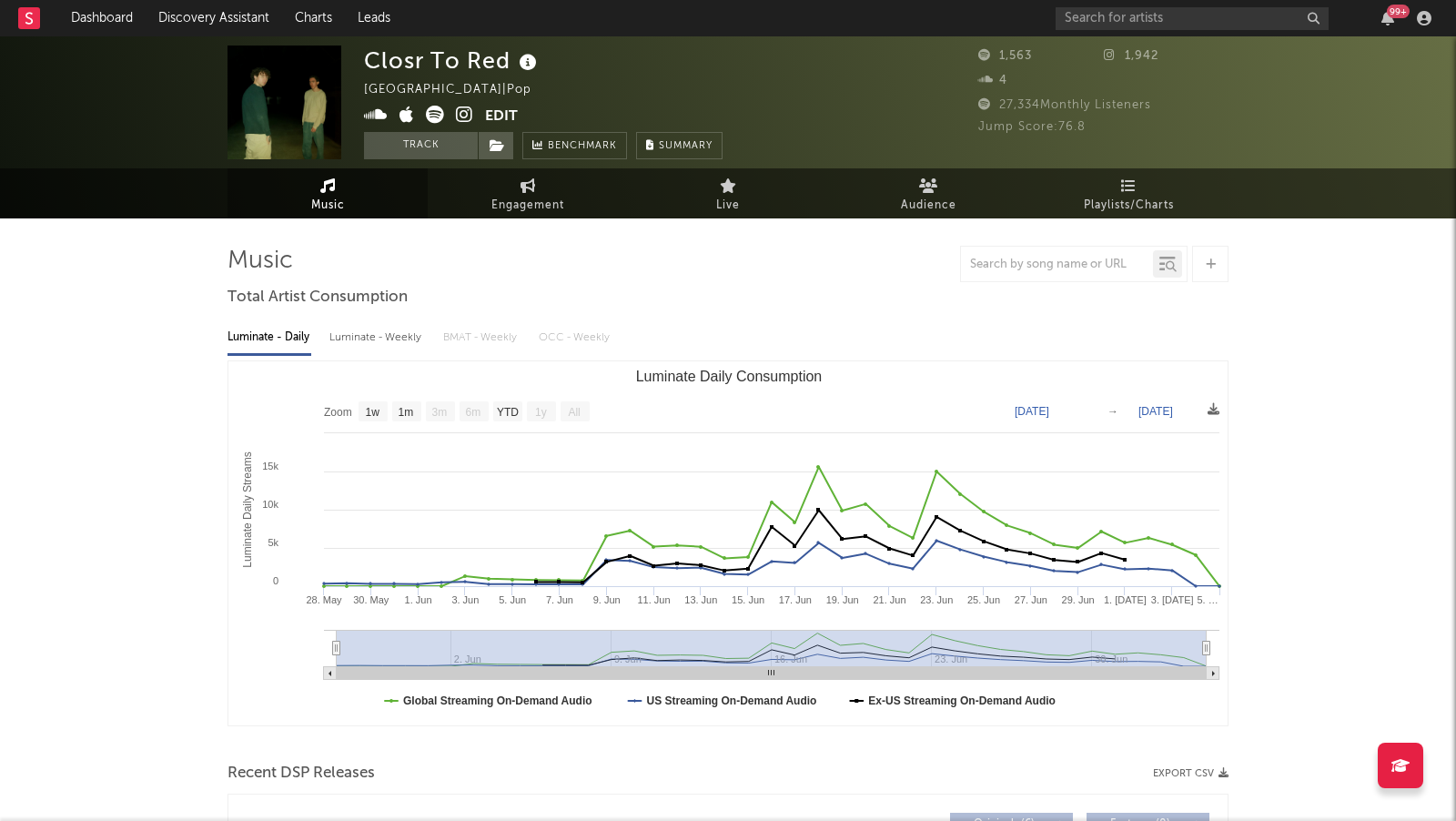
click at [463, 116] on icon at bounding box center [464, 114] width 17 height 18
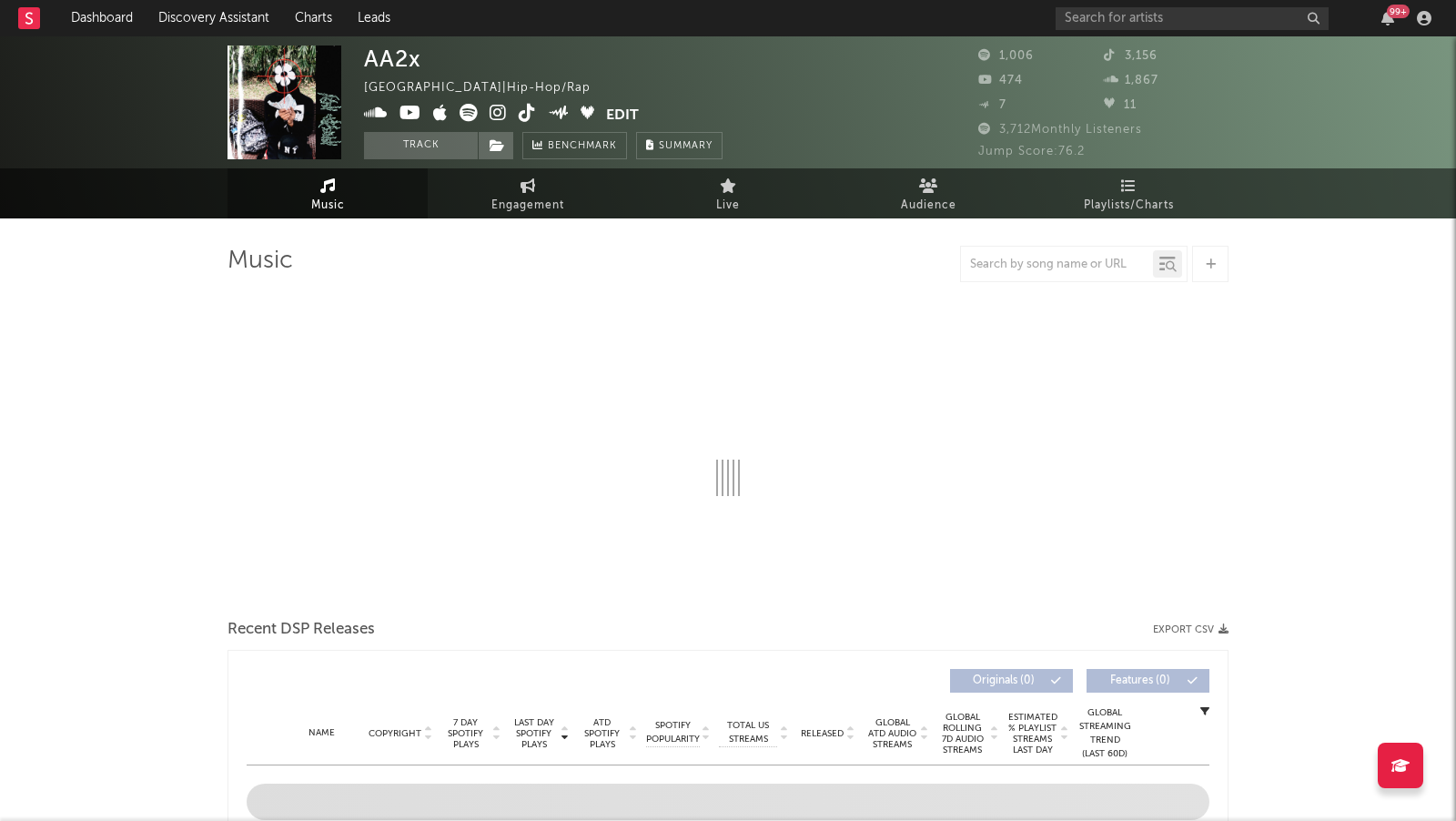
select select "1w"
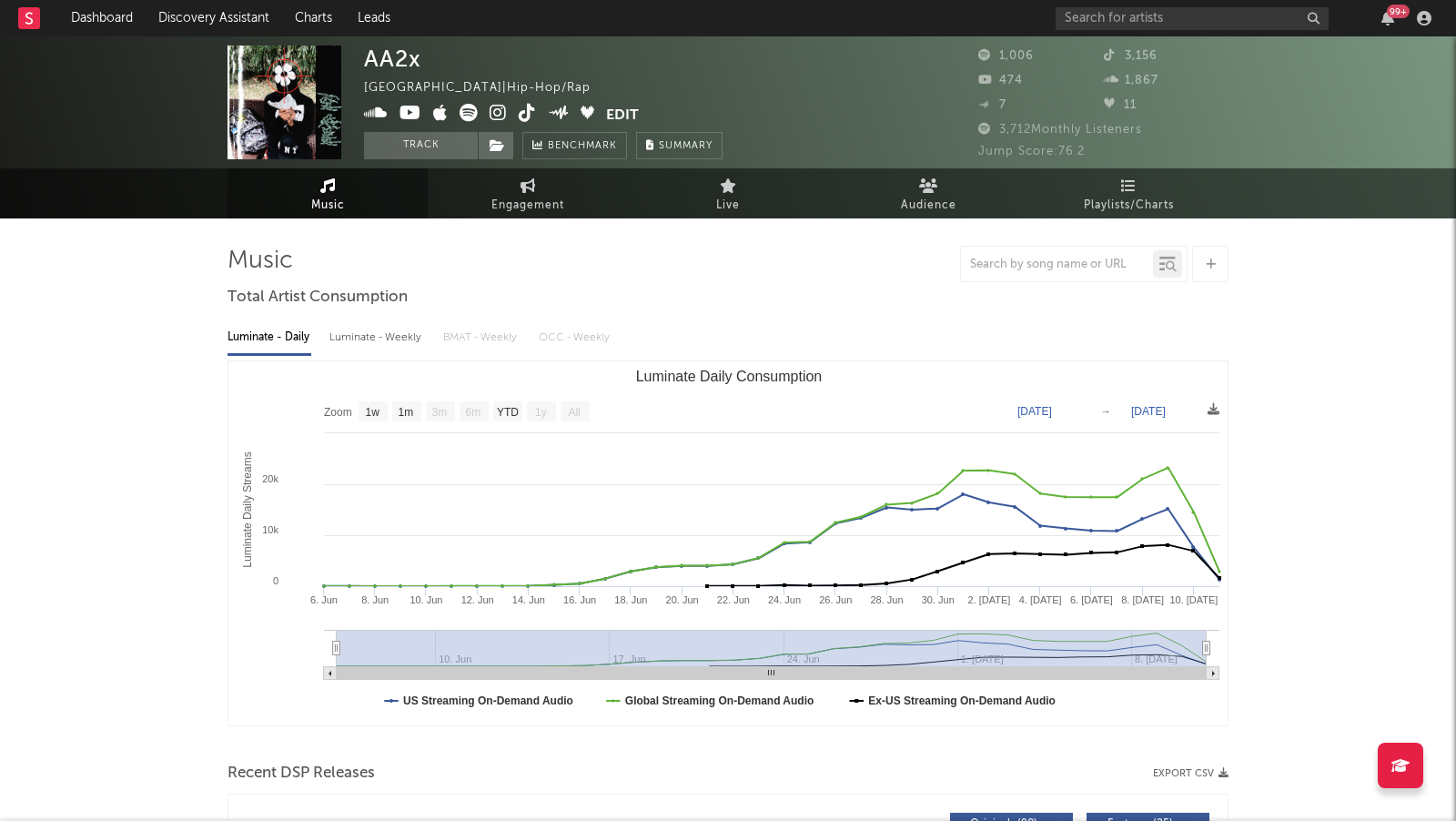
click at [493, 115] on icon at bounding box center [498, 113] width 17 height 18
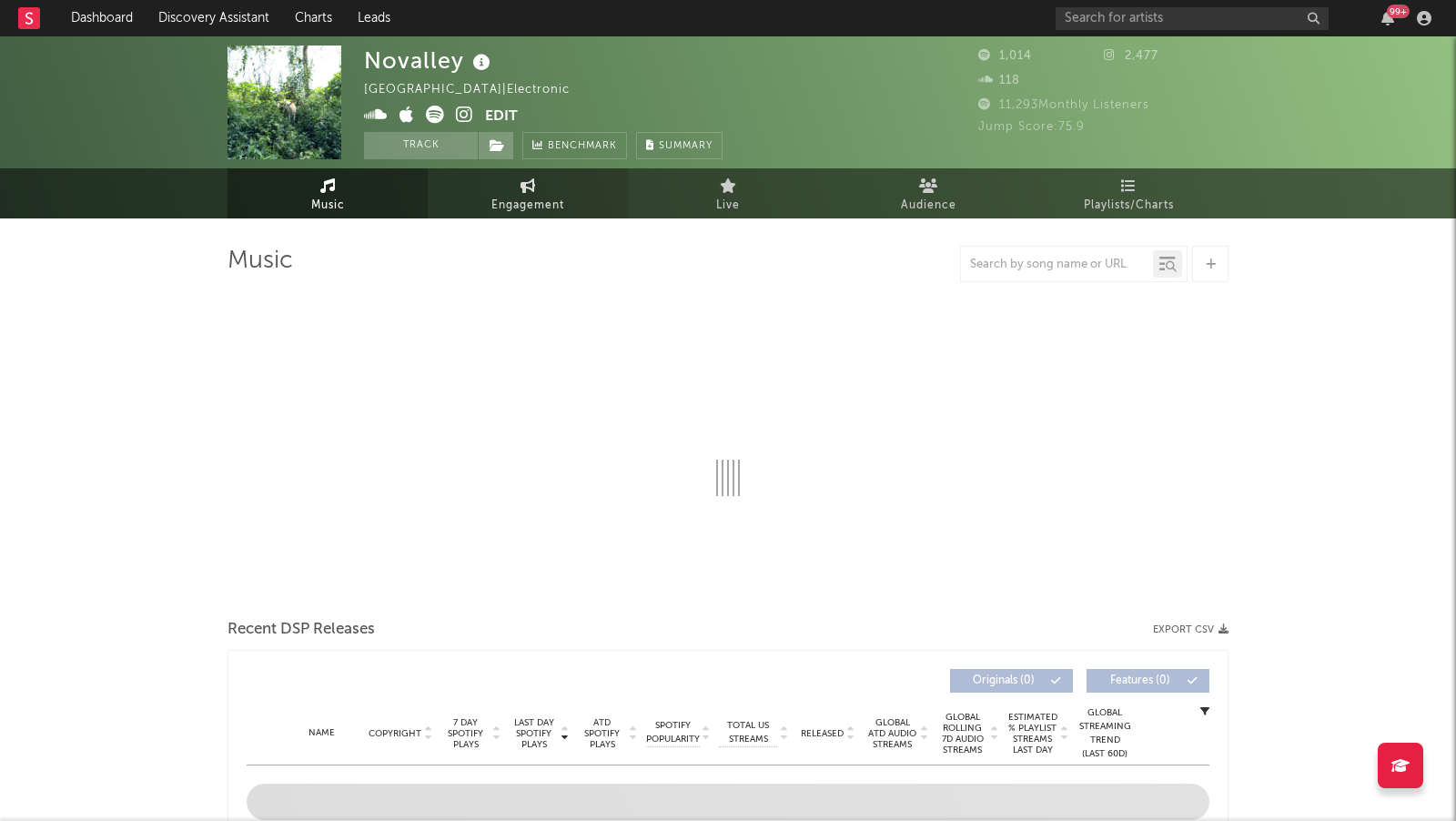
select select "1w"
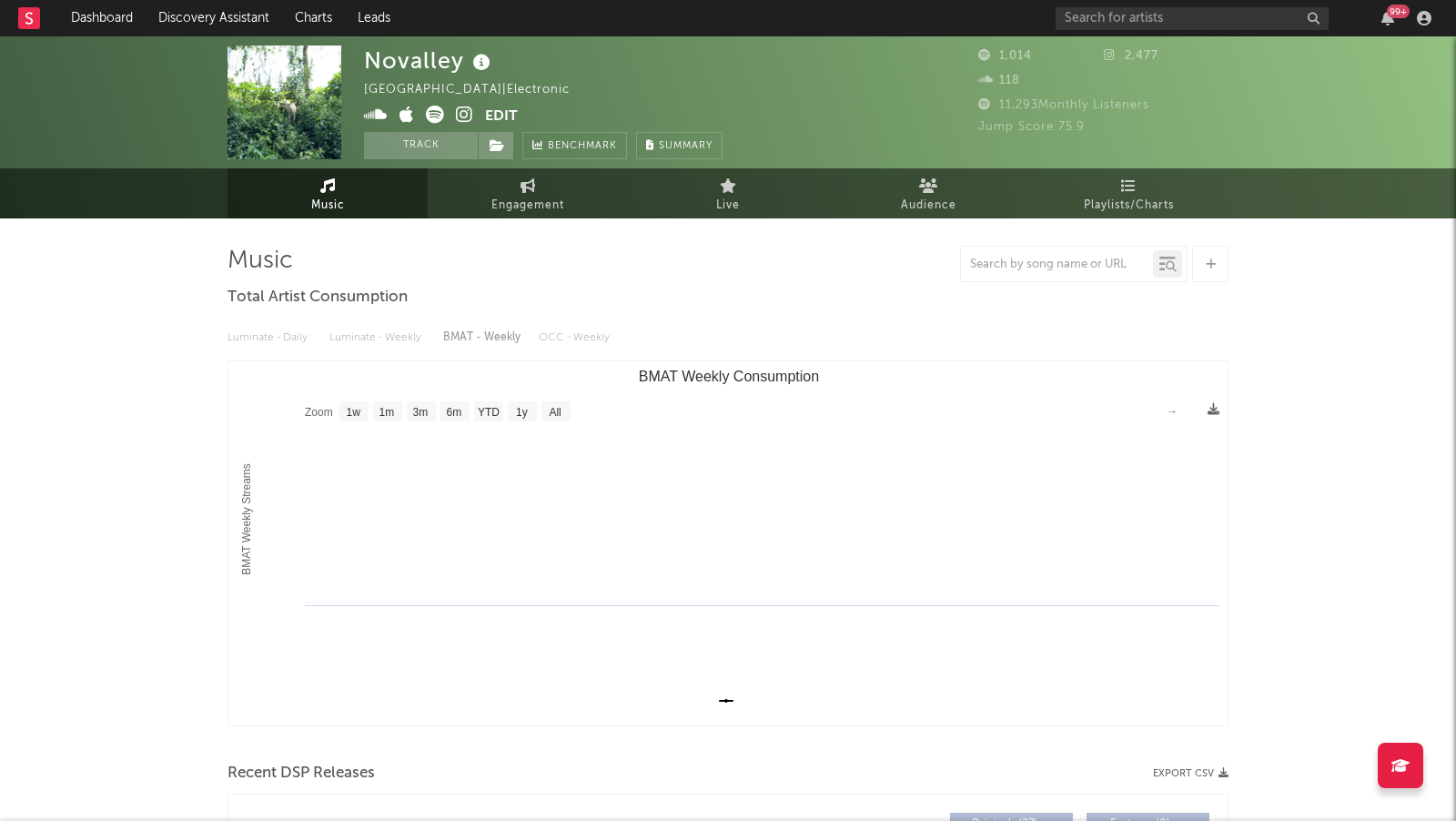
click at [460, 109] on icon at bounding box center [464, 114] width 17 height 18
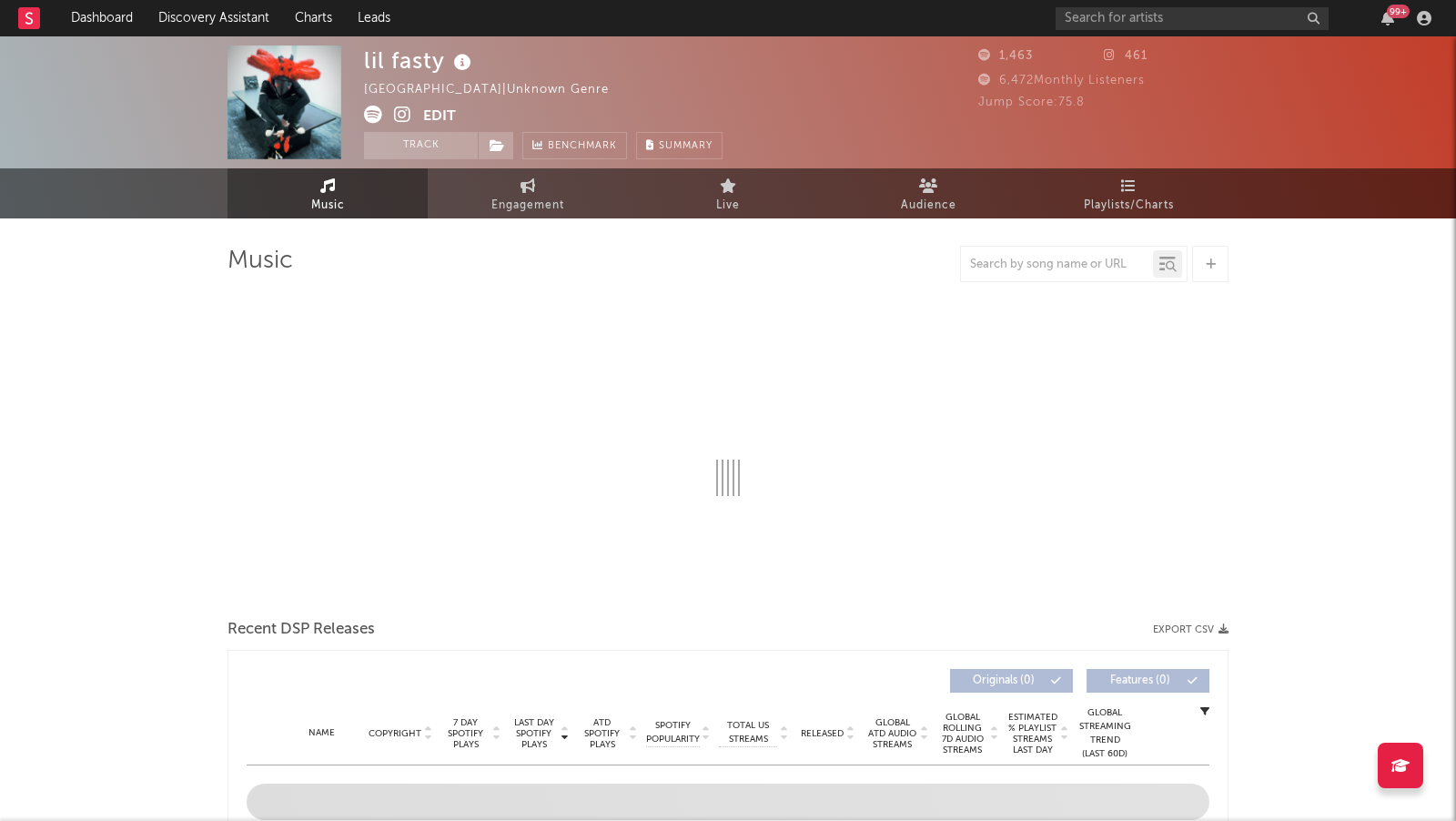
select select "1w"
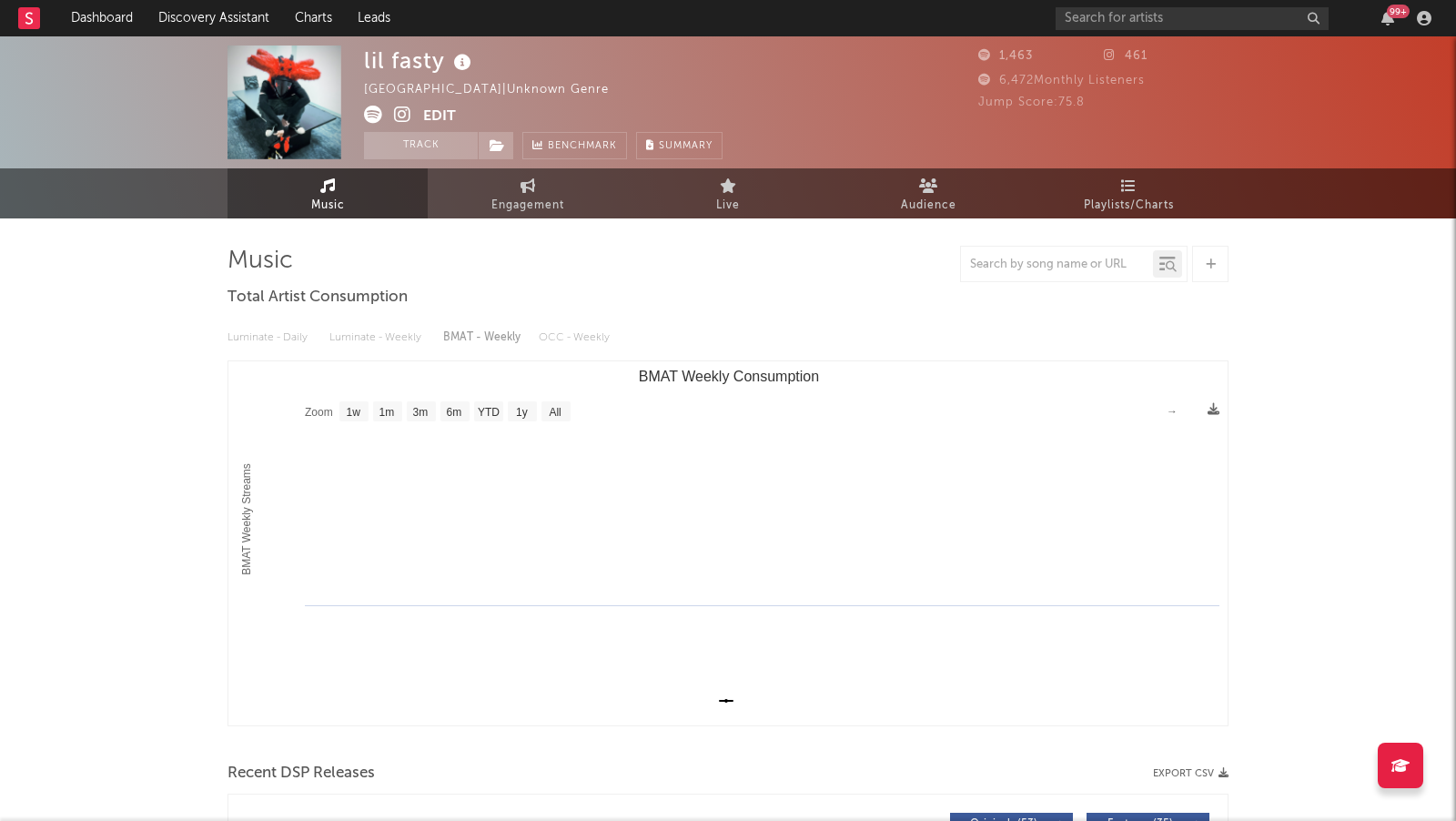
click at [397, 112] on icon at bounding box center [402, 114] width 17 height 18
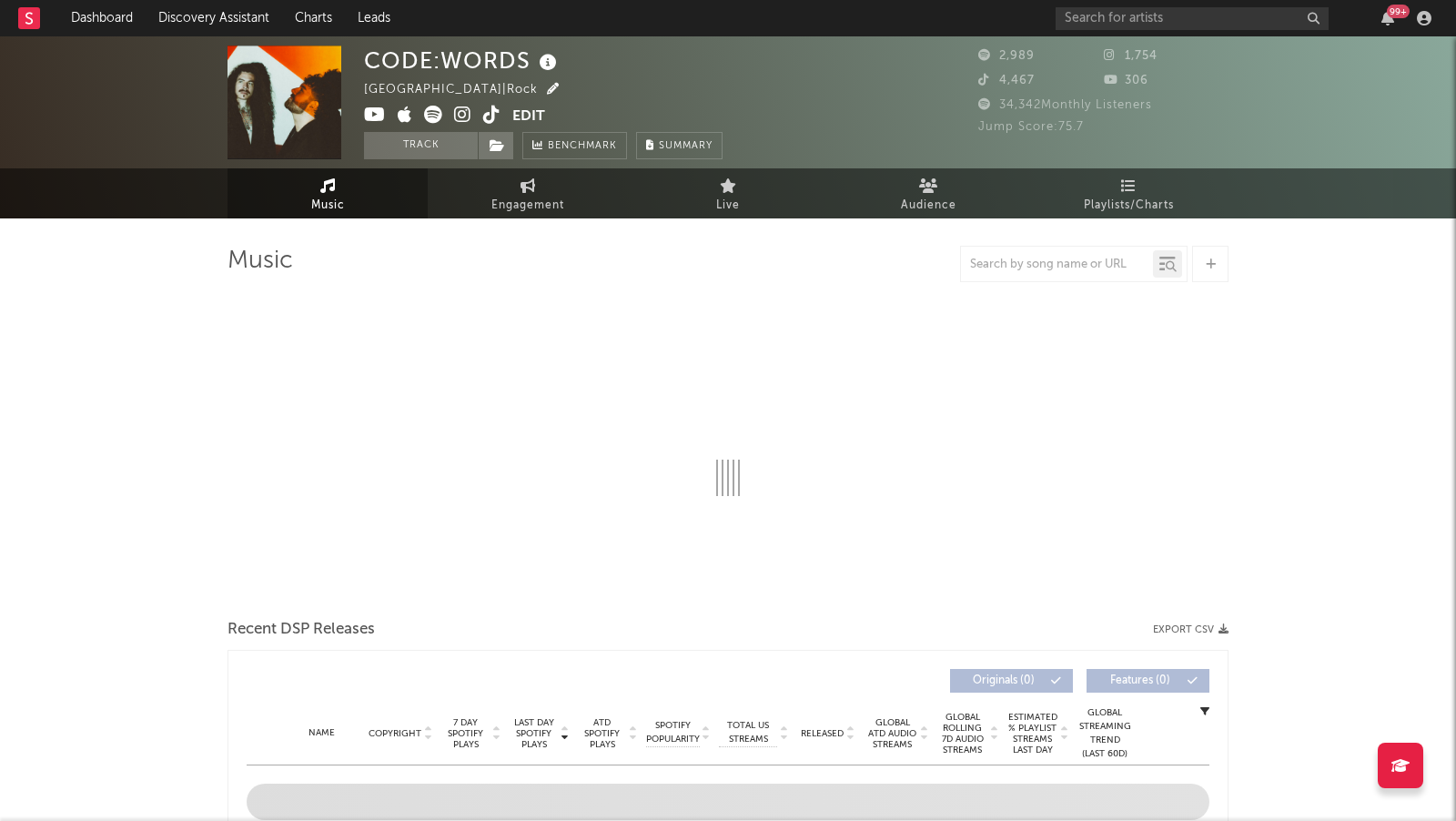
select select "6m"
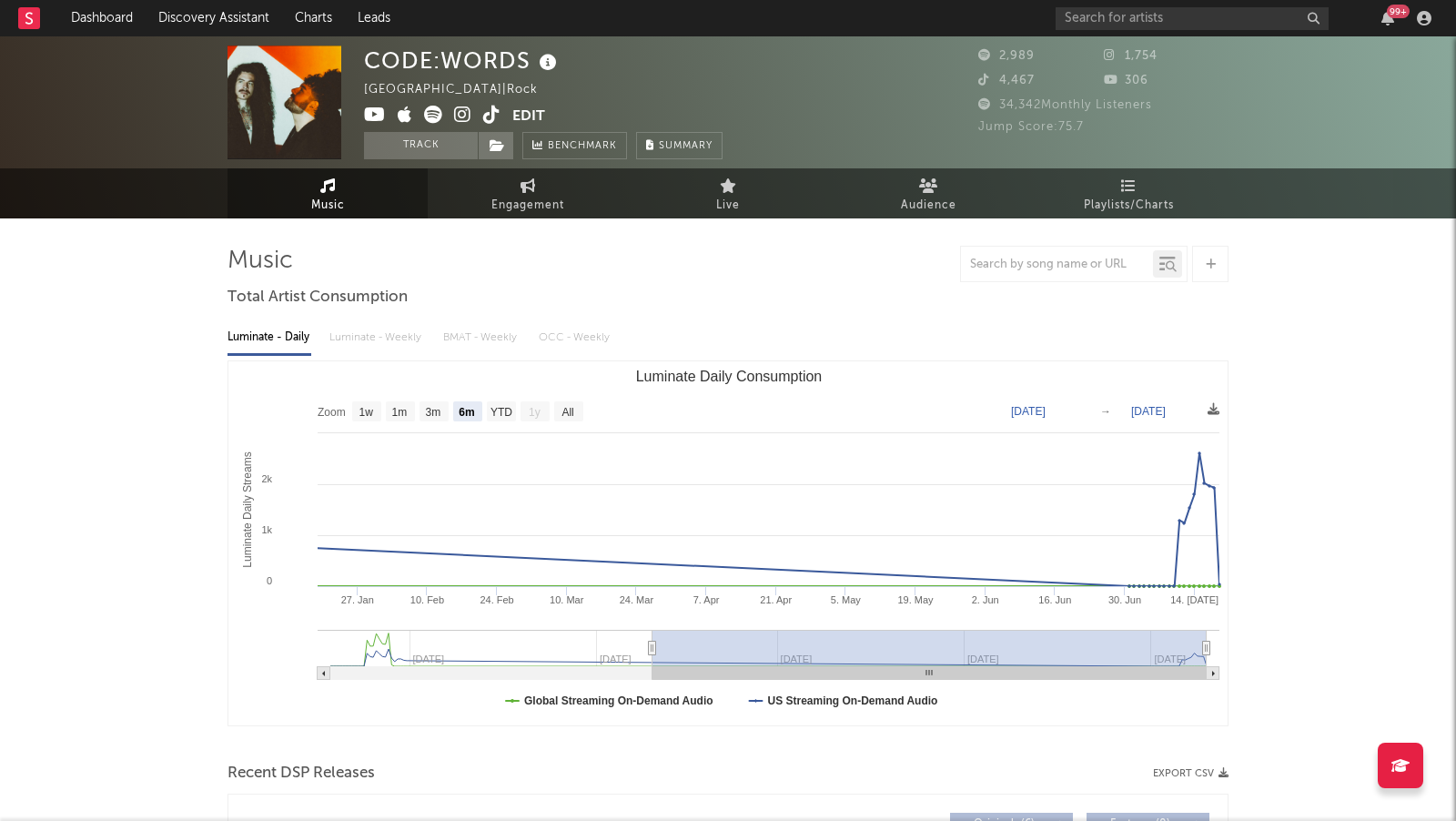
click at [460, 111] on icon at bounding box center [463, 114] width 17 height 18
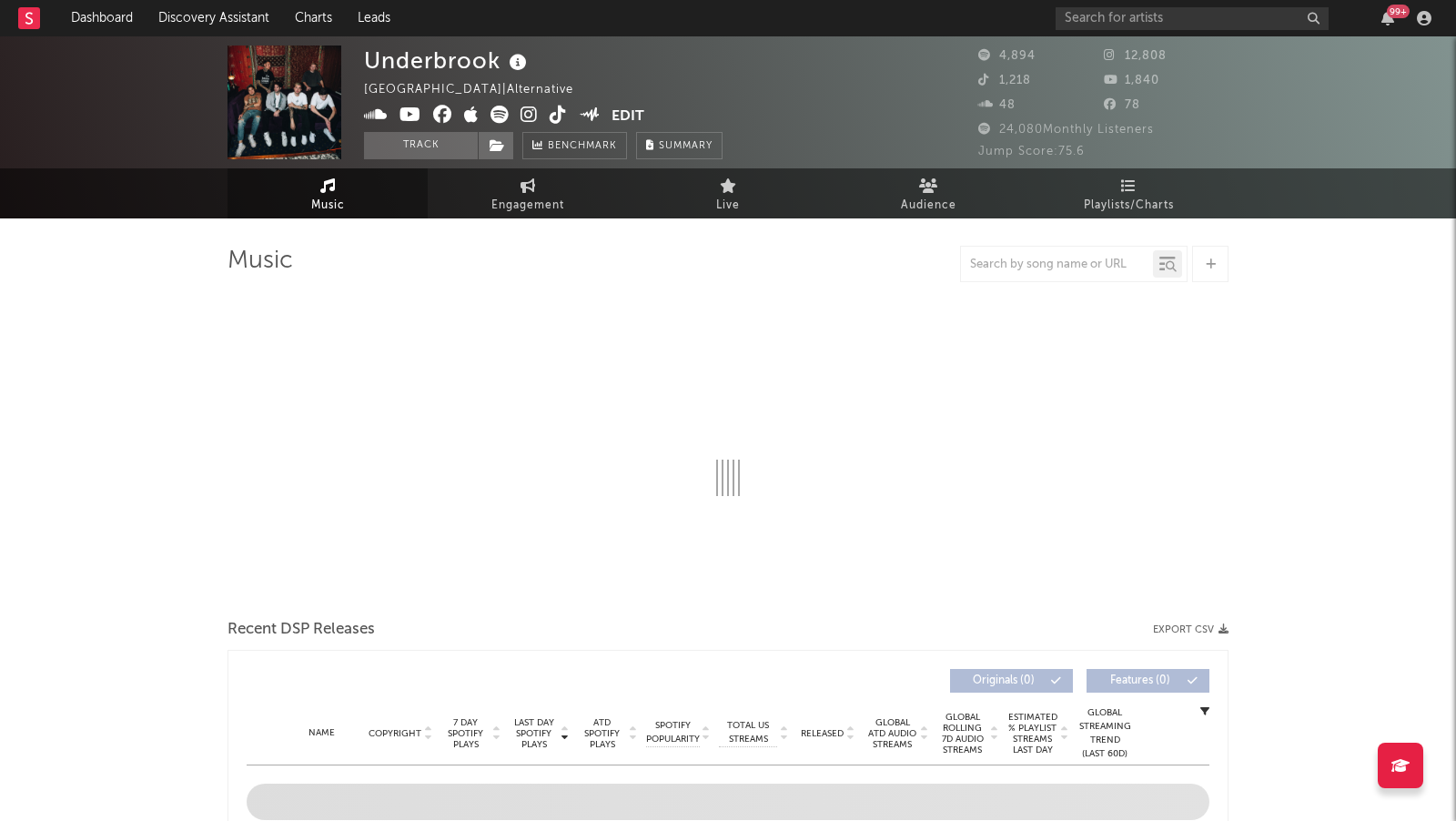
select select "1w"
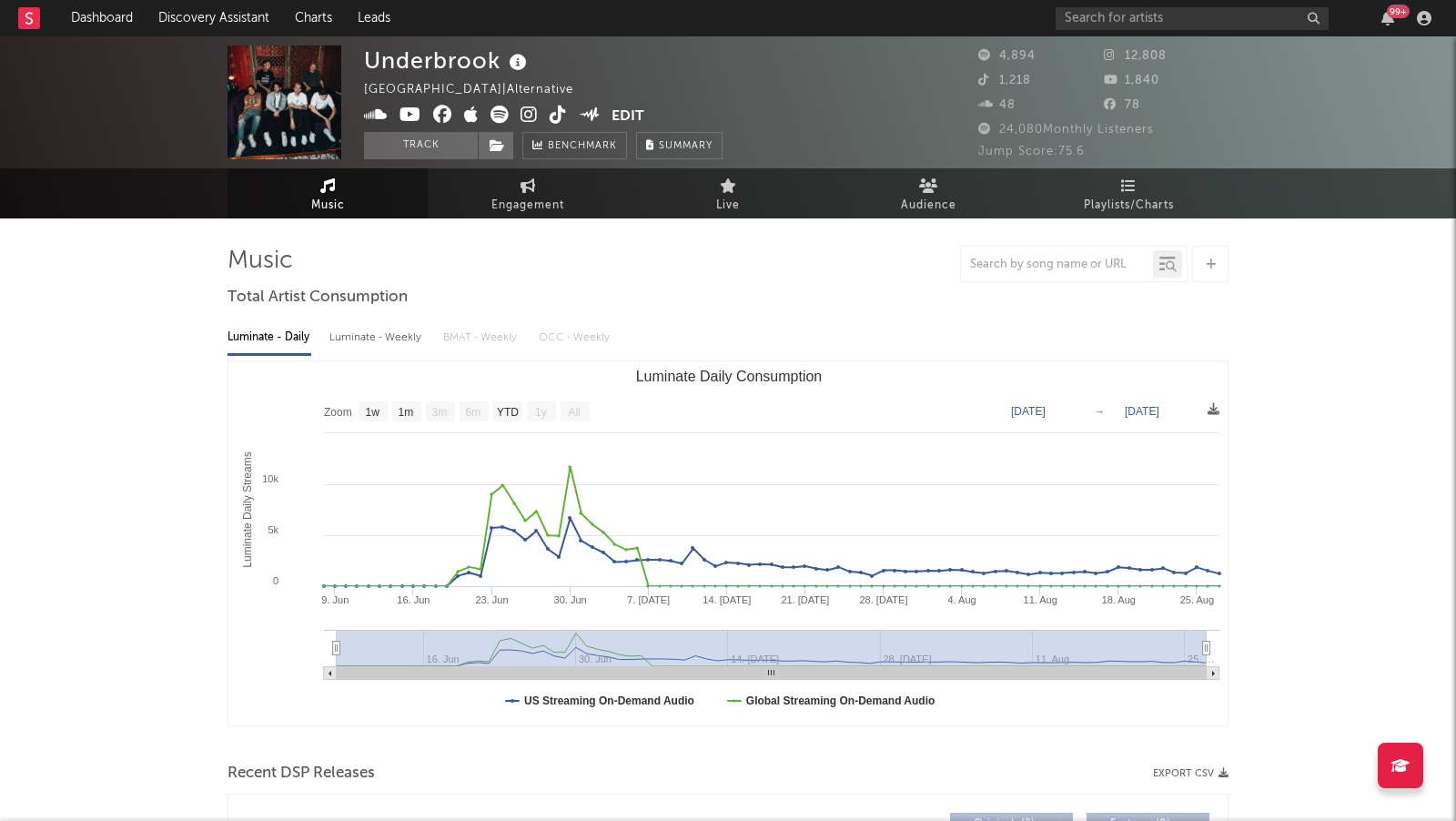
click at [526, 115] on icon at bounding box center [529, 114] width 17 height 18
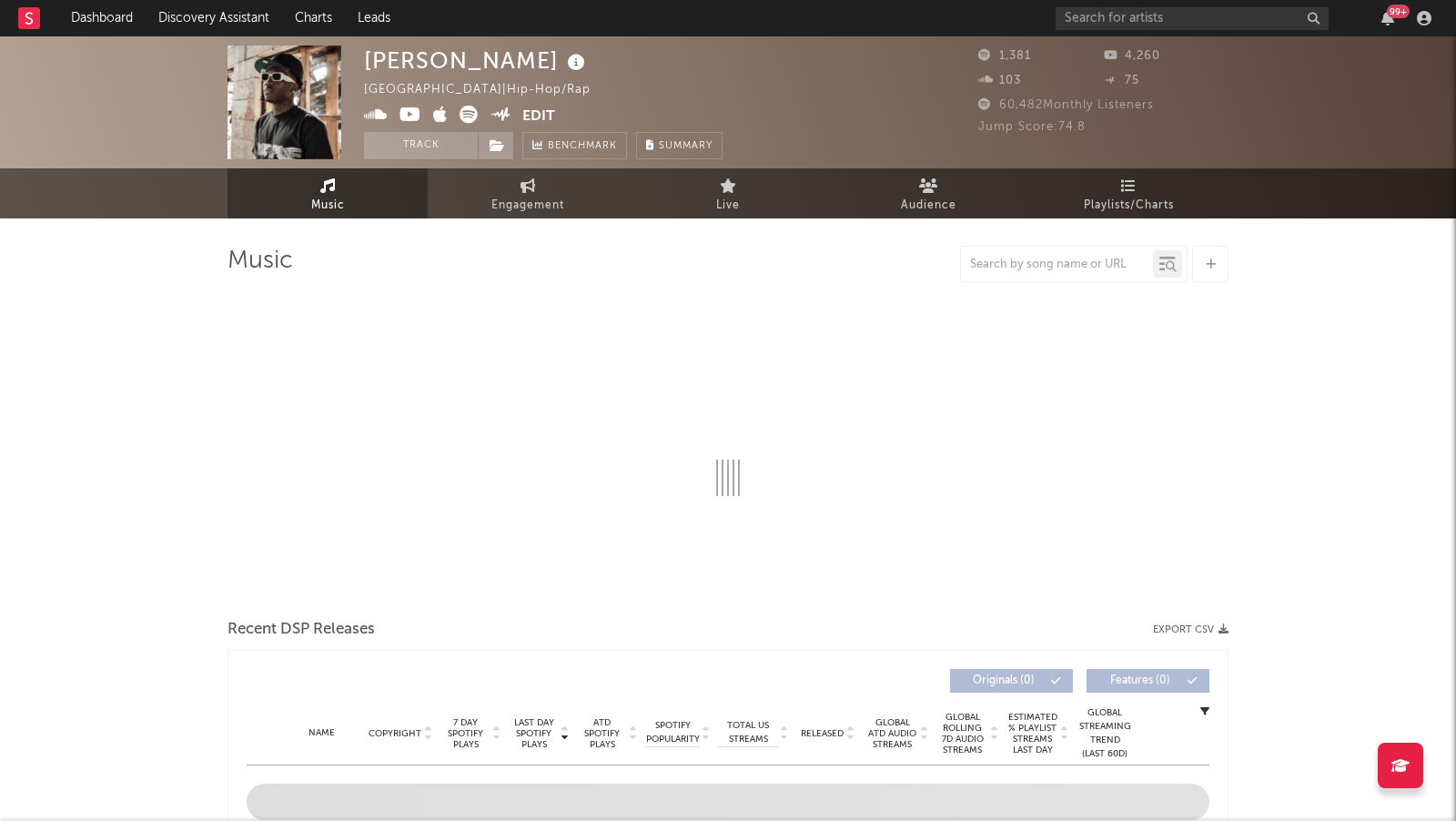
select select "6m"
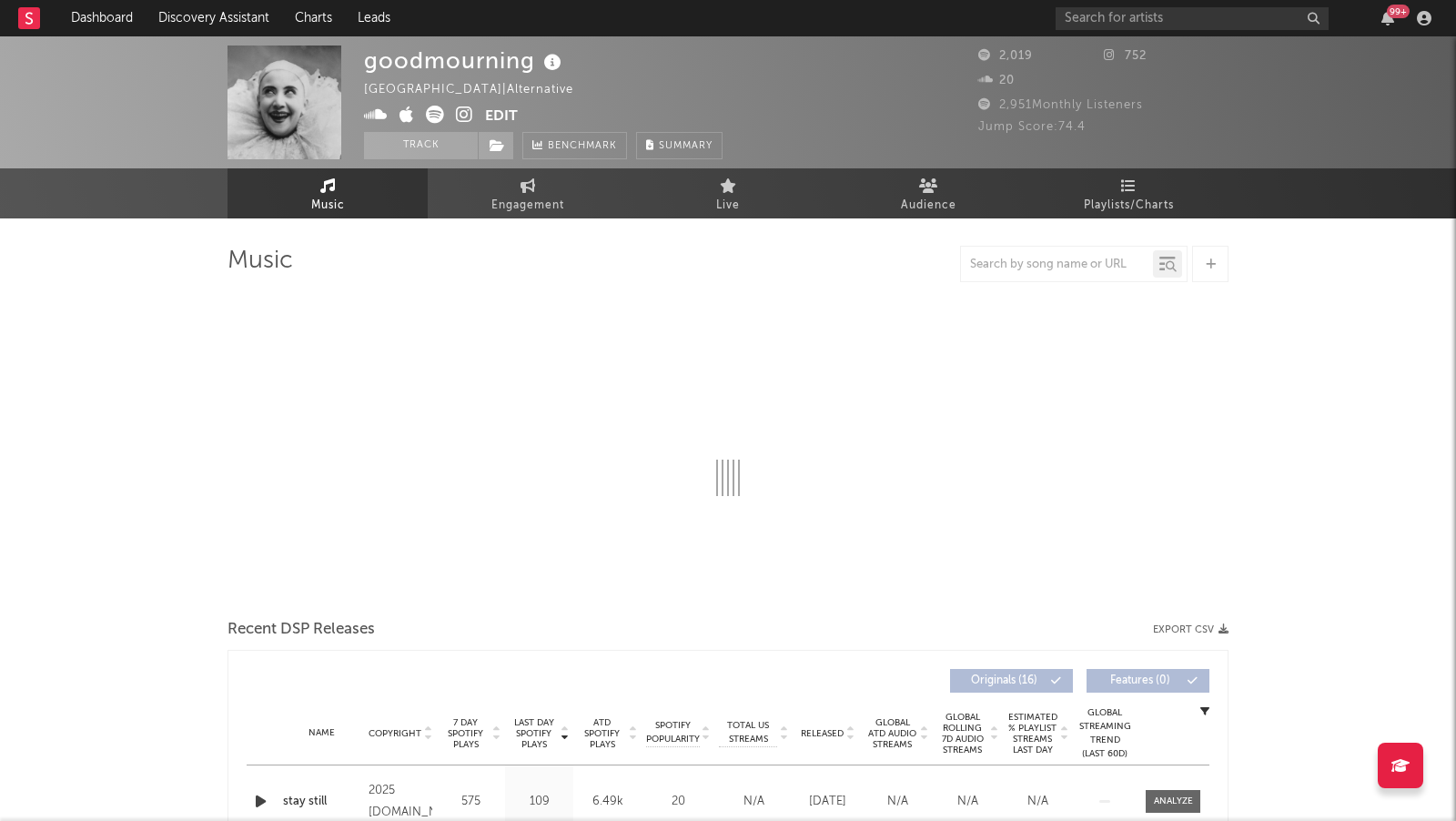
select select "1w"
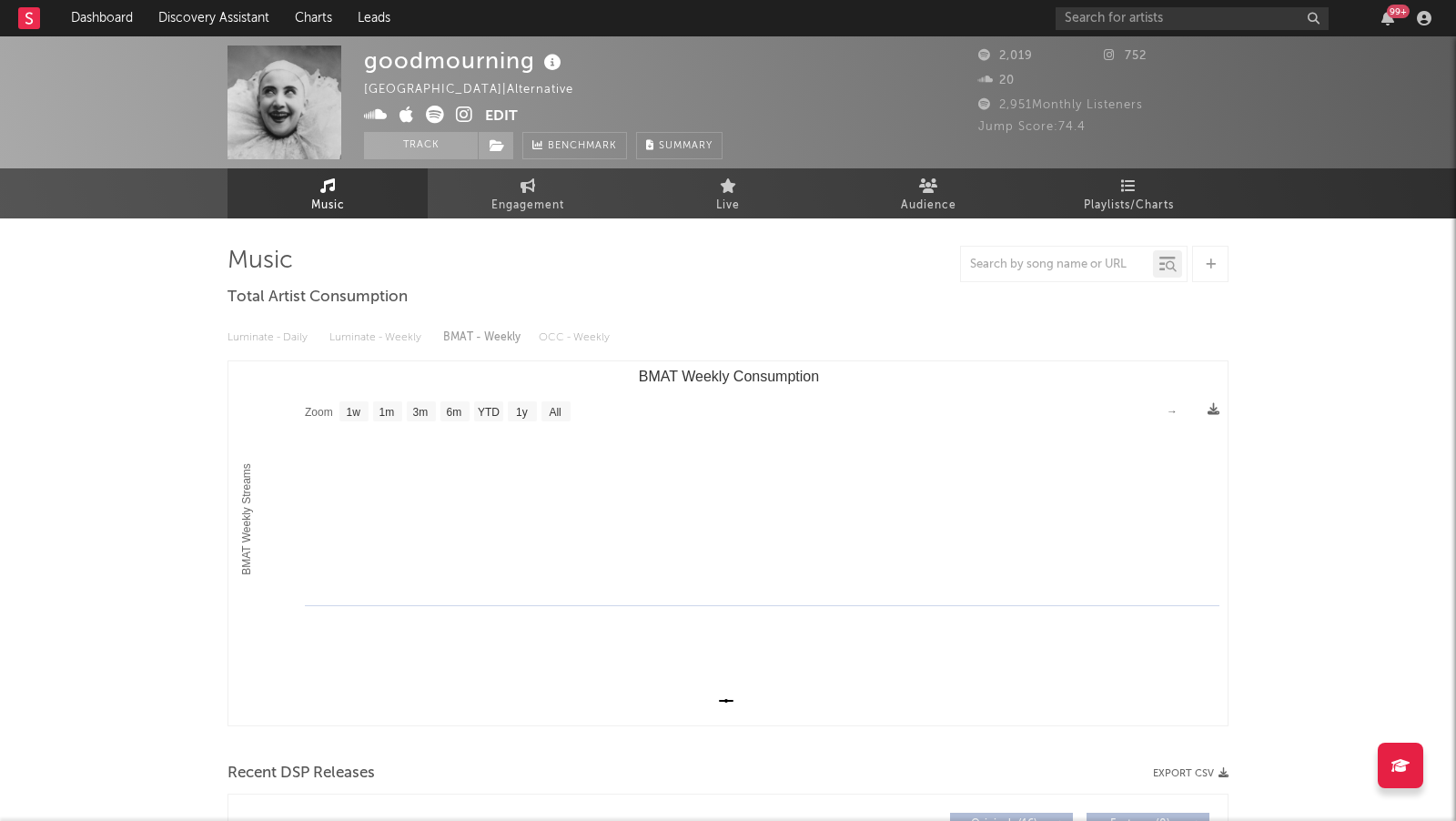
click at [469, 112] on icon at bounding box center [464, 114] width 17 height 18
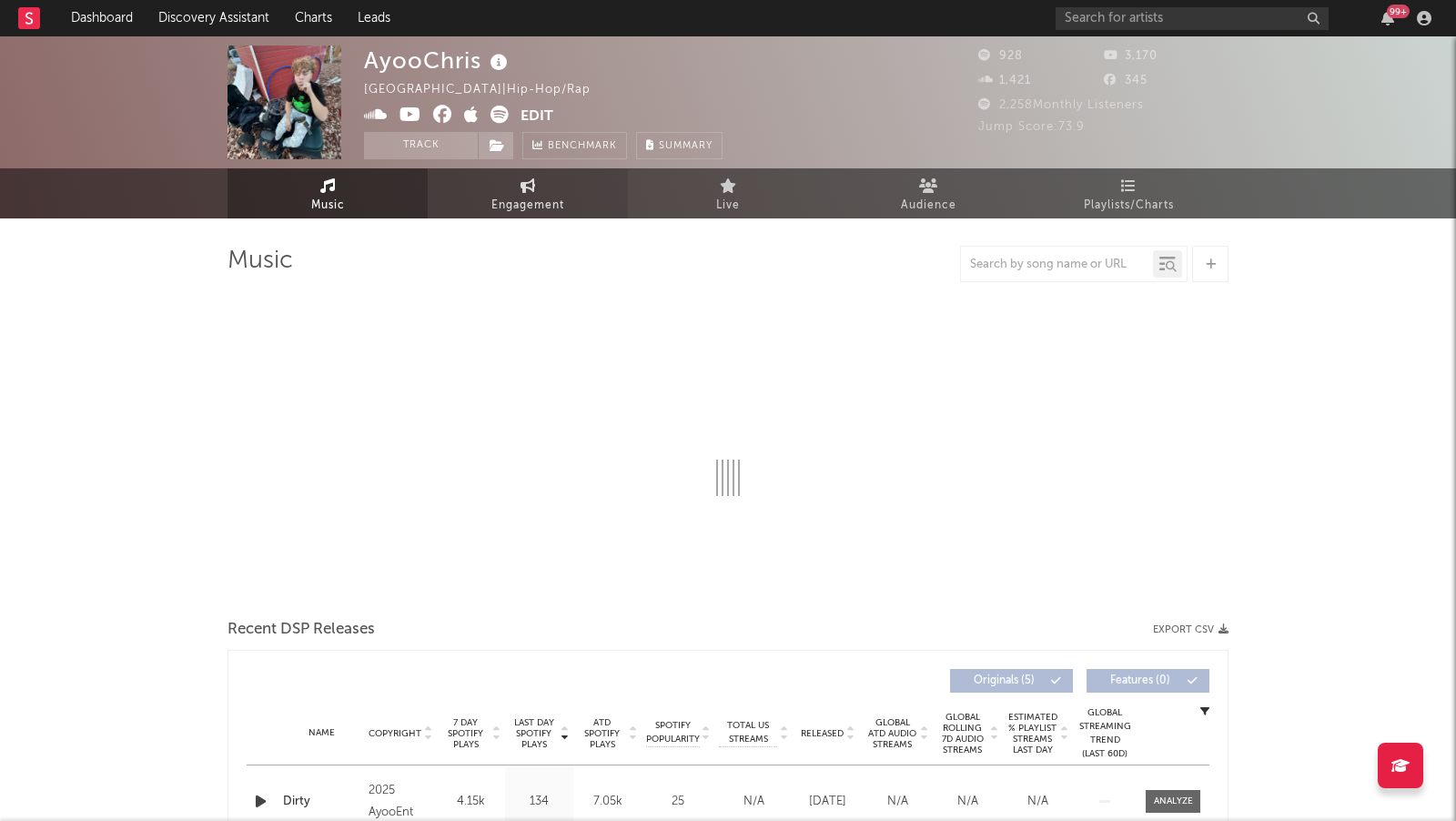
select select "1w"
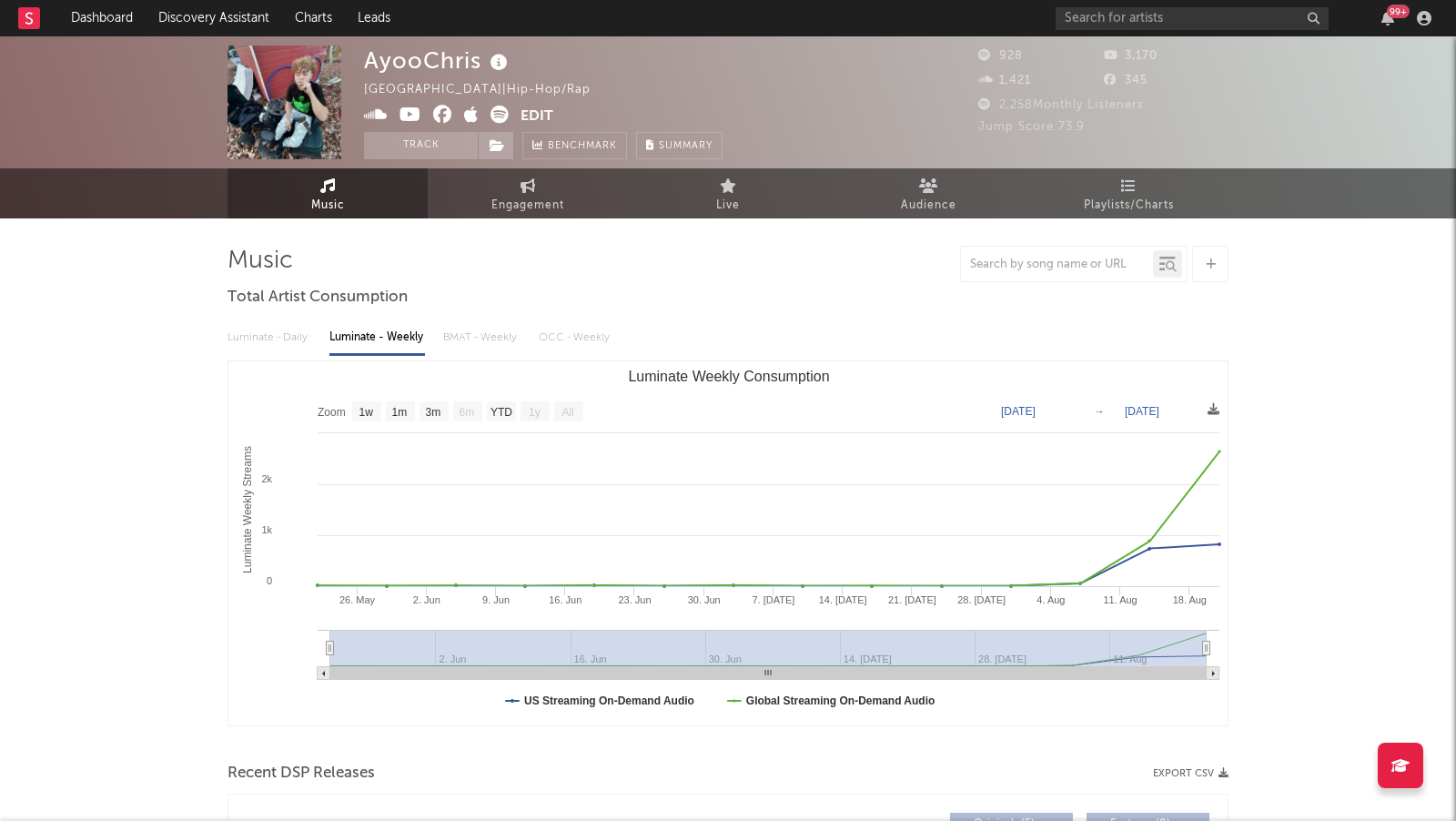
click at [376, 113] on icon at bounding box center [375, 114] width 23 height 18
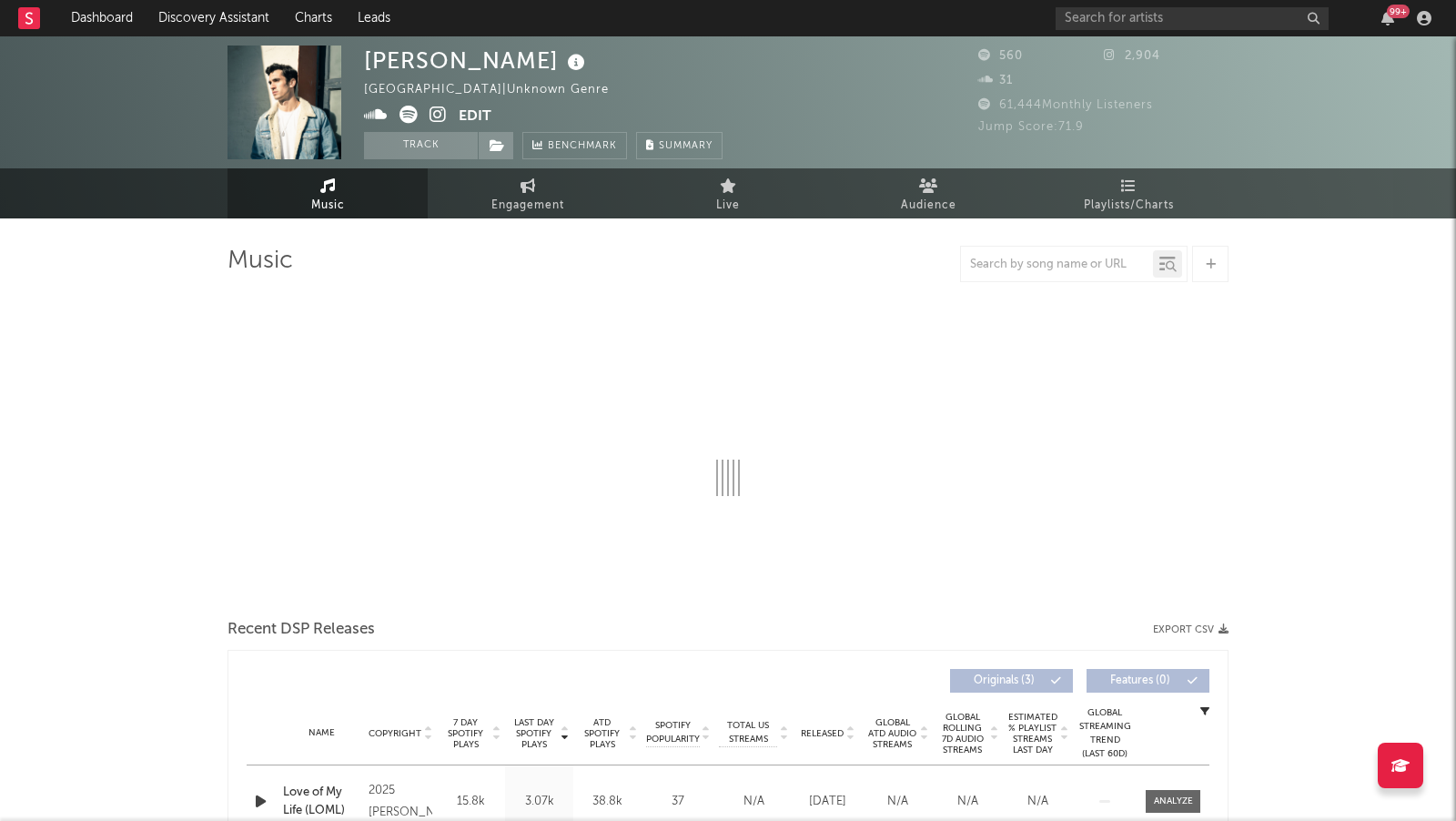
select select "1w"
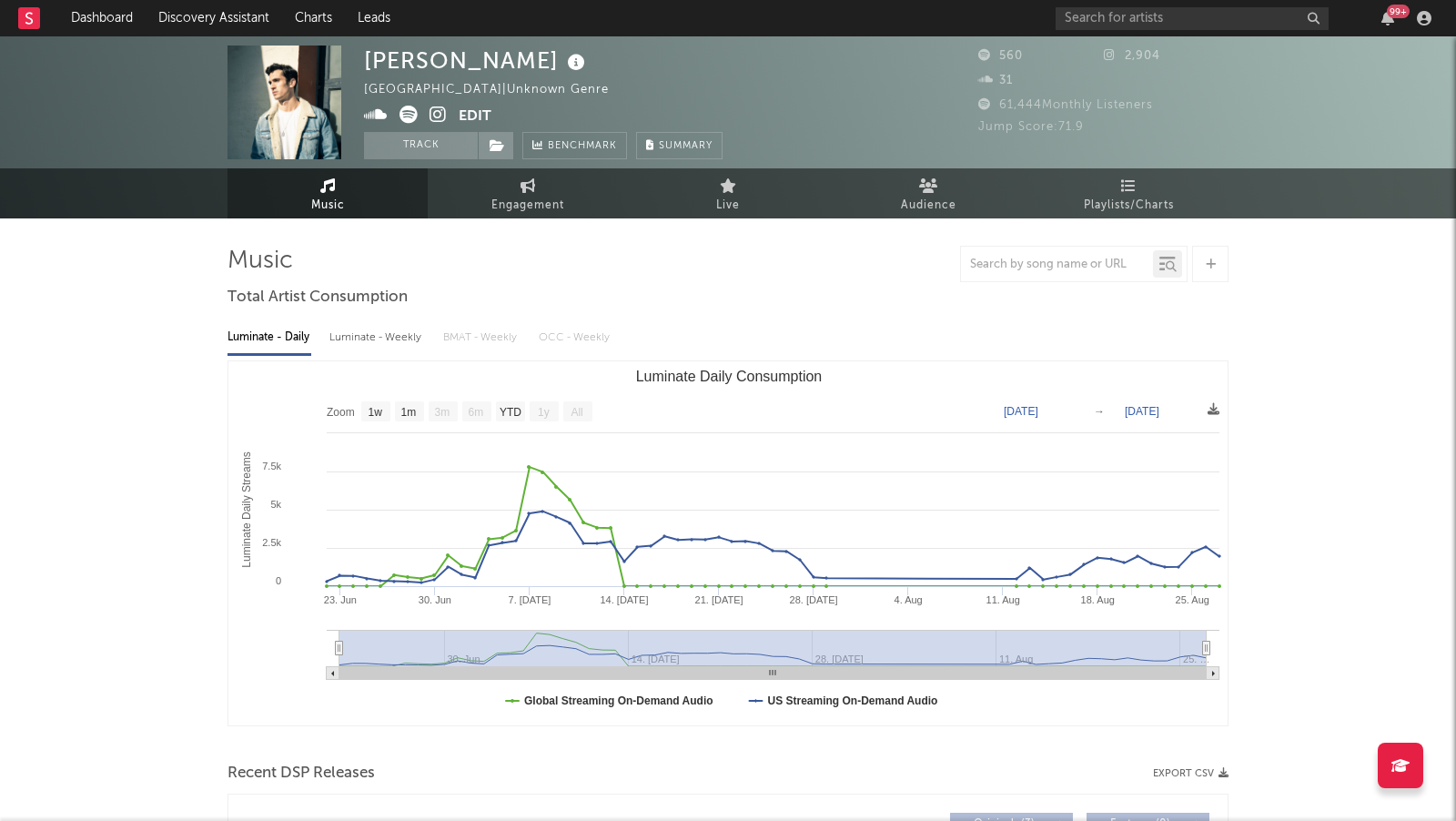
click at [435, 112] on icon at bounding box center [438, 114] width 17 height 18
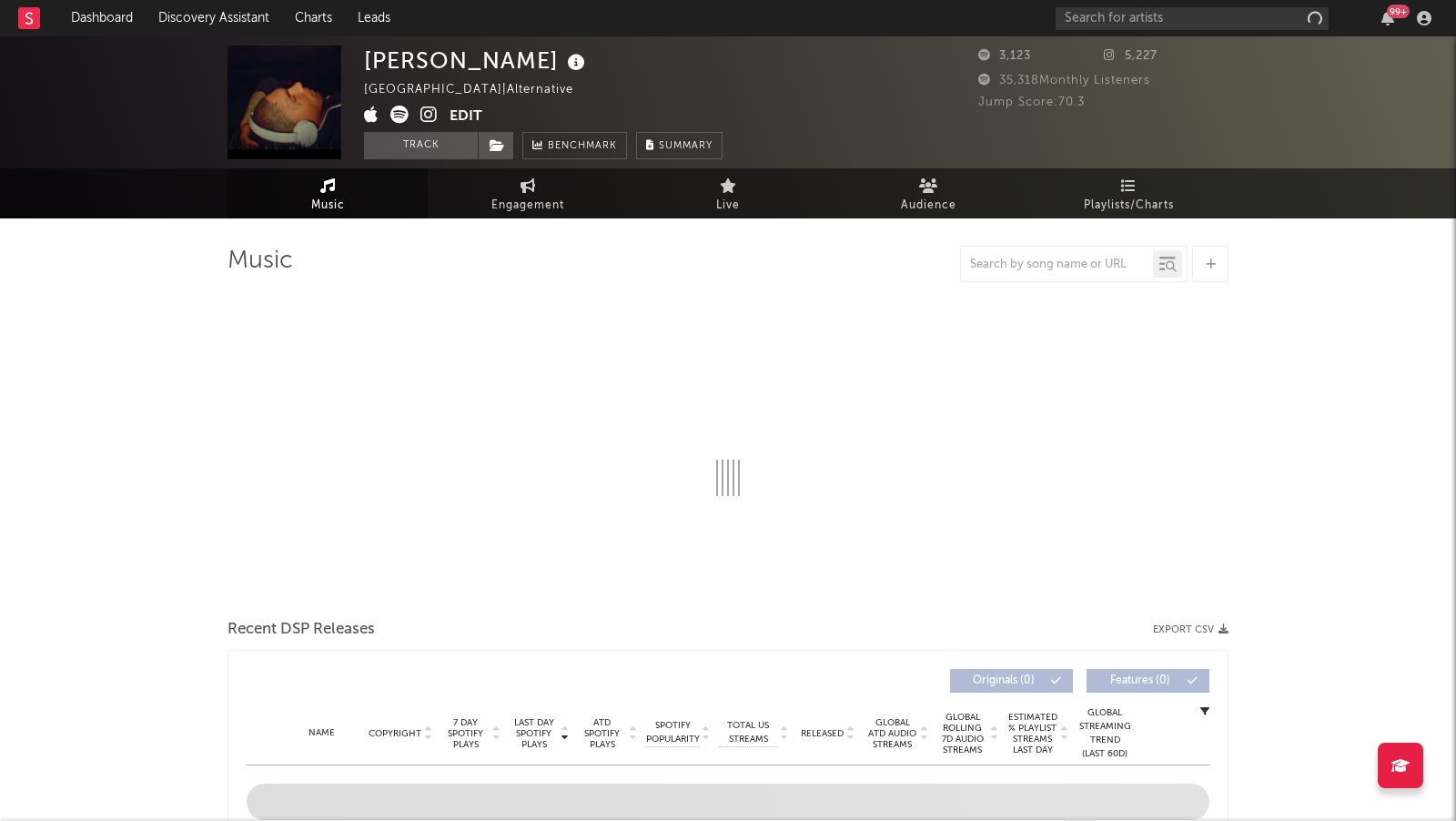
select select "1w"
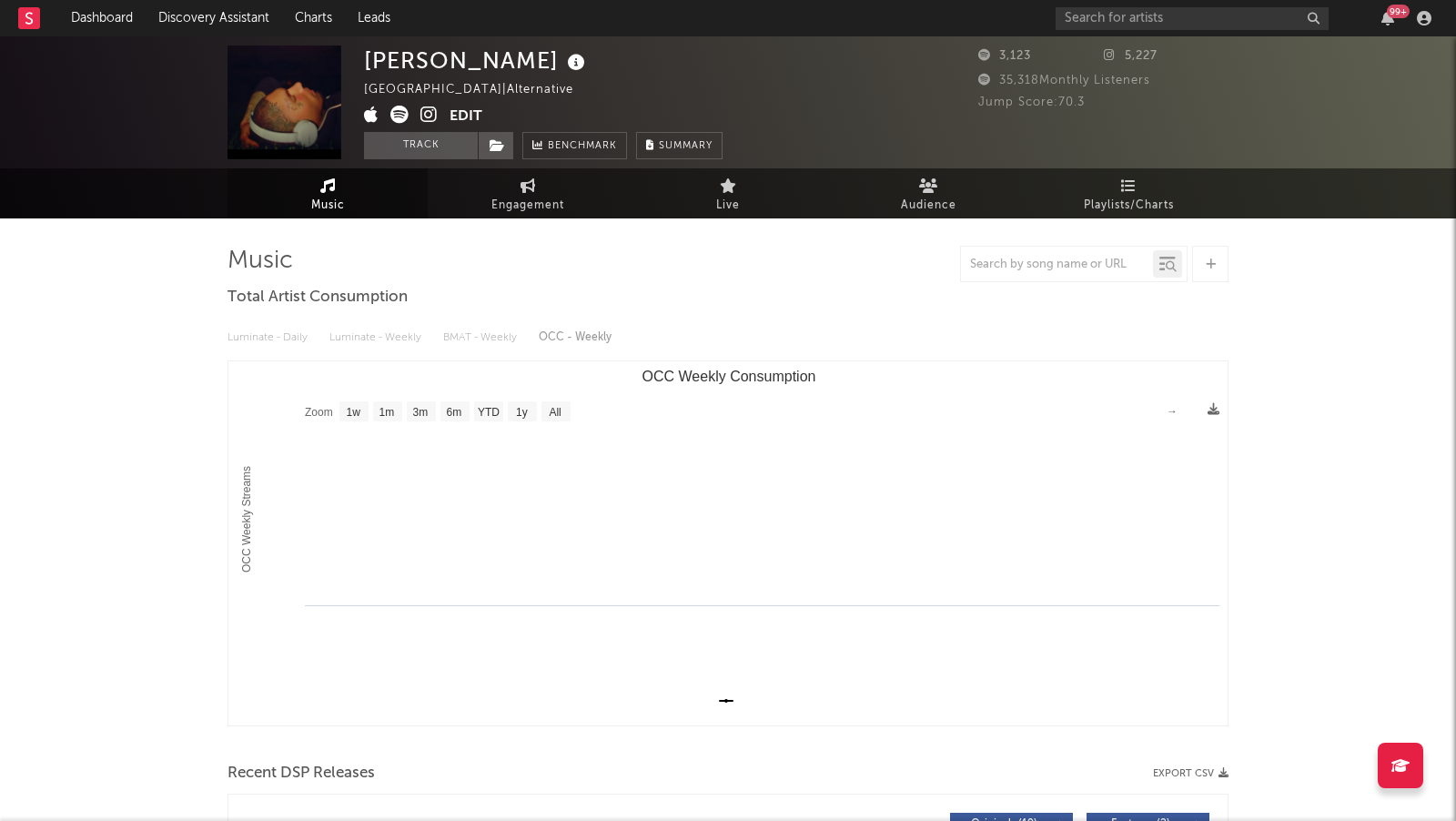
click at [431, 116] on icon at bounding box center [429, 114] width 17 height 18
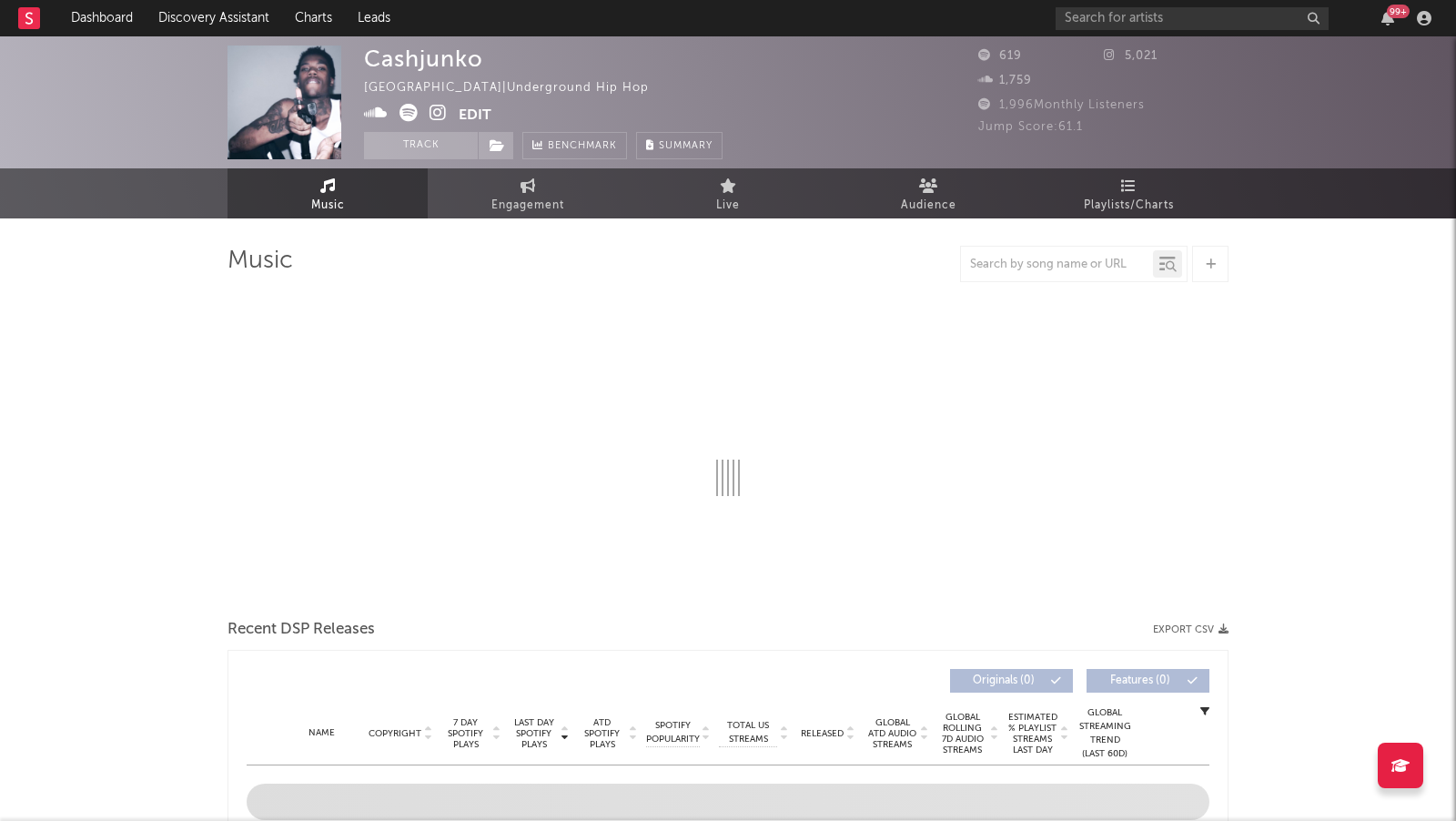
select select "6m"
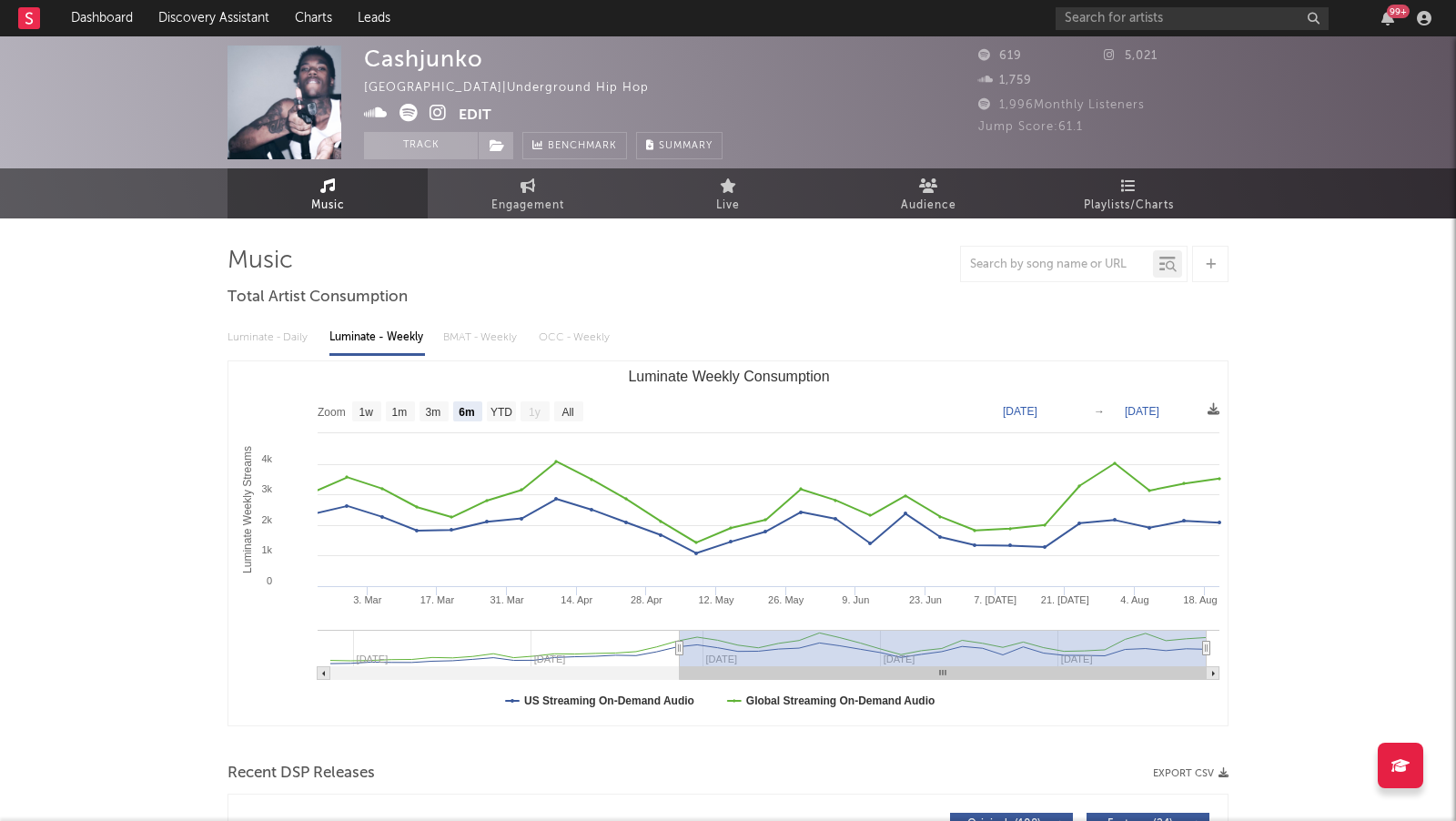
click at [433, 109] on icon at bounding box center [438, 113] width 17 height 18
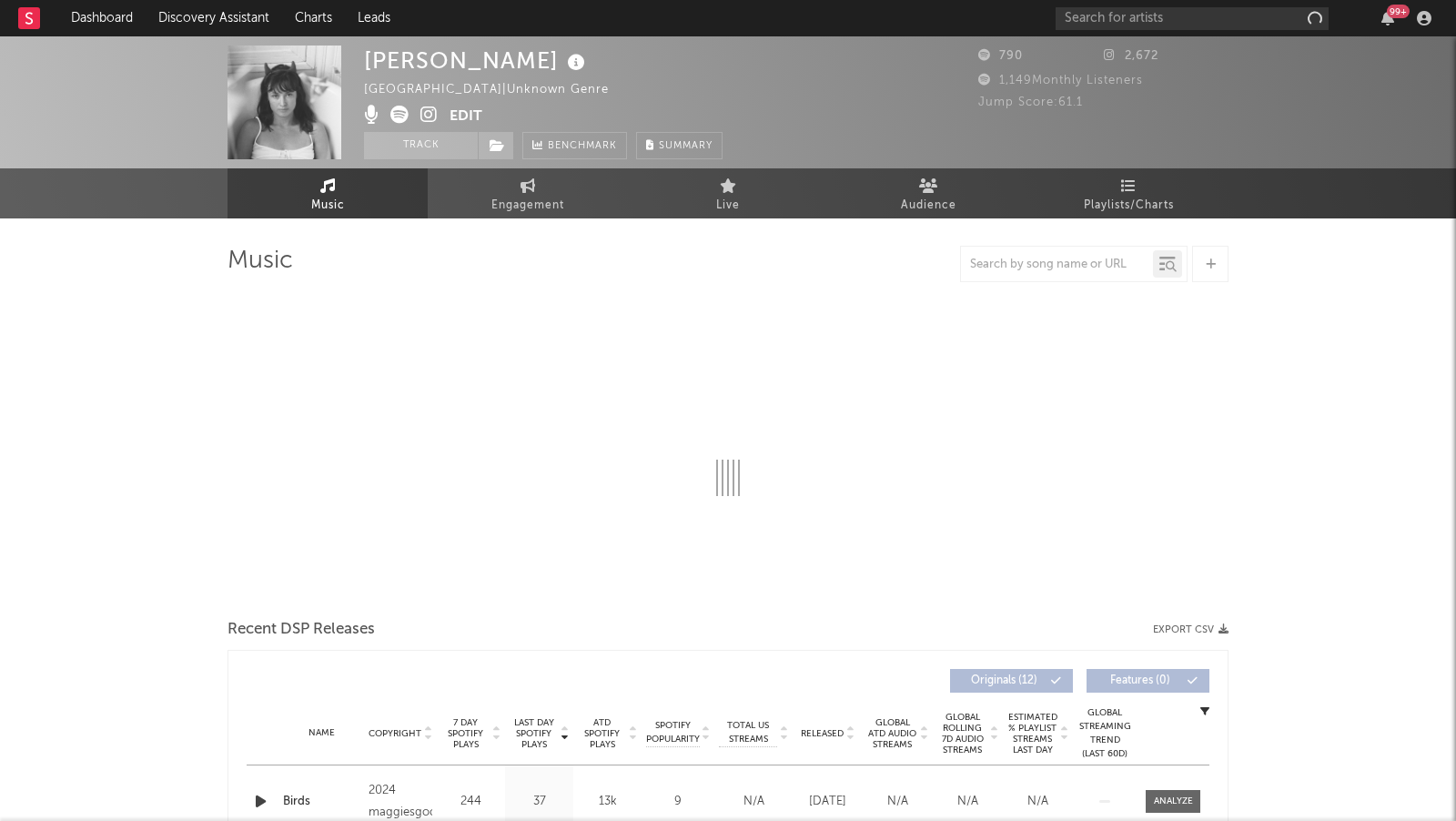
select select "1w"
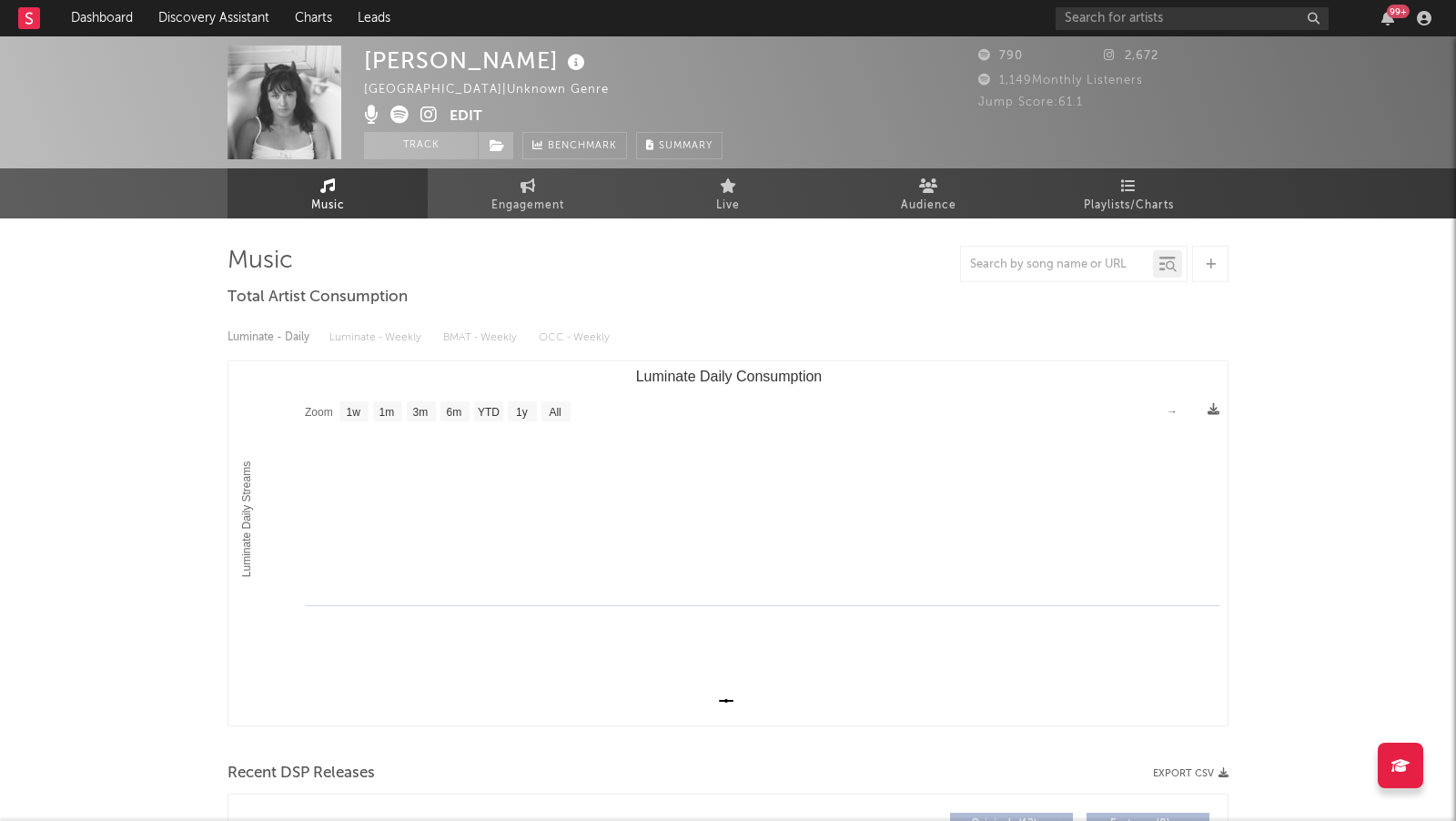
click at [430, 109] on icon at bounding box center [429, 114] width 17 height 18
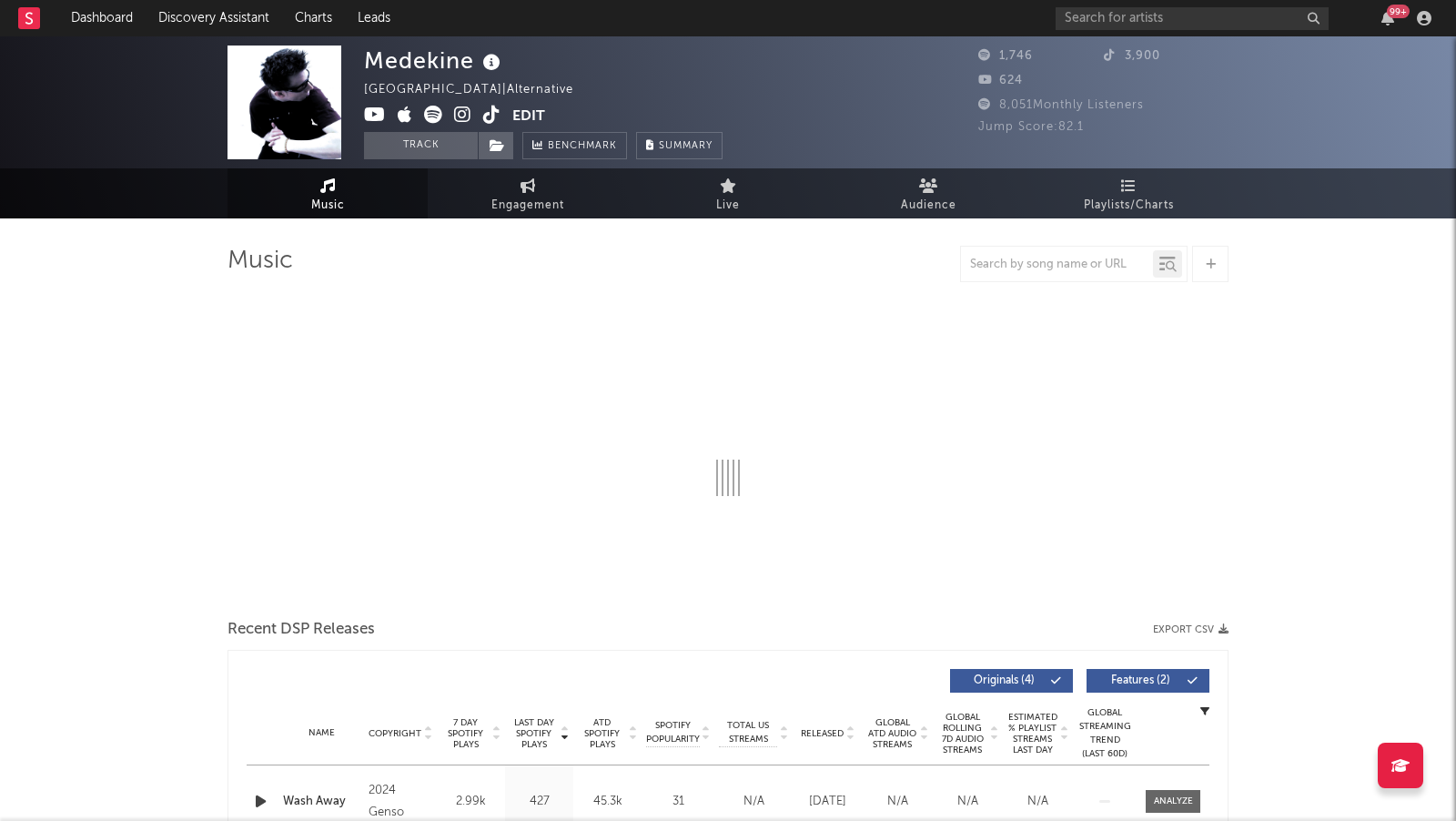
select select "1w"
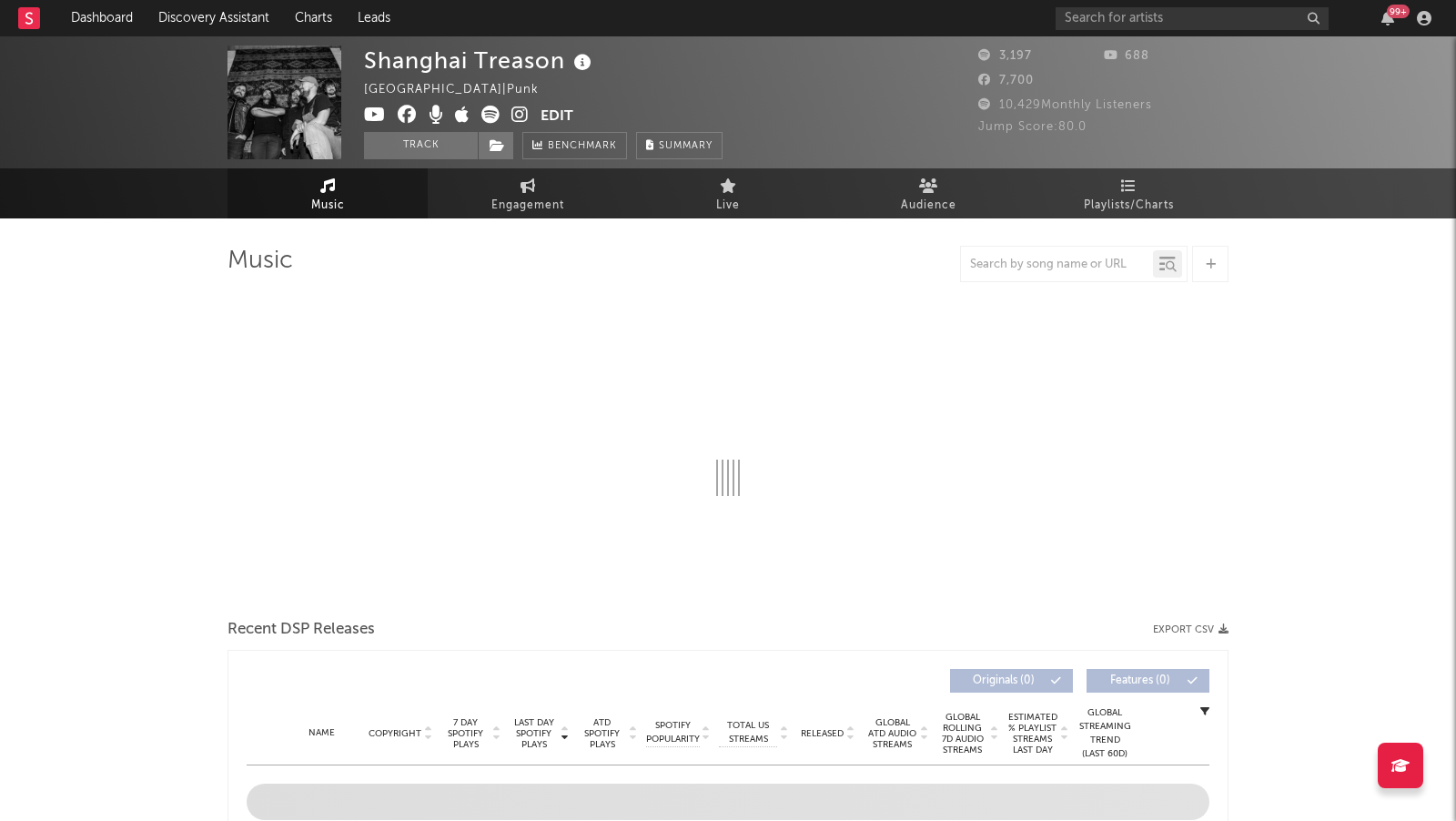
select select "1w"
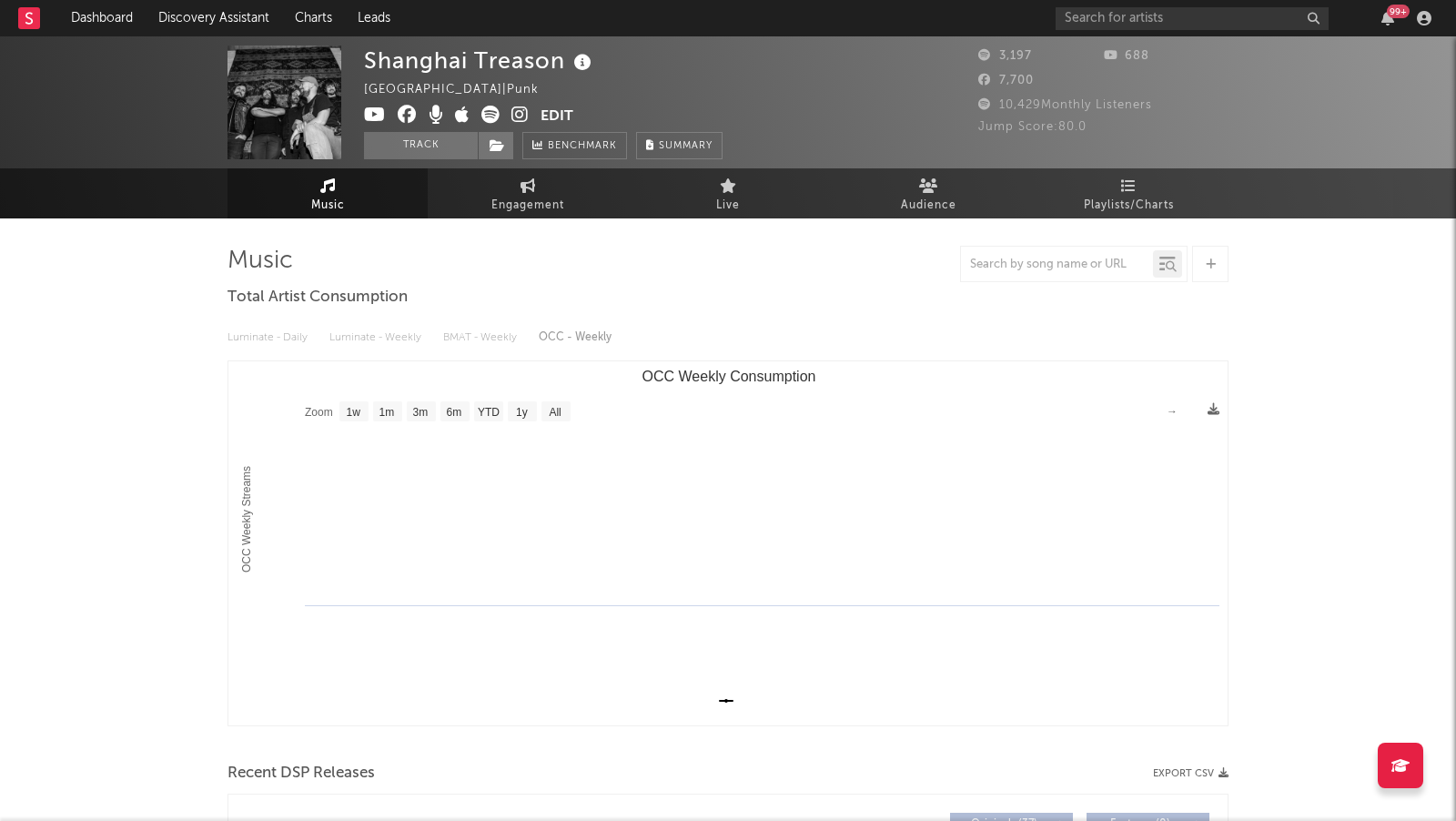
click at [519, 115] on icon at bounding box center [520, 114] width 17 height 18
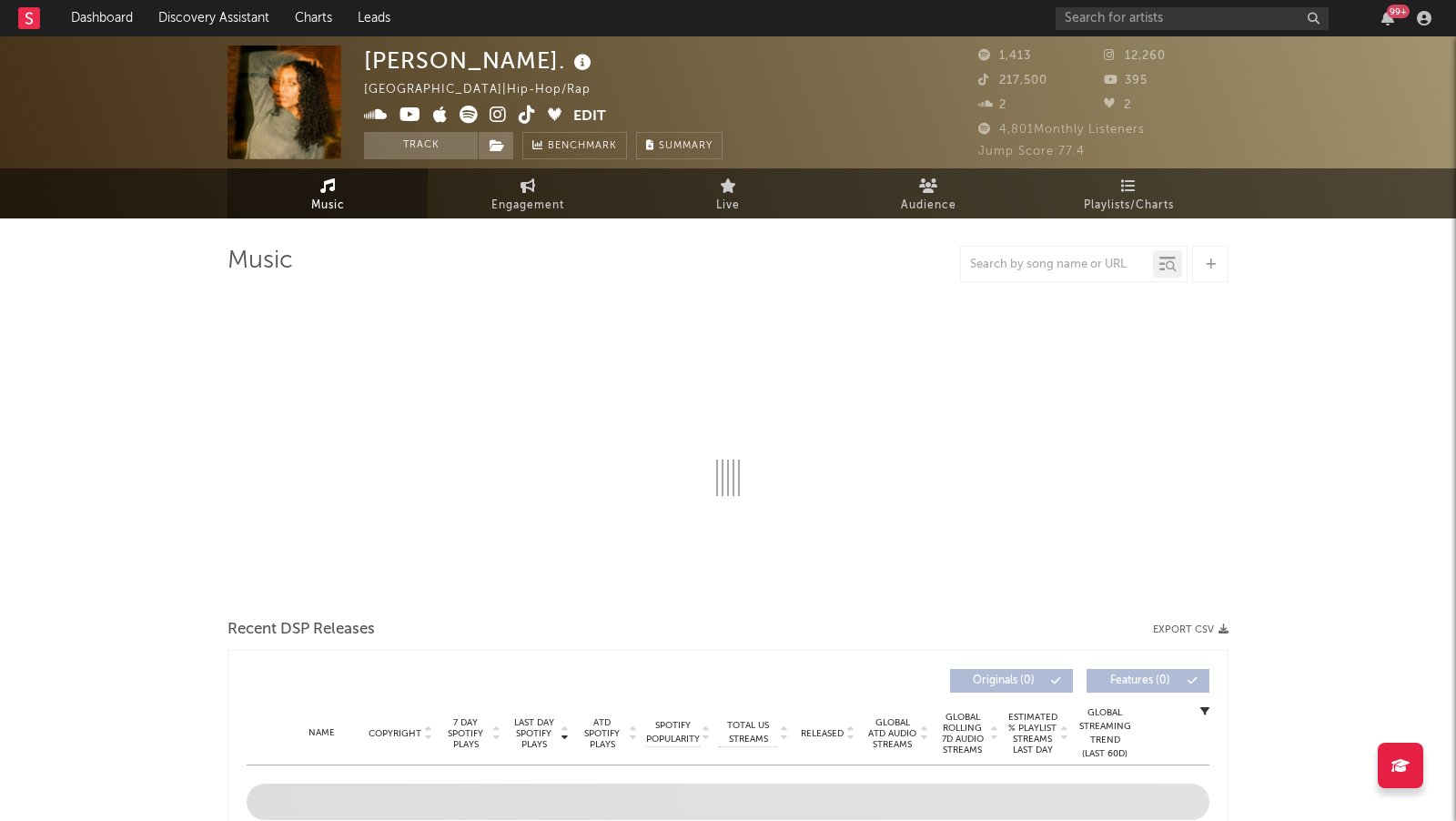
select select "1w"
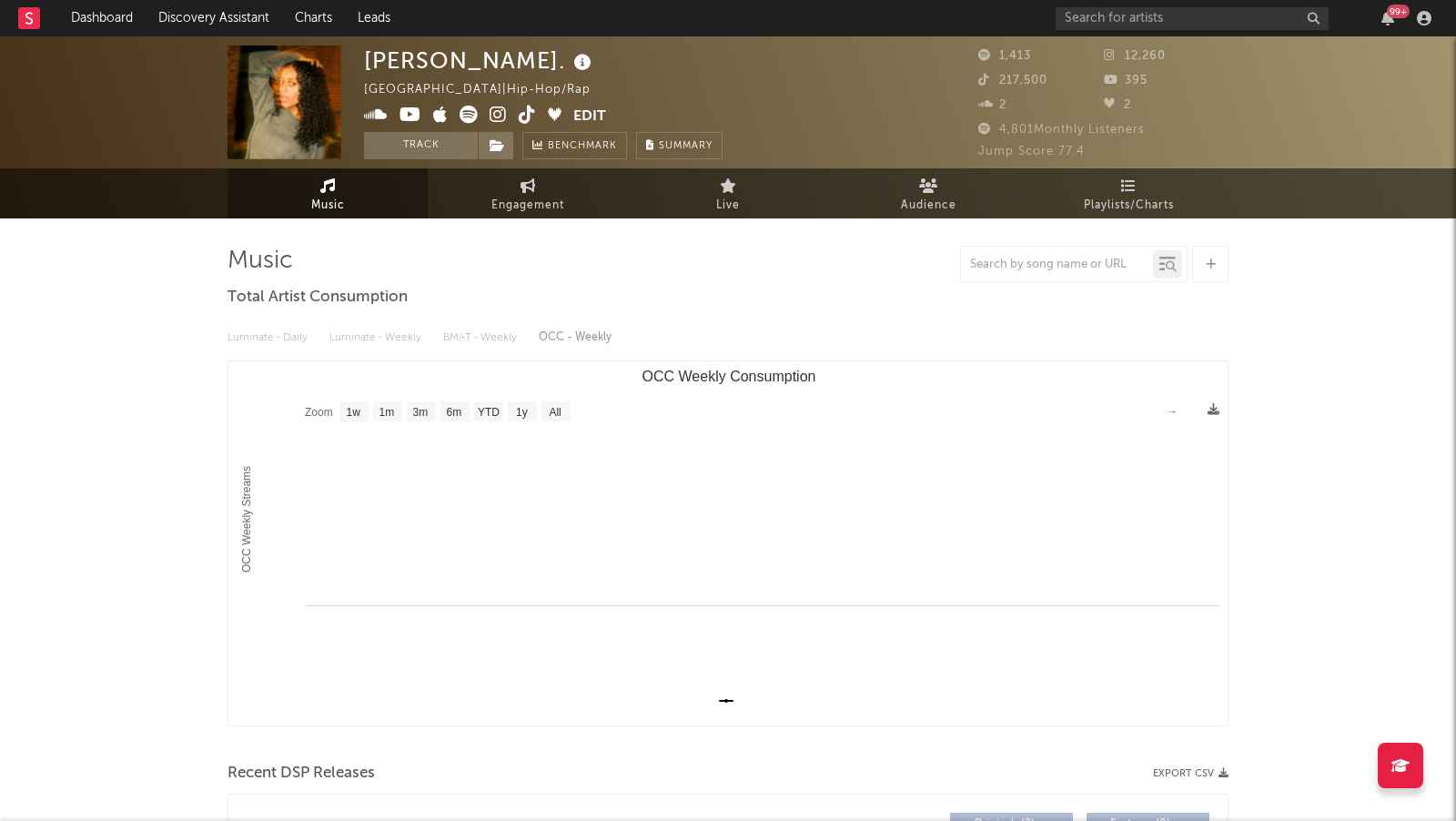
click at [495, 114] on icon at bounding box center [498, 114] width 17 height 18
click at [471, 115] on icon at bounding box center [468, 114] width 18 height 18
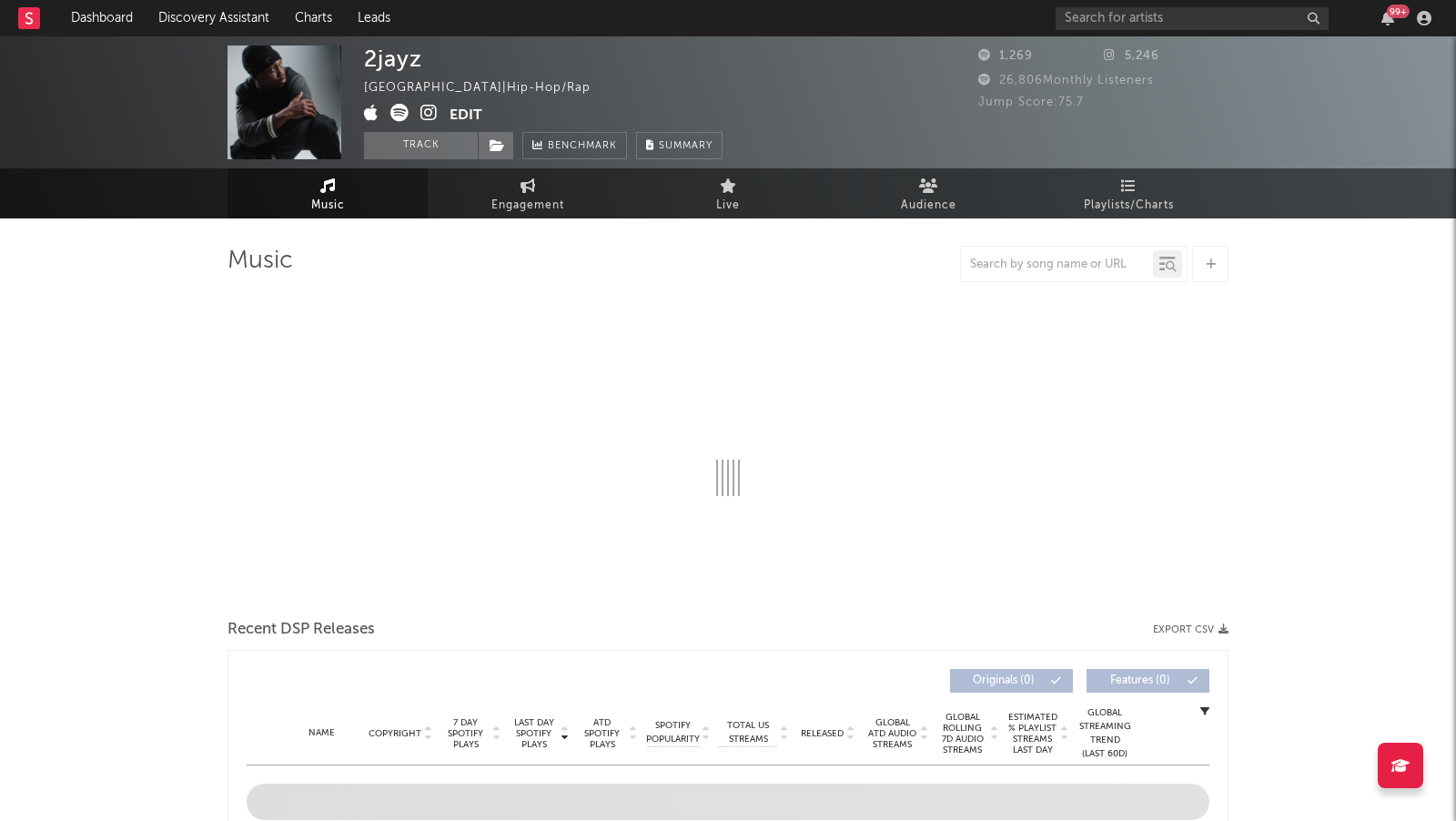
select select "1w"
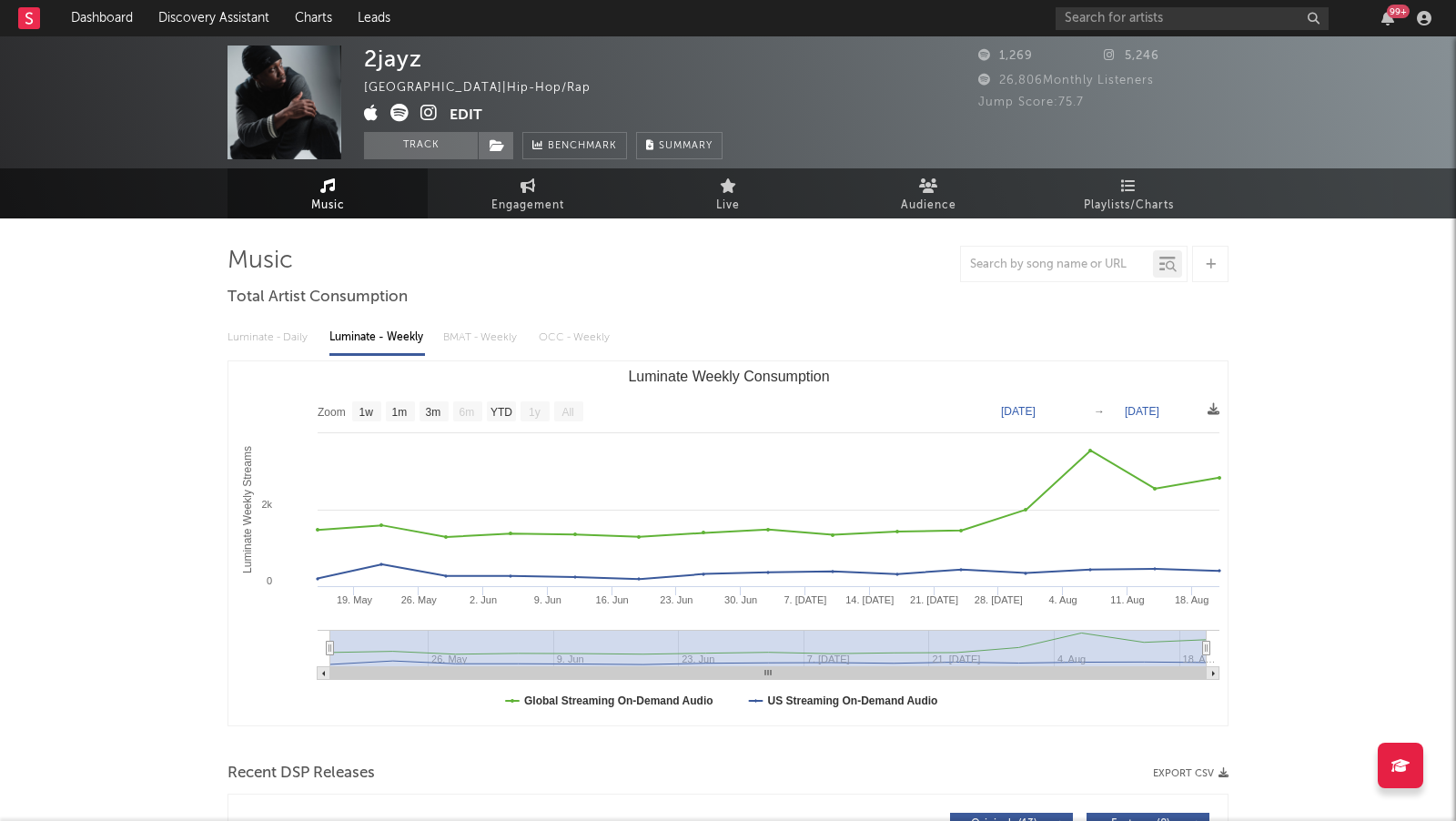
click at [431, 114] on icon at bounding box center [429, 113] width 17 height 18
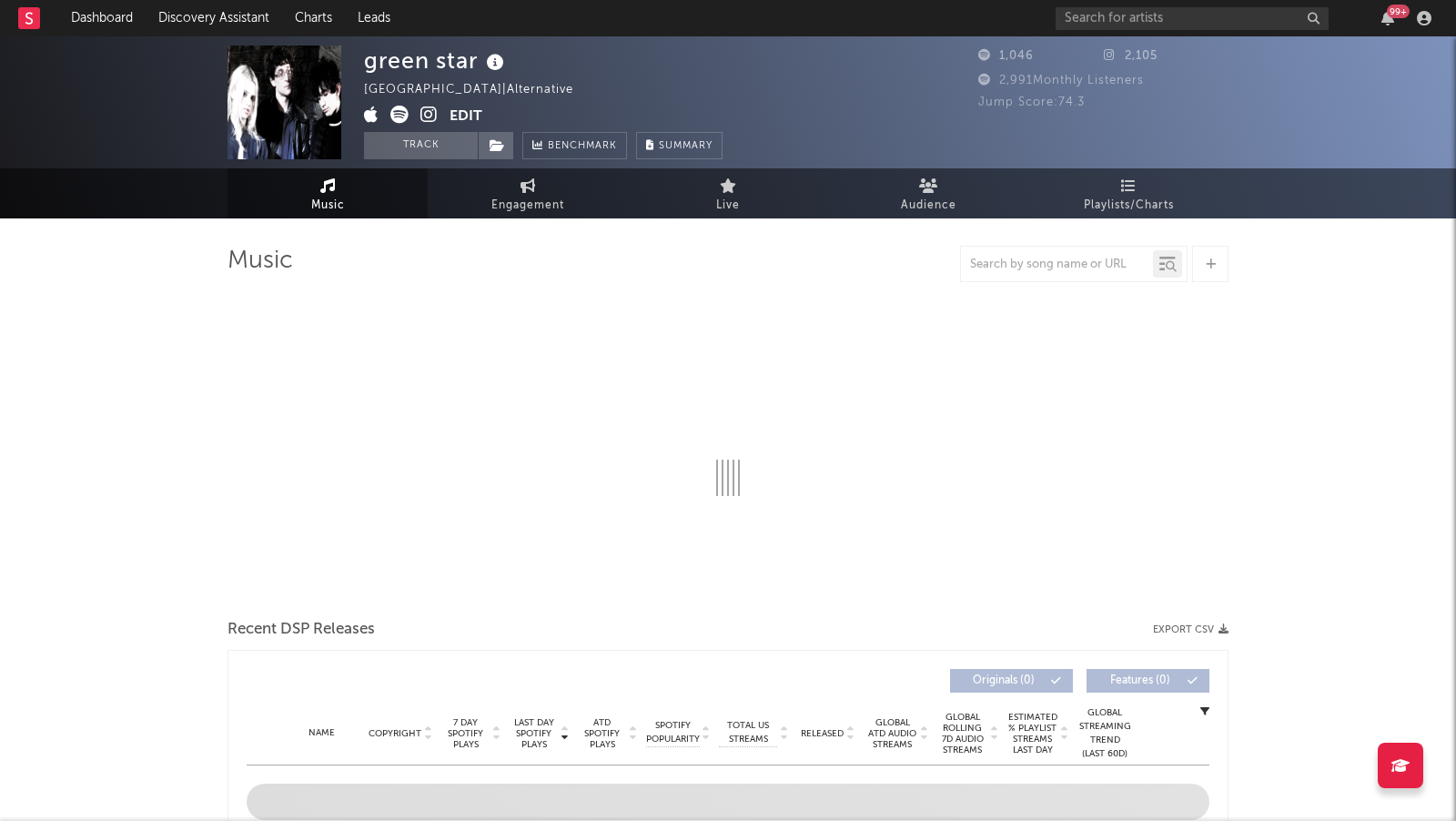
select select "1w"
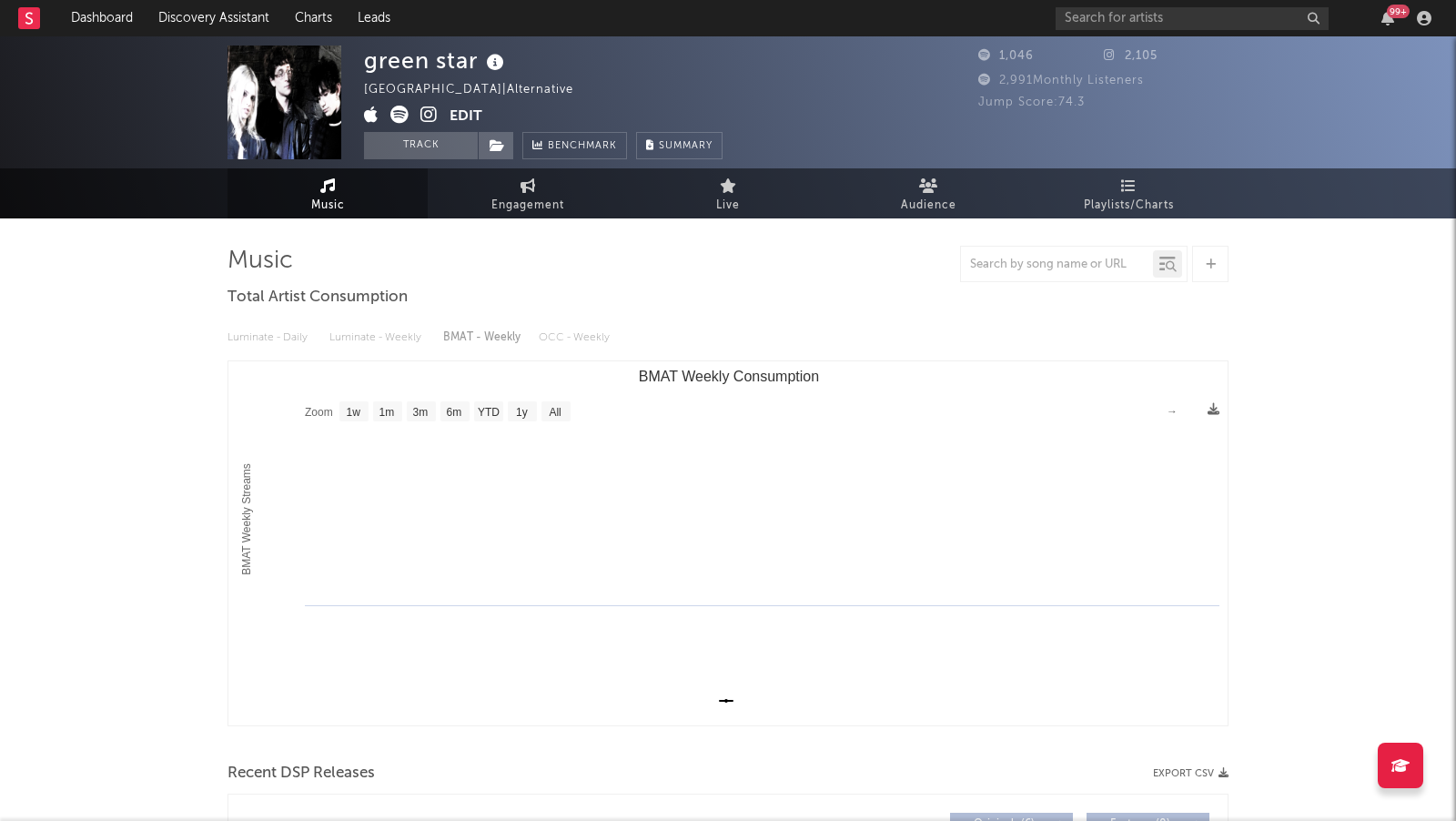
click at [430, 115] on icon at bounding box center [429, 114] width 17 height 18
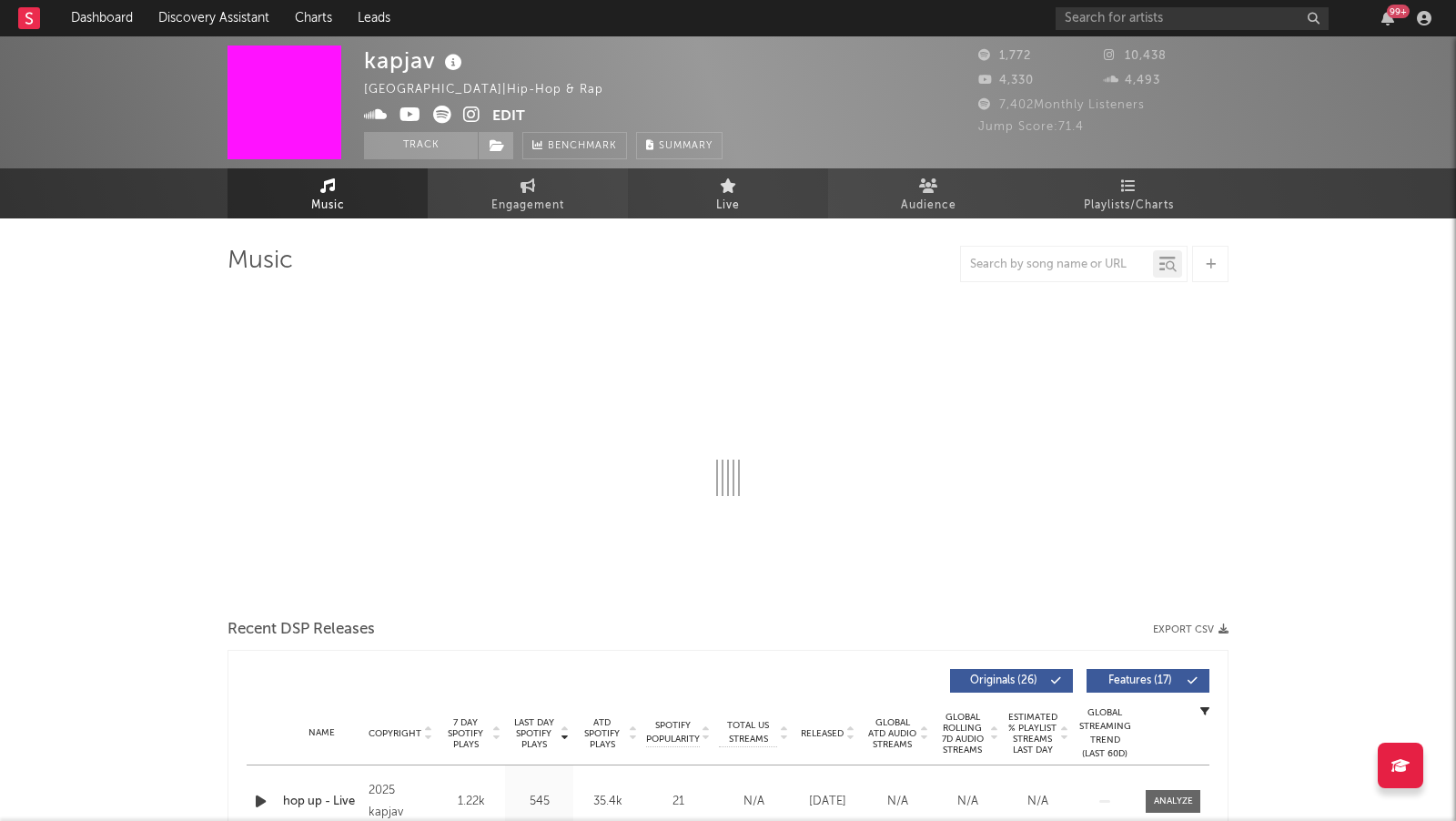
select select "6m"
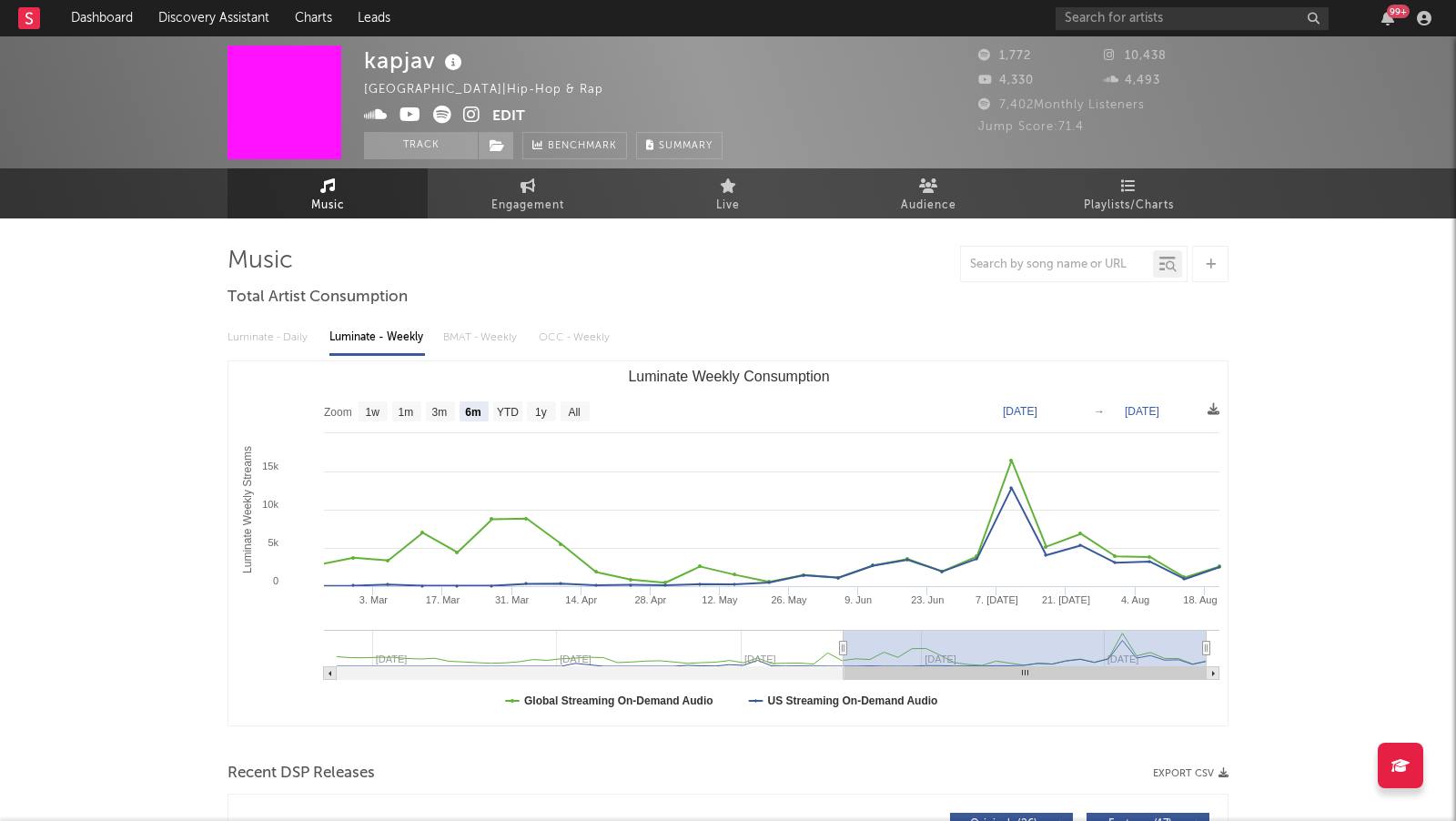
click at [462, 110] on span at bounding box center [428, 117] width 129 height 23
click at [472, 110] on icon at bounding box center [472, 114] width 17 height 18
